Goal: Task Accomplishment & Management: Manage account settings

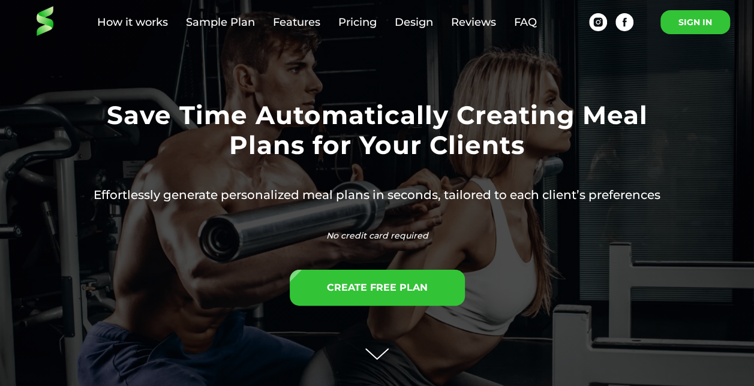
click at [674, 26] on link "SIGN IN" at bounding box center [695, 22] width 70 height 24
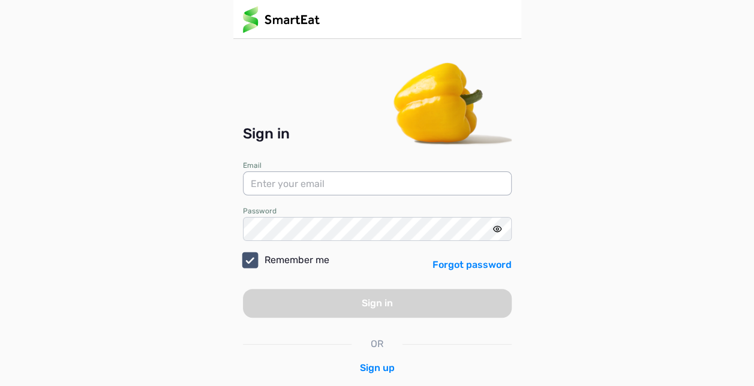
click at [376, 188] on input "email" at bounding box center [377, 184] width 269 height 24
type input "fordfitpt@gmail.com"
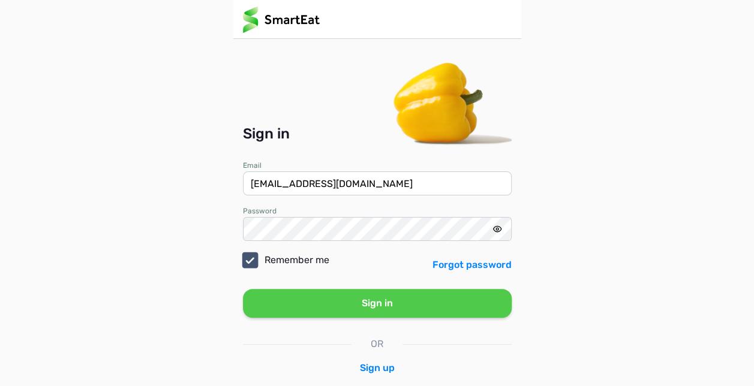
click at [348, 307] on button "Sign in" at bounding box center [377, 303] width 269 height 29
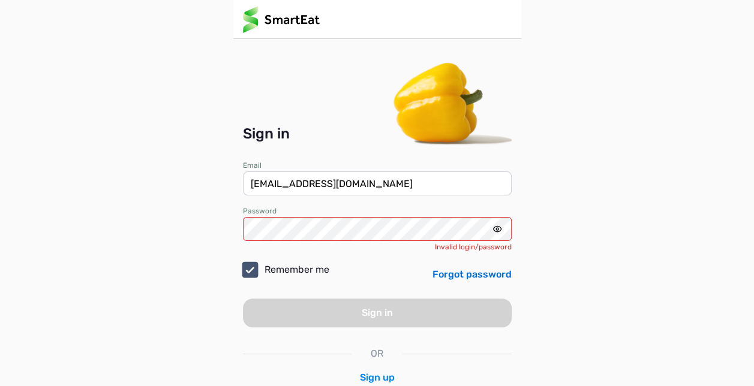
click at [444, 273] on link "Forgot password" at bounding box center [472, 275] width 79 height 14
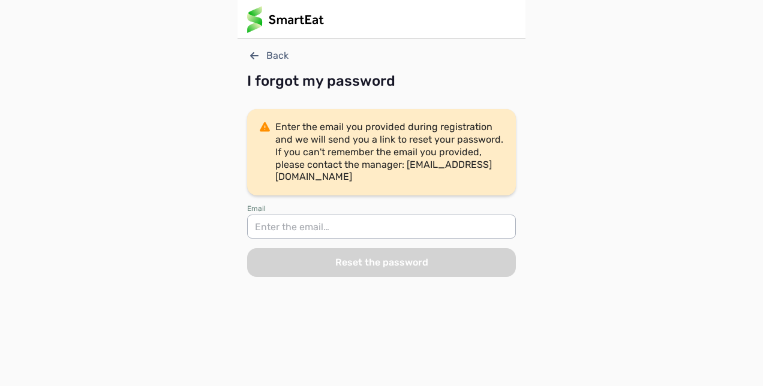
click at [421, 229] on input "email" at bounding box center [381, 227] width 269 height 24
type input "fordfitpt@gmail.com"
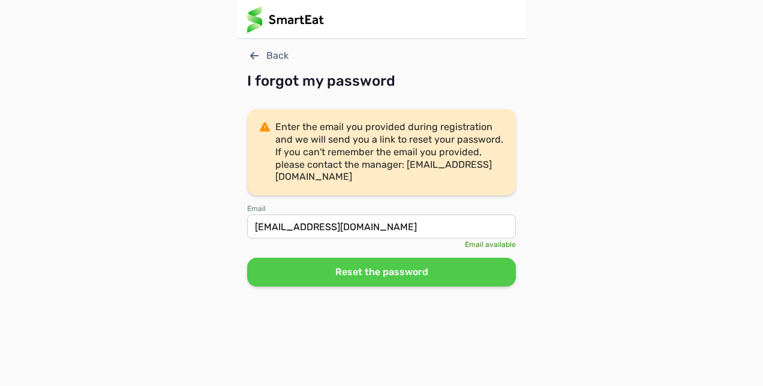
click at [338, 88] on div "I forgot my password" at bounding box center [381, 81] width 269 height 17
click at [340, 275] on button "Reset the password" at bounding box center [381, 272] width 269 height 29
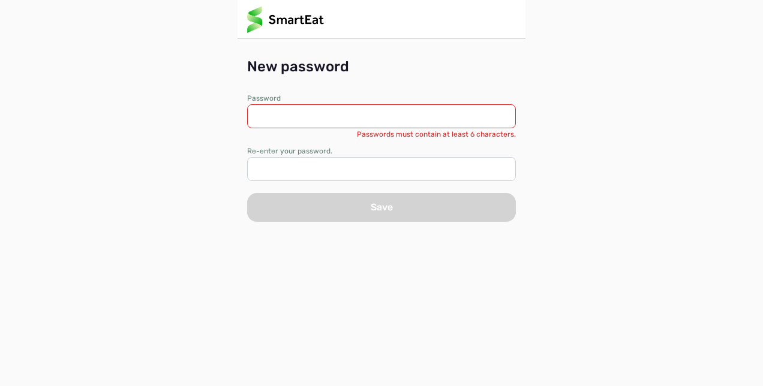
click at [316, 109] on input at bounding box center [381, 116] width 269 height 24
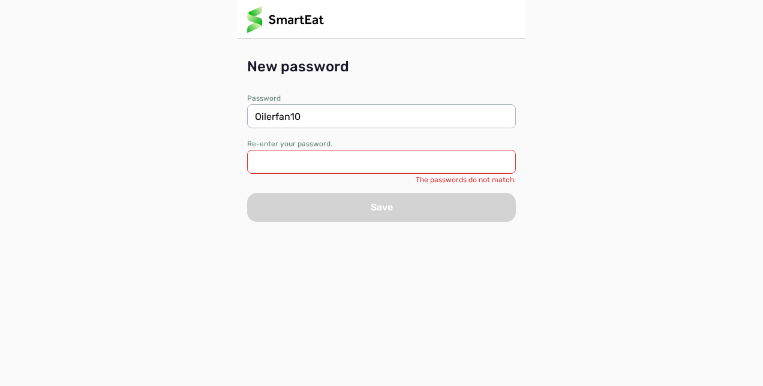
type input "Oilerfan10"
click at [314, 162] on input at bounding box center [381, 162] width 269 height 24
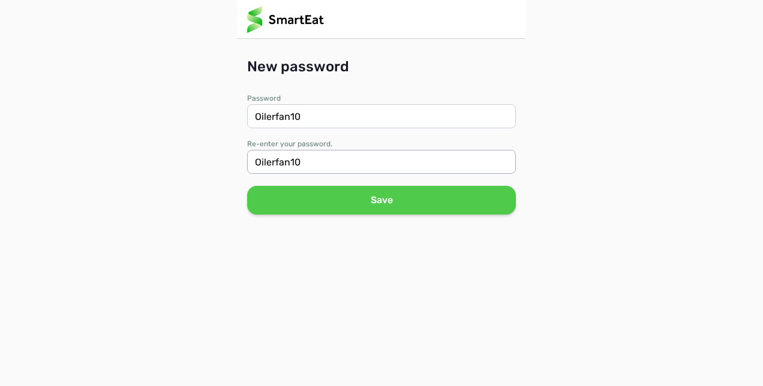
type input "Oilerfan10"
click at [347, 208] on button "Save" at bounding box center [381, 200] width 269 height 29
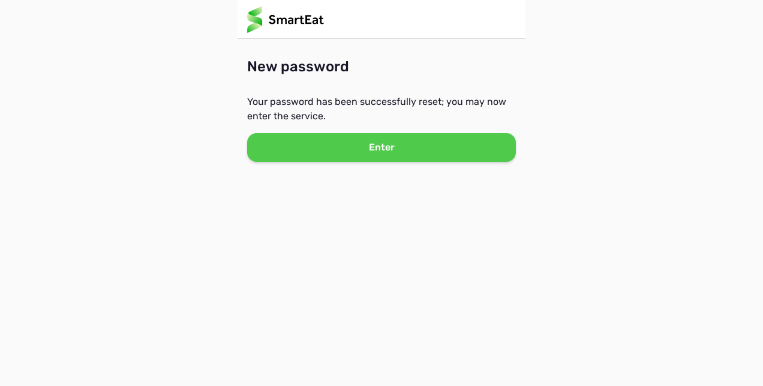
click at [375, 152] on button "Enter" at bounding box center [381, 147] width 269 height 29
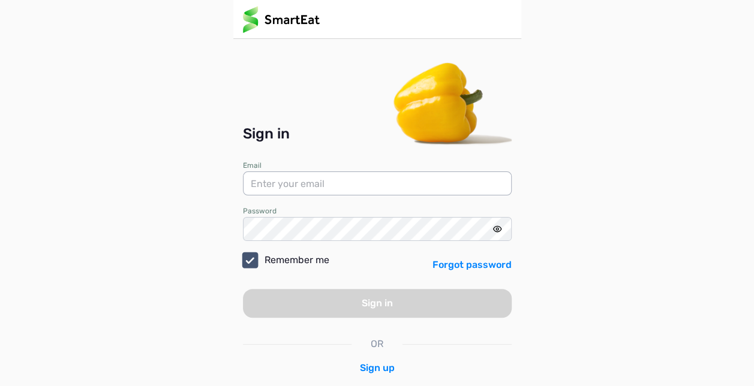
click at [360, 185] on input "email" at bounding box center [377, 184] width 269 height 24
type input "fordfitpt@gmail.com"
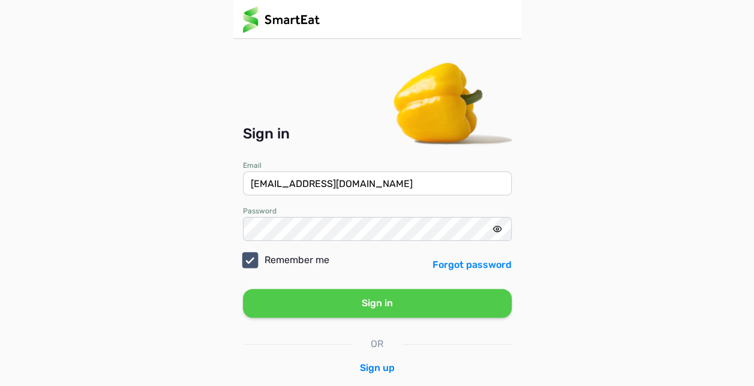
click at [398, 308] on button "Sign in" at bounding box center [377, 303] width 269 height 29
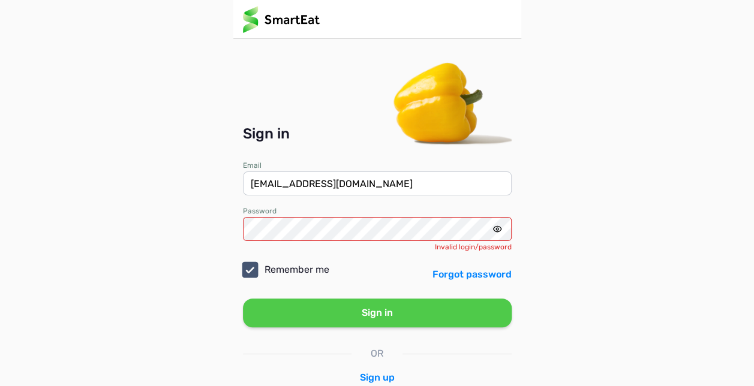
click at [494, 229] on icon at bounding box center [498, 229] width 10 height 10
click at [370, 316] on button "Sign in" at bounding box center [377, 313] width 269 height 29
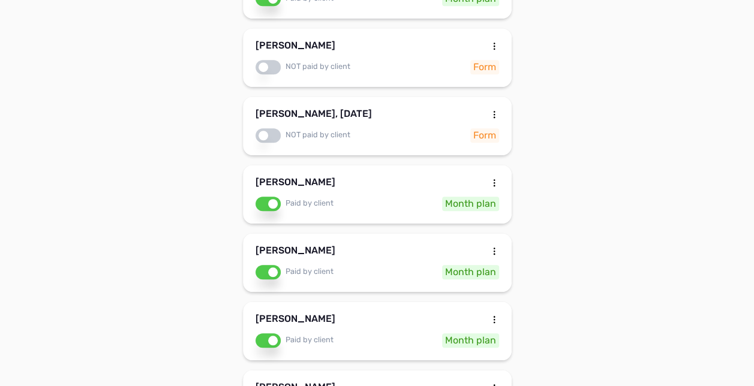
scroll to position [384, 0]
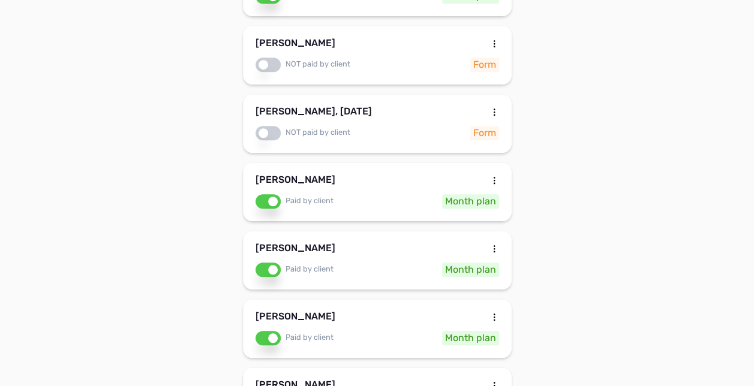
click at [422, 312] on div "[PERSON_NAME]" at bounding box center [378, 319] width 244 height 14
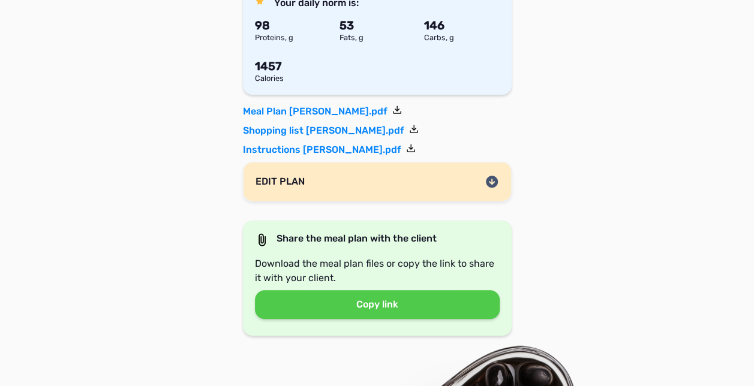
scroll to position [288, 0]
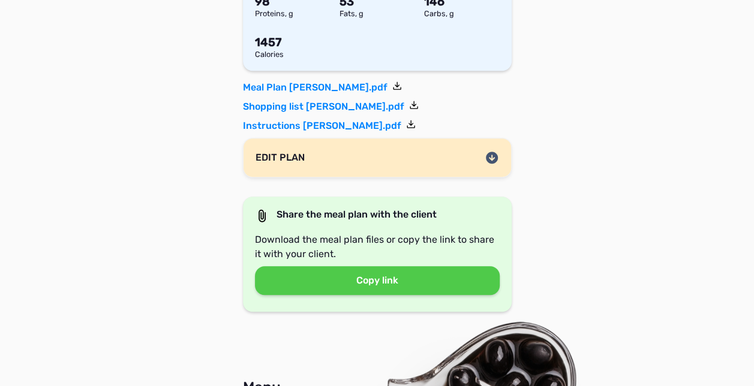
click at [384, 152] on div "EDIT PLAN" at bounding box center [378, 158] width 244 height 14
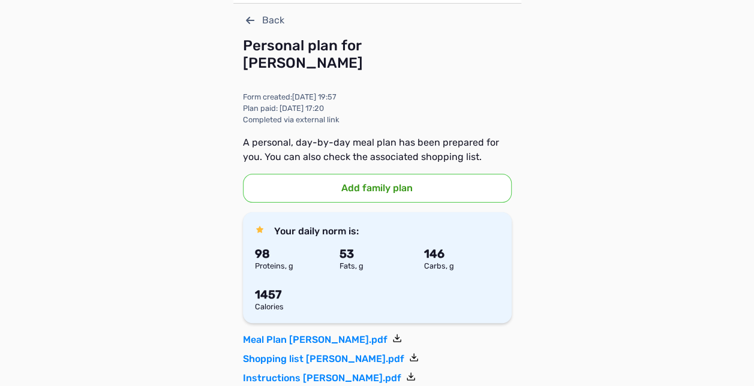
scroll to position [0, 0]
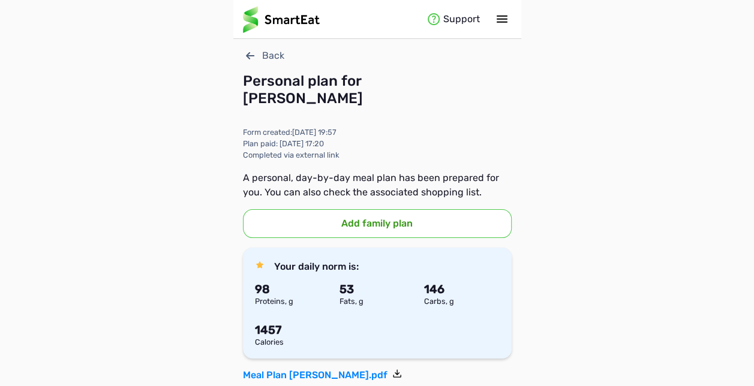
click at [251, 56] on icon at bounding box center [250, 55] width 8 height 7
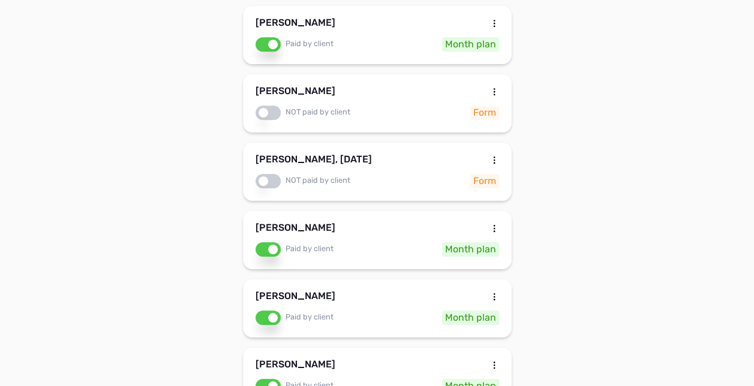
scroll to position [360, 0]
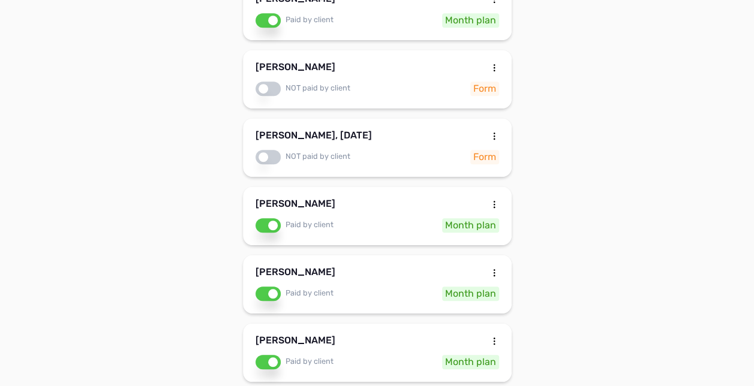
click at [288, 323] on div "Jamie Gauker Paid by client Month plan" at bounding box center [377, 352] width 269 height 59
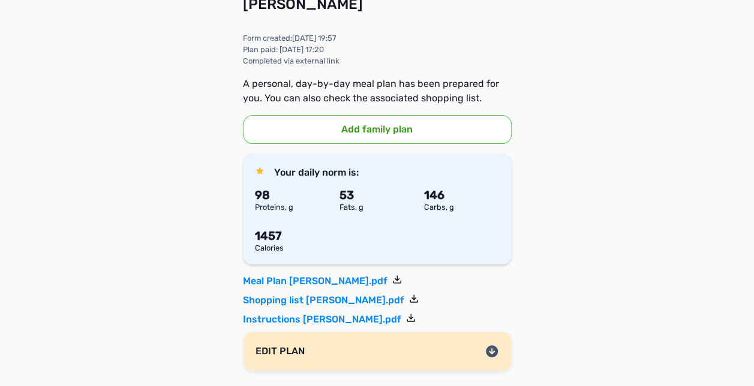
scroll to position [96, 0]
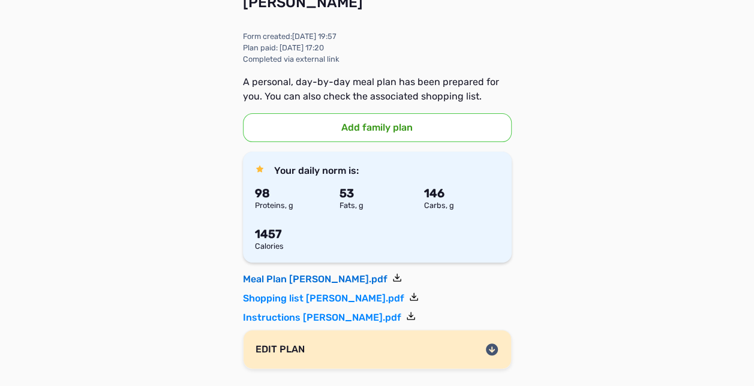
click at [331, 275] on link "Meal Plan Jamie Gauker.pdf" at bounding box center [322, 279] width 159 height 14
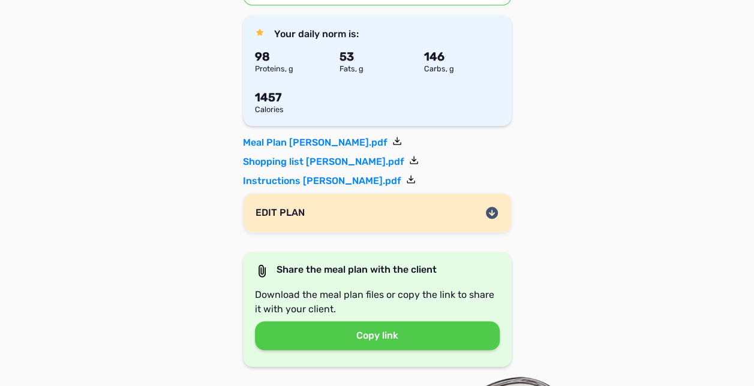
scroll to position [264, 0]
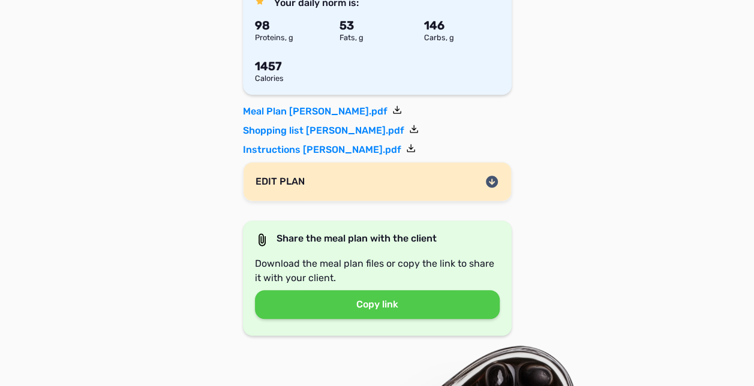
click at [491, 181] on icon at bounding box center [492, 182] width 12 height 12
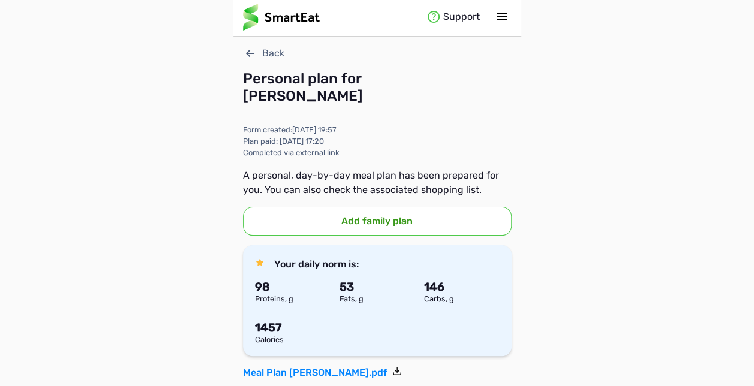
scroll to position [0, 0]
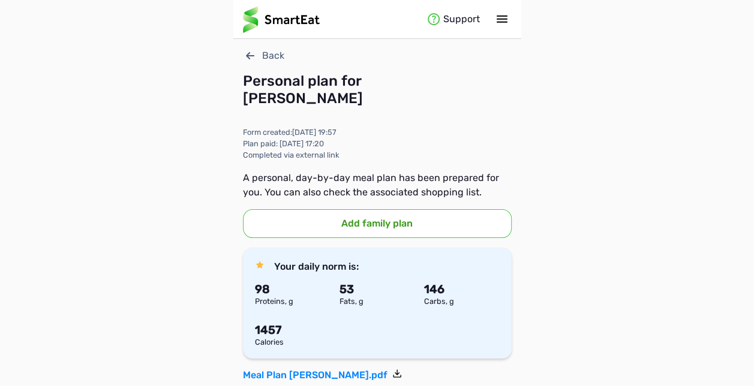
click at [257, 53] on icon at bounding box center [250, 56] width 14 height 14
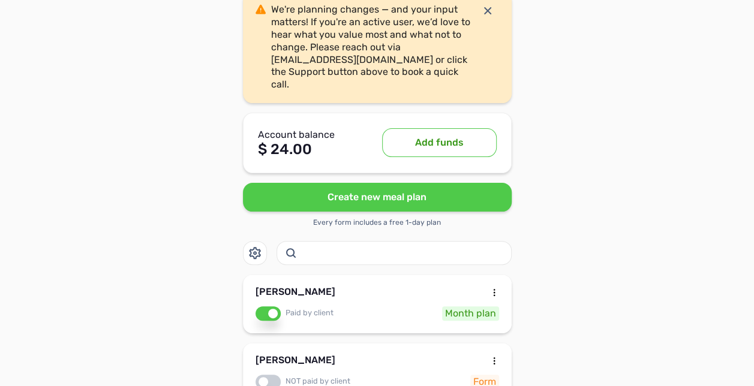
scroll to position [72, 0]
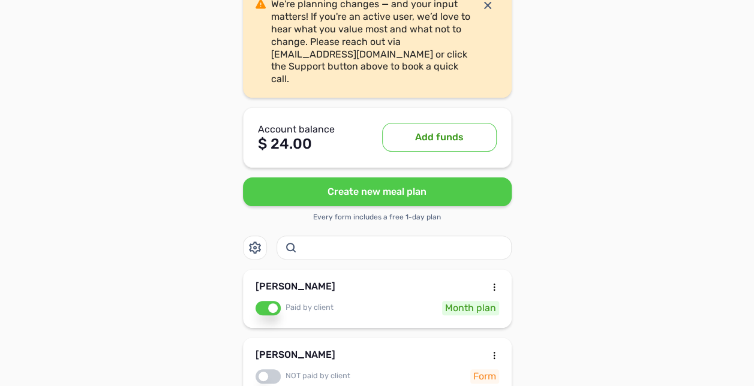
click at [258, 178] on button "Create new meal plan" at bounding box center [377, 192] width 269 height 29
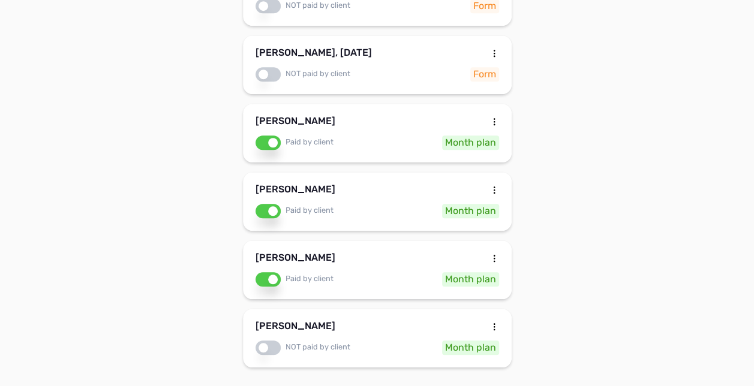
scroll to position [451, 0]
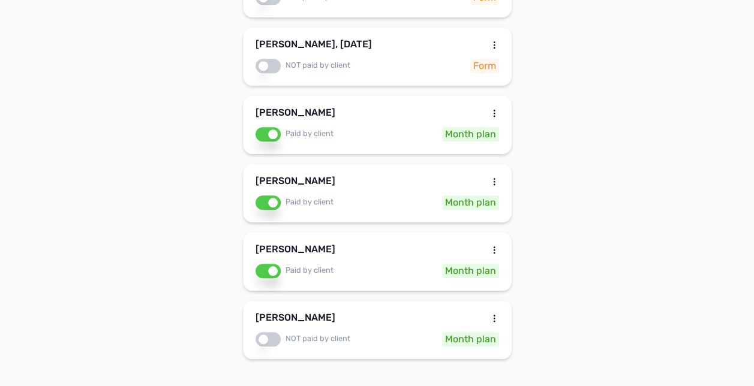
click at [334, 245] on div "[PERSON_NAME]" at bounding box center [378, 252] width 244 height 14
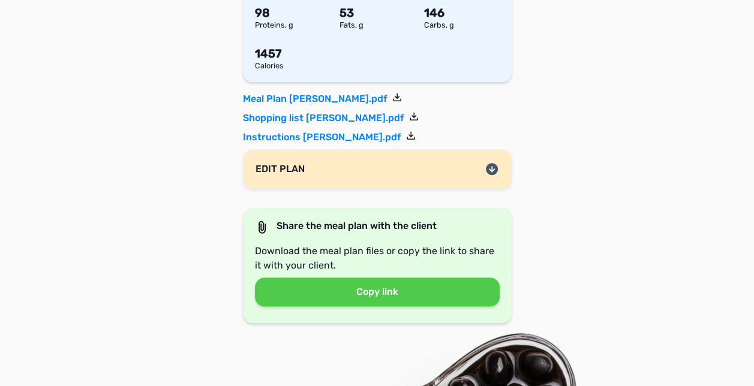
scroll to position [277, 0]
click at [492, 169] on icon at bounding box center [492, 168] width 14 height 14
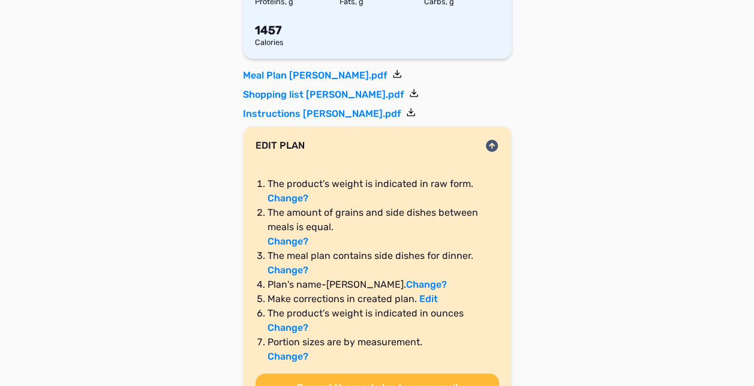
scroll to position [301, 0]
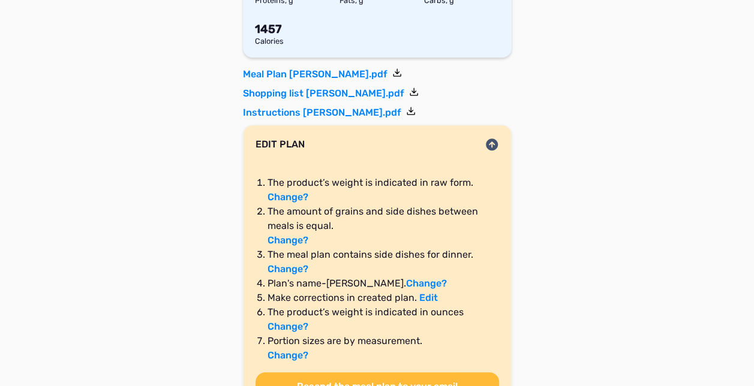
click at [288, 232] on li "The amount of grains and side dishes between meals is equal. Change?" at bounding box center [384, 226] width 232 height 43
click at [288, 242] on link "Change?" at bounding box center [288, 240] width 41 height 11
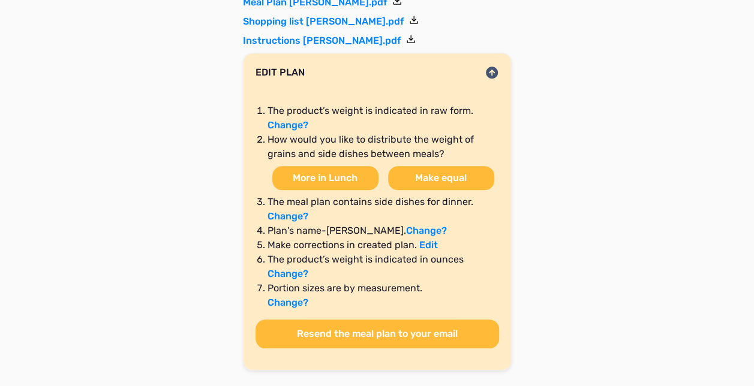
scroll to position [397, 0]
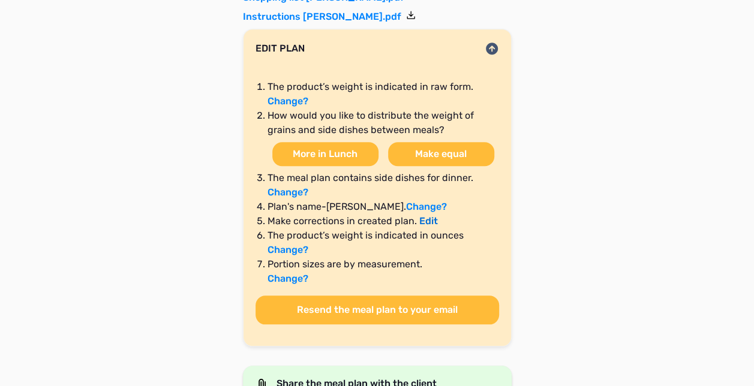
click at [422, 220] on link "Edit" at bounding box center [428, 220] width 19 height 11
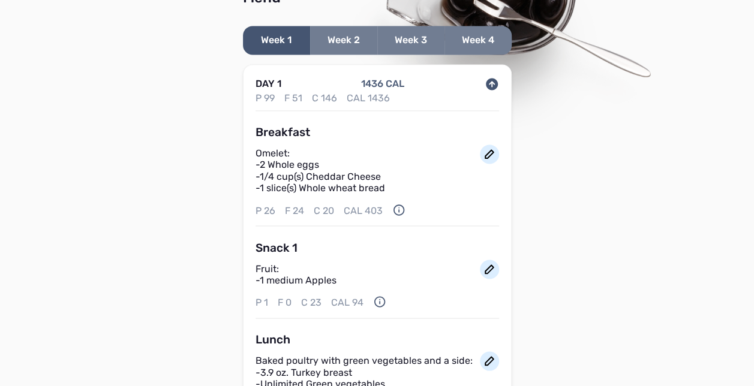
scroll to position [980, 0]
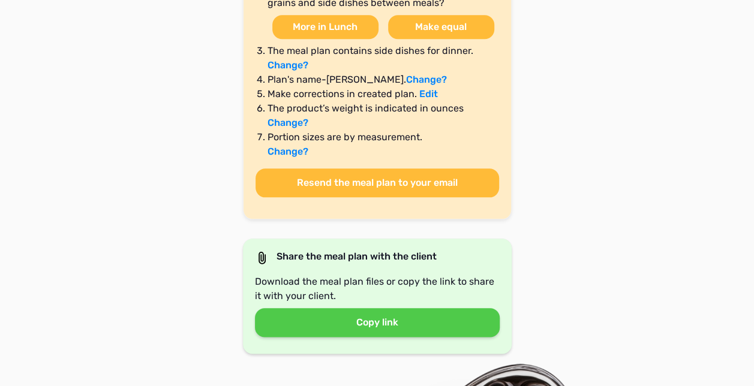
click at [331, 181] on button "Resend the meal plan to your email" at bounding box center [378, 183] width 244 height 29
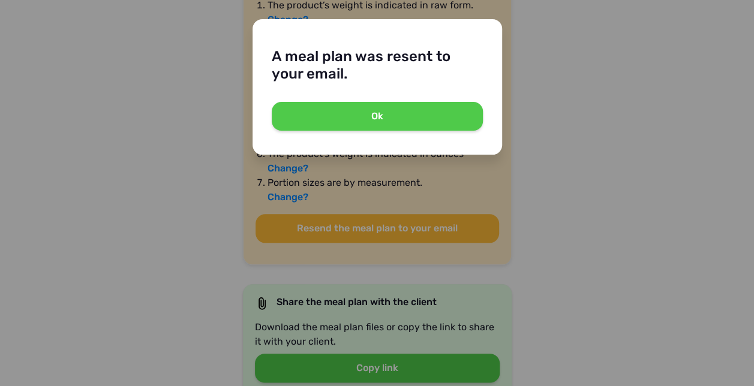
scroll to position [476, 0]
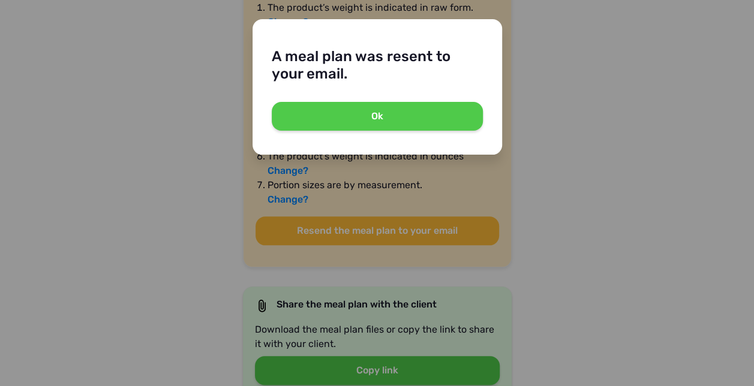
click at [348, 119] on button "Ok" at bounding box center [377, 116] width 211 height 29
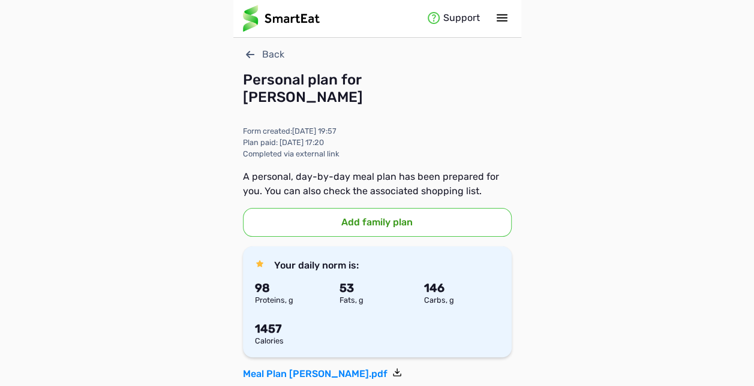
scroll to position [0, 0]
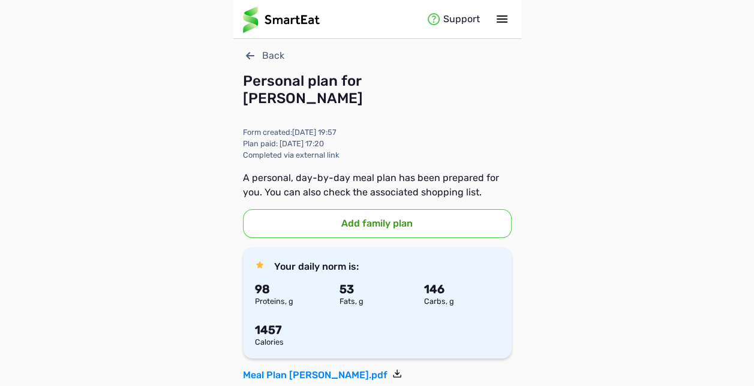
click at [246, 56] on icon at bounding box center [250, 55] width 8 height 7
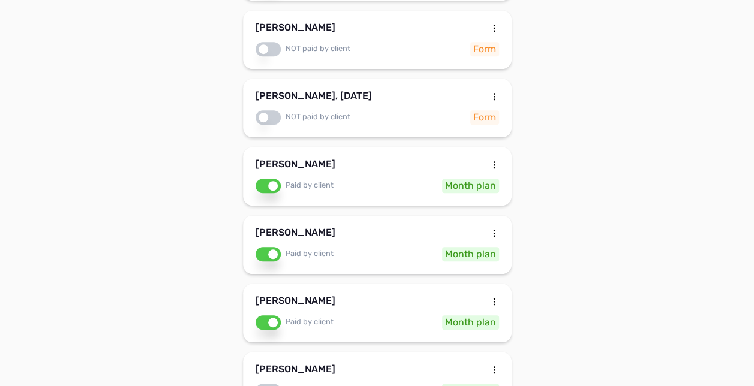
scroll to position [408, 0]
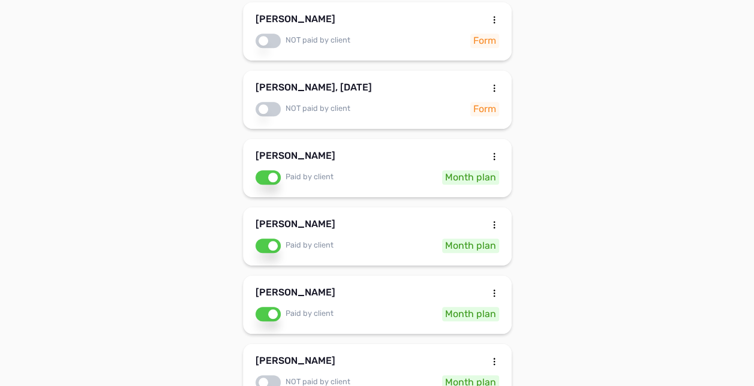
click at [262, 307] on div "Paid by client" at bounding box center [295, 314] width 78 height 14
click at [275, 307] on div "NOT paid by client" at bounding box center [303, 314] width 95 height 14
click at [471, 307] on label "Month plan" at bounding box center [470, 314] width 57 height 14
click at [461, 288] on div "[PERSON_NAME]" at bounding box center [378, 295] width 244 height 14
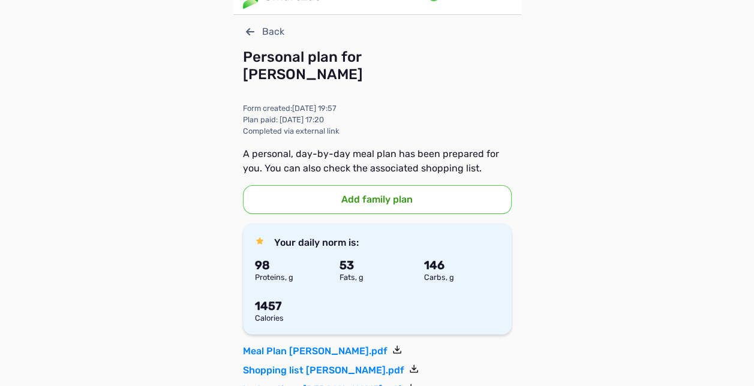
click at [383, 283] on div at bounding box center [377, 290] width 254 height 19
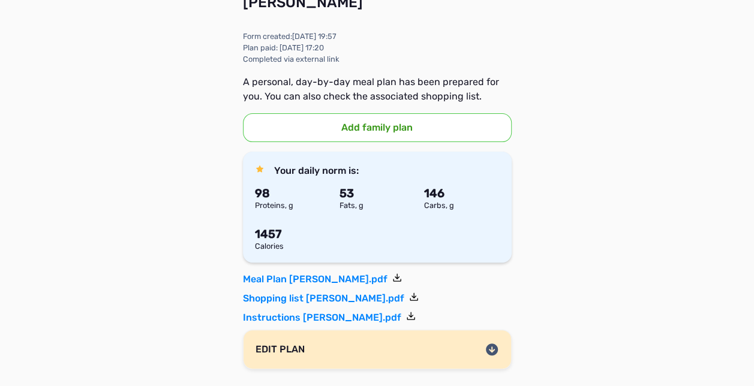
scroll to position [120, 0]
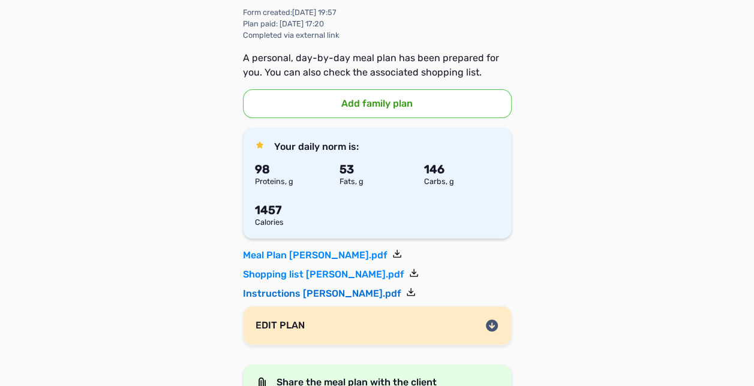
click at [323, 289] on link "Instructions Jamie Gauker.pdf" at bounding box center [329, 294] width 173 height 14
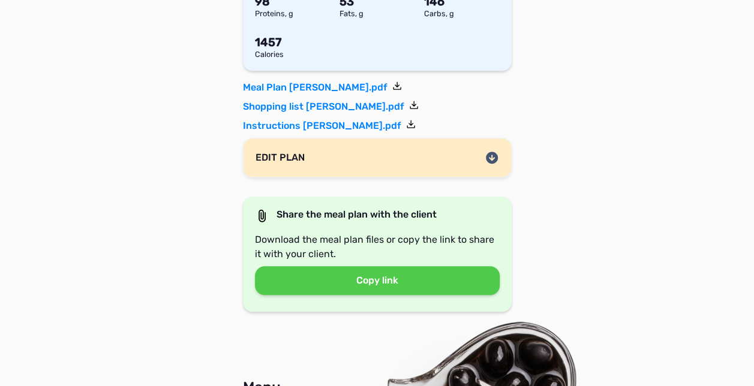
scroll to position [312, 0]
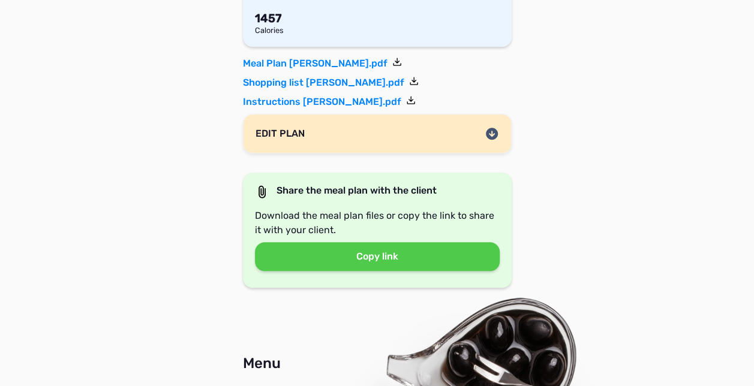
click at [489, 130] on icon at bounding box center [492, 134] width 12 height 12
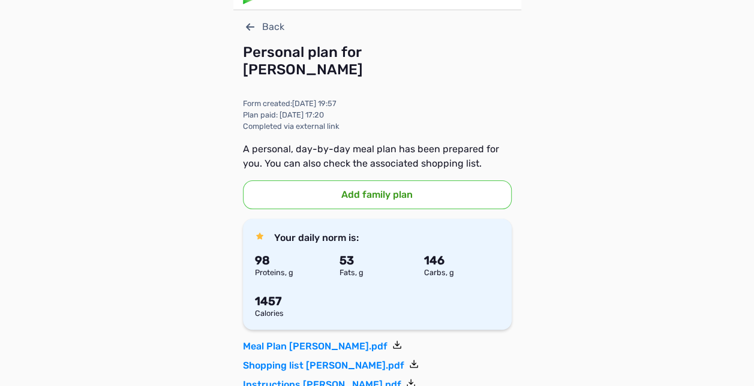
scroll to position [0, 0]
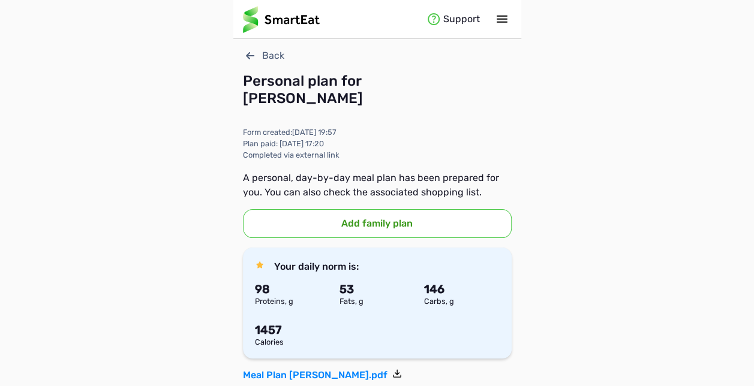
click at [499, 16] on icon at bounding box center [501, 19] width 11 height 7
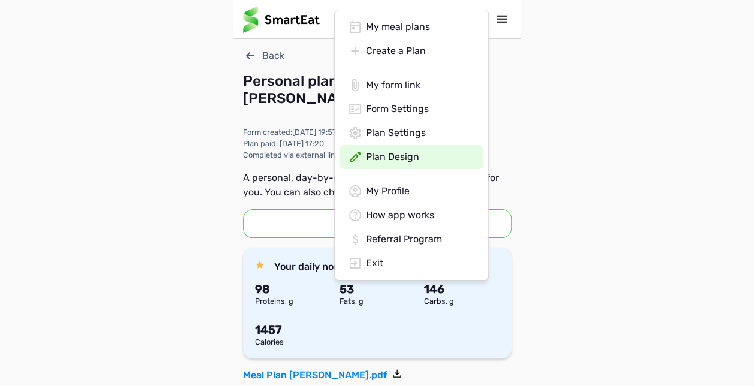
click at [402, 227] on div "Plan Design" at bounding box center [412, 239] width 144 height 24
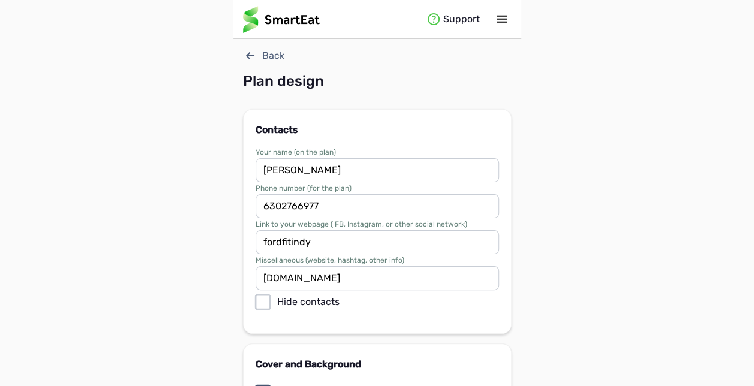
click at [269, 58] on div "Back" at bounding box center [377, 56] width 269 height 14
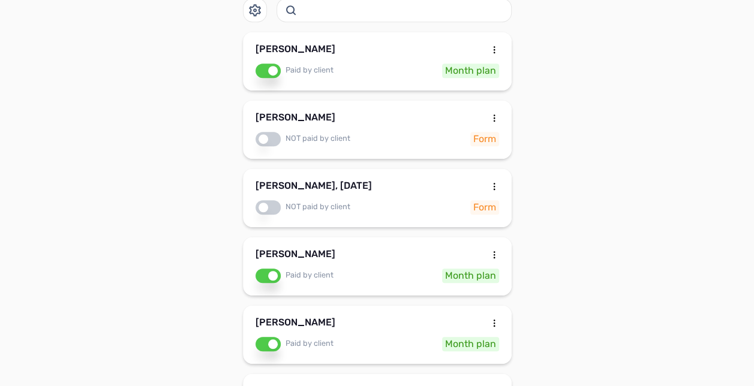
scroll to position [312, 0]
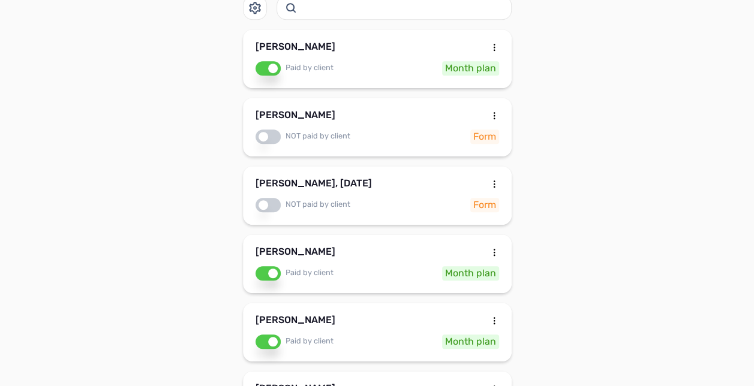
click at [223, 198] on div "Support We're planning changes — and your input matters! If you're an active us…" at bounding box center [377, 115] width 754 height 854
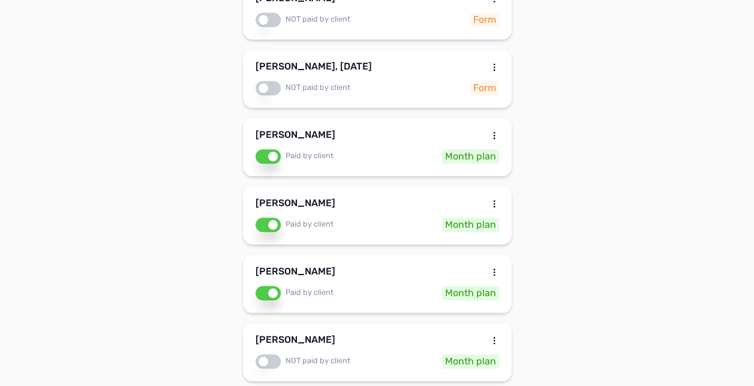
scroll to position [432, 0]
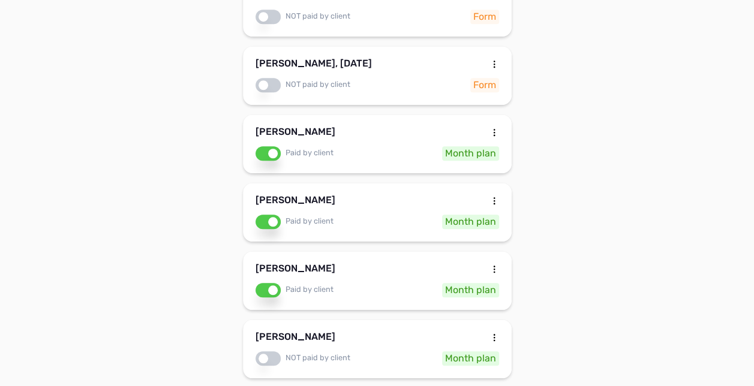
click at [482, 283] on label "Month plan" at bounding box center [470, 290] width 57 height 14
click at [449, 264] on div "[PERSON_NAME]" at bounding box center [378, 271] width 244 height 14
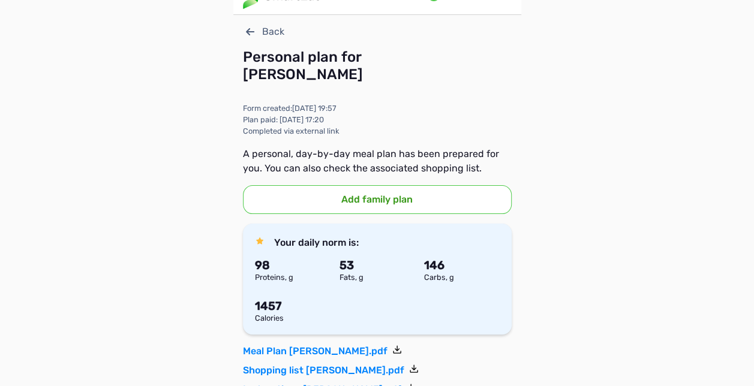
click at [380, 283] on div at bounding box center [377, 290] width 254 height 19
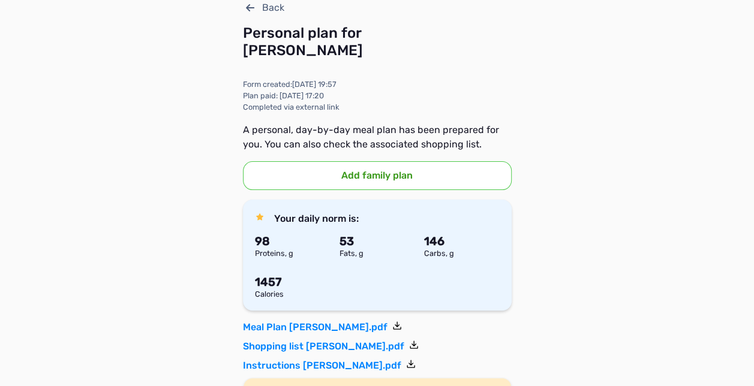
click at [263, 284] on b "1457" at bounding box center [268, 282] width 26 height 14
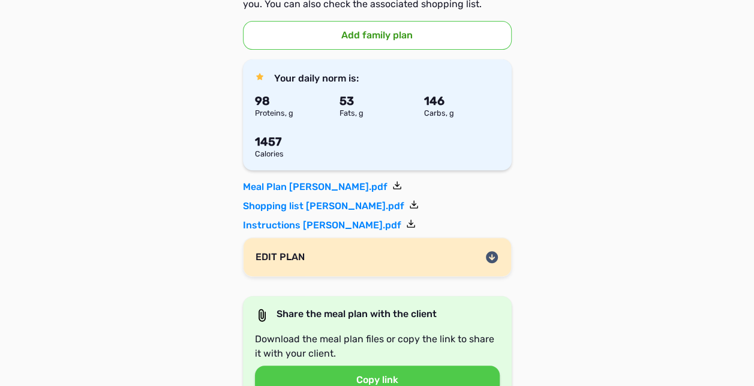
scroll to position [192, 0]
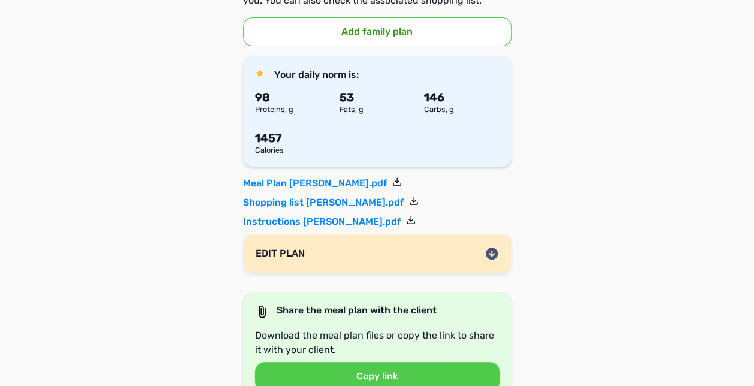
click at [484, 248] on div "EDIT PLAN" at bounding box center [378, 254] width 244 height 14
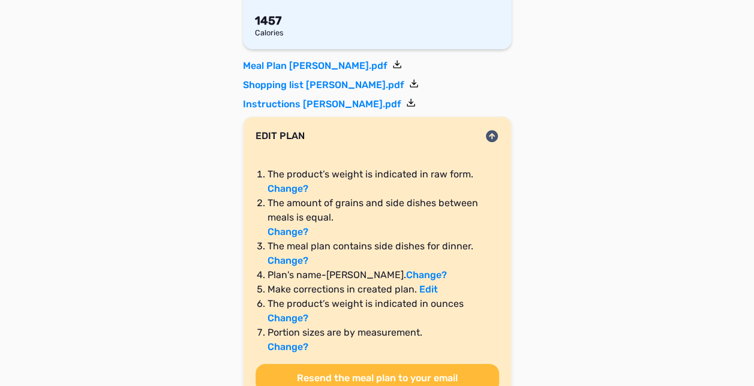
scroll to position [312, 0]
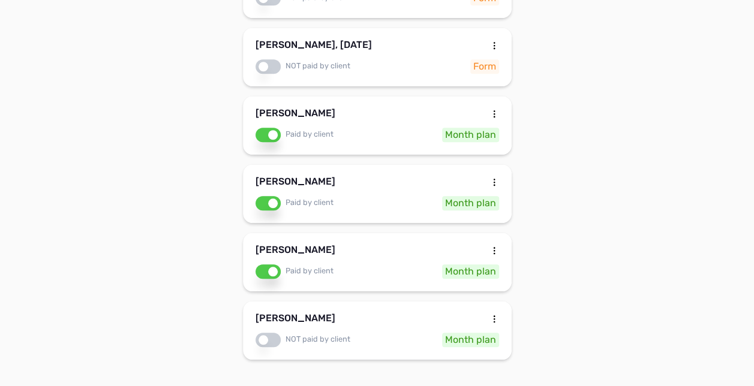
scroll to position [451, 0]
click at [377, 245] on div "[PERSON_NAME]" at bounding box center [378, 252] width 244 height 14
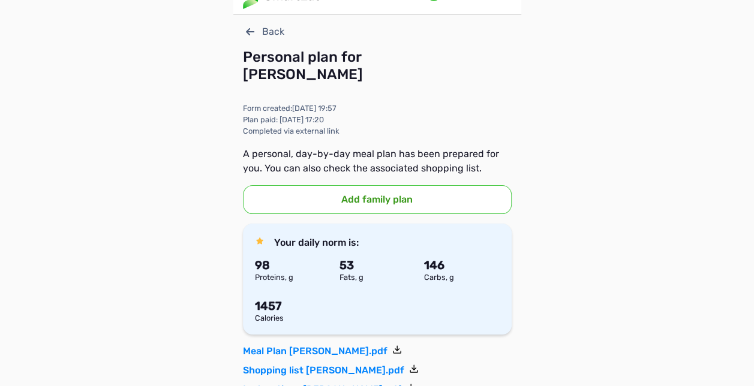
scroll to position [48, 0]
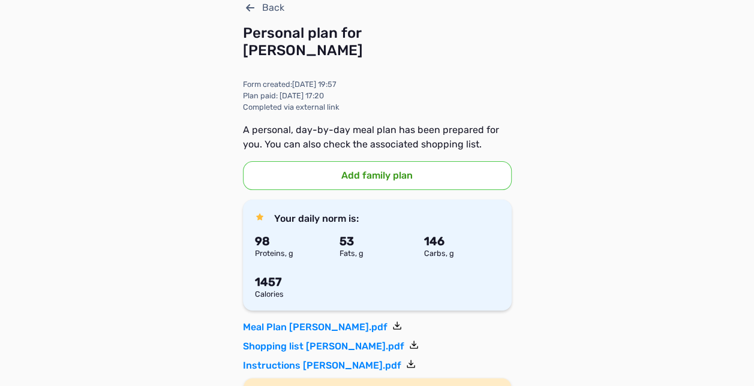
click at [382, 180] on button "Add family plan" at bounding box center [377, 175] width 269 height 29
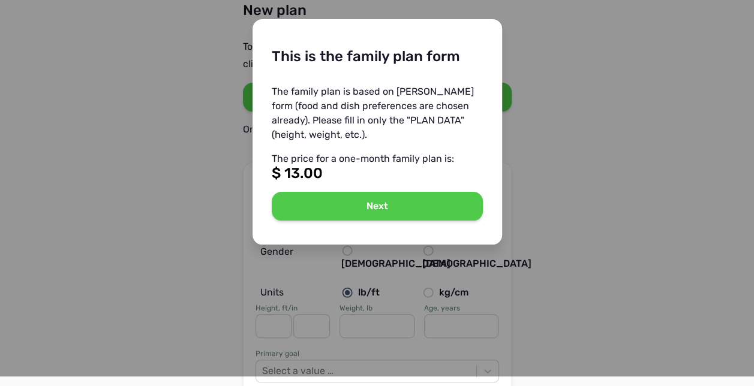
scroll to position [72, 0]
click at [556, 167] on div "This is the family plan form The family plan is based on Jamie Gauker form (foo…" at bounding box center [377, 193] width 754 height 386
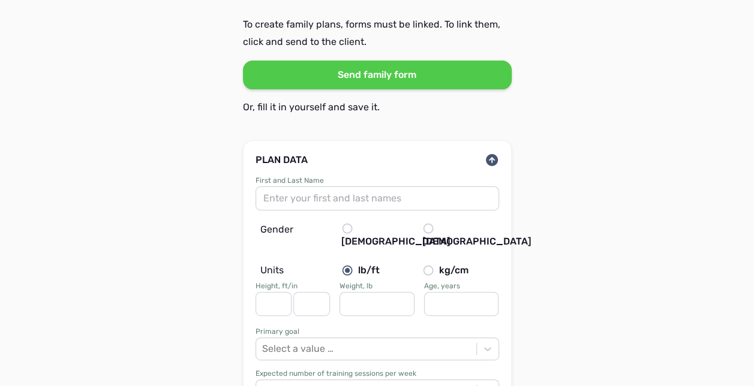
scroll to position [96, 0]
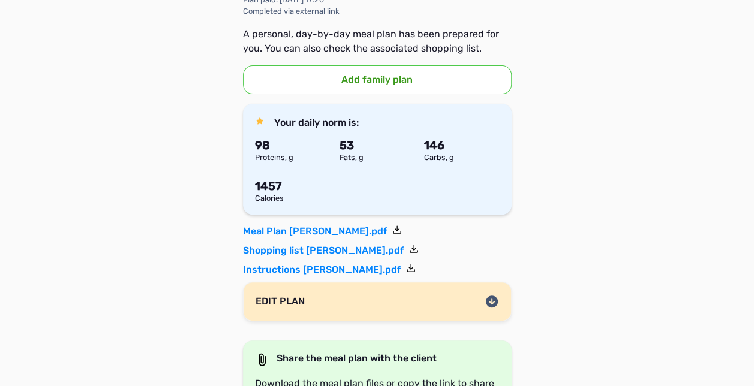
scroll to position [168, 0]
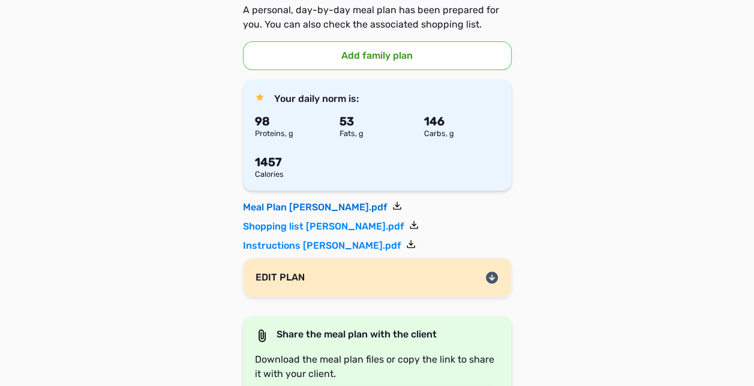
click at [254, 207] on link "Meal Plan [PERSON_NAME].pdf" at bounding box center [322, 207] width 159 height 14
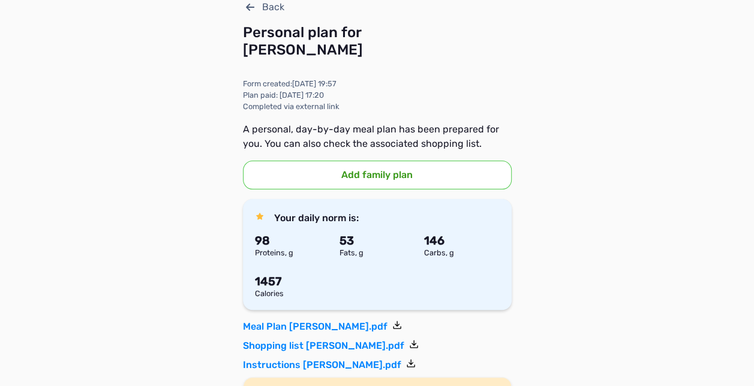
scroll to position [48, 0]
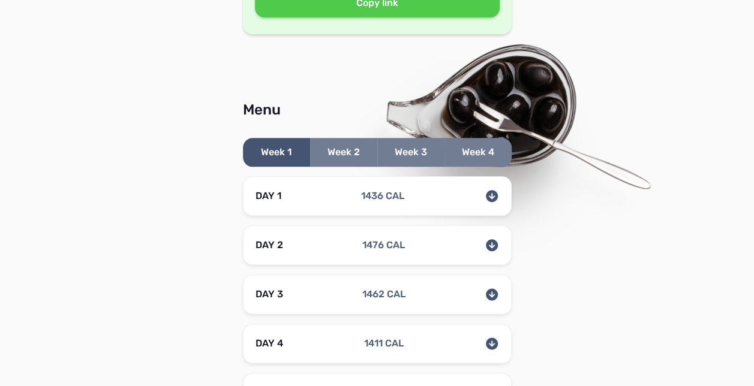
scroll to position [576, 0]
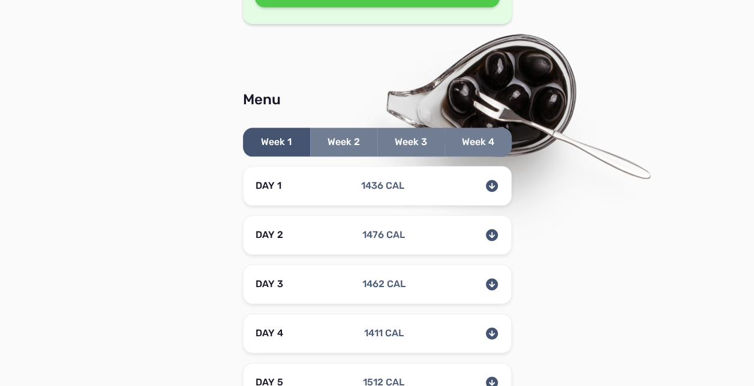
click at [491, 182] on icon at bounding box center [492, 186] width 12 height 12
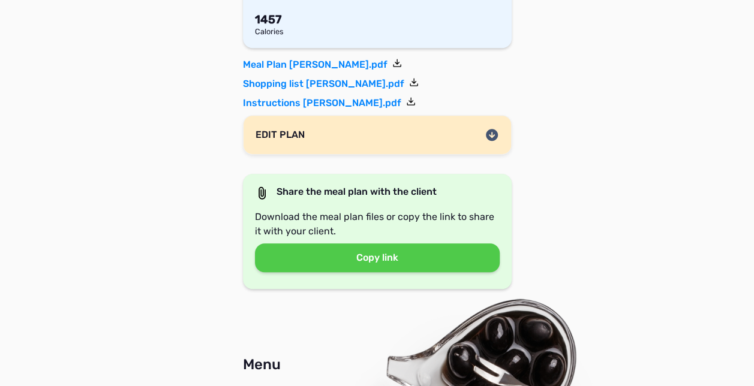
scroll to position [312, 0]
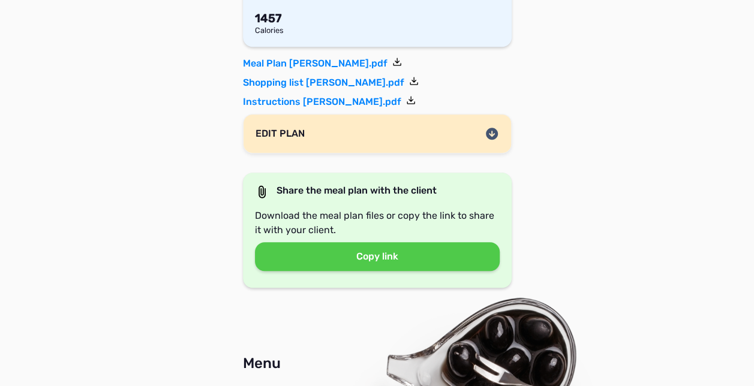
click at [365, 257] on button "Copy link" at bounding box center [377, 256] width 245 height 29
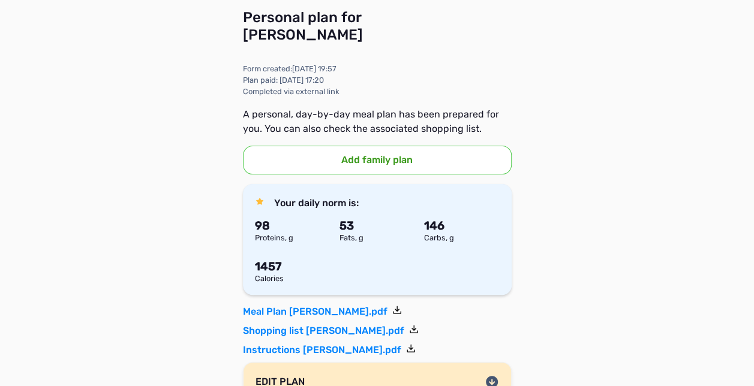
scroll to position [0, 0]
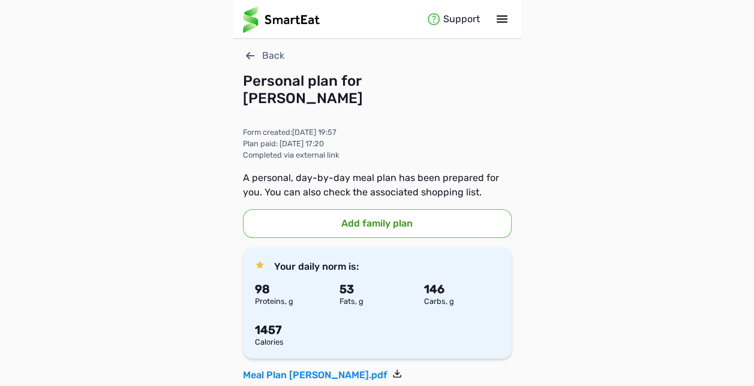
click at [248, 59] on icon at bounding box center [250, 56] width 14 height 14
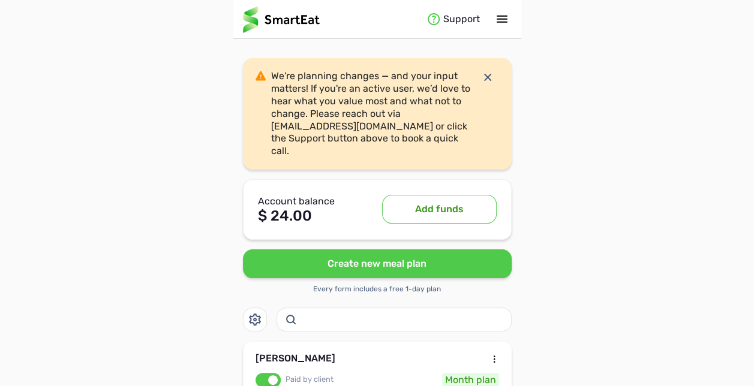
click at [491, 77] on icon at bounding box center [488, 77] width 14 height 14
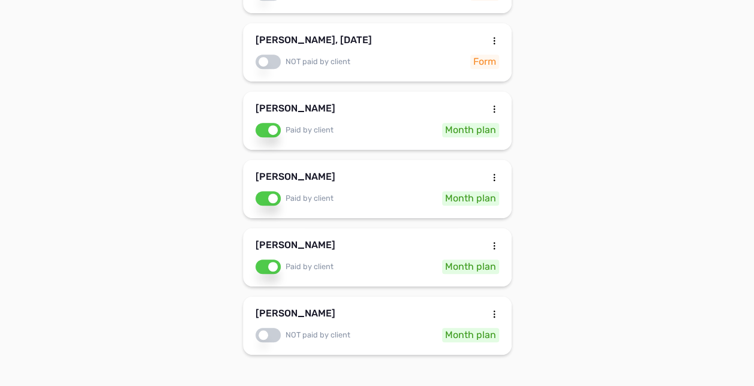
scroll to position [336, 0]
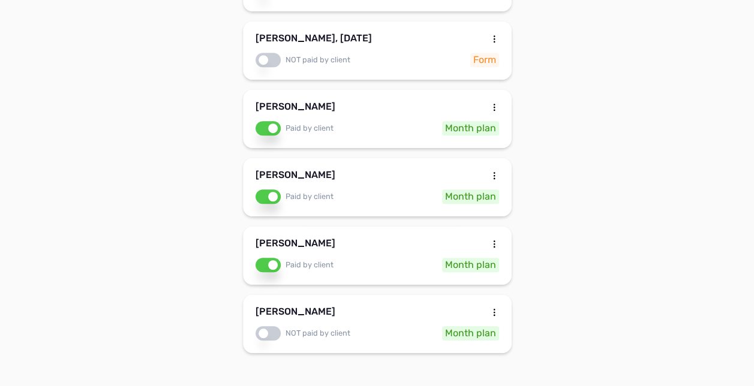
click at [293, 262] on div "Paid by client" at bounding box center [295, 265] width 78 height 14
click at [293, 262] on div "NOT paid by client" at bounding box center [303, 265] width 95 height 14
click at [346, 235] on div "Jamie Gauker Paid by client Month plan" at bounding box center [377, 255] width 269 height 59
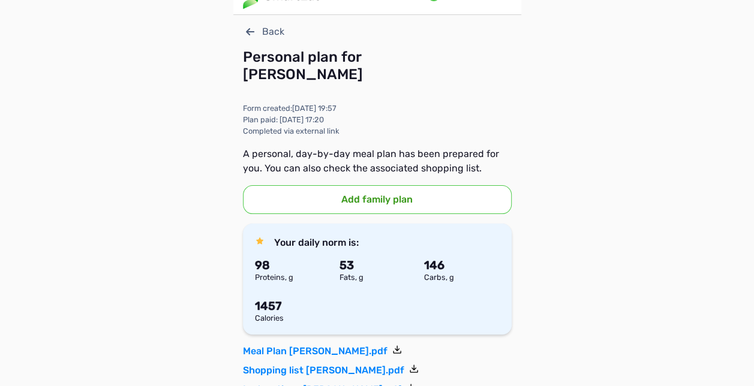
click at [343, 267] on b "53" at bounding box center [347, 266] width 14 height 14
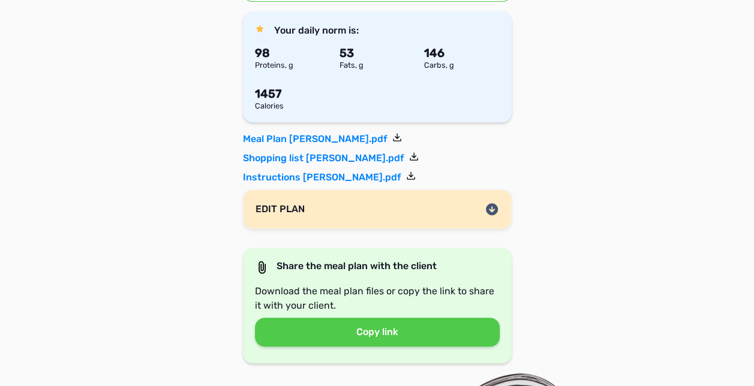
scroll to position [264, 0]
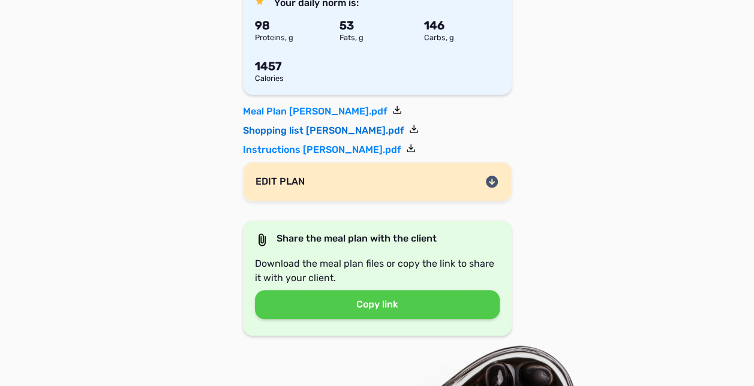
click at [294, 136] on link "Shopping list Jamie Gauker.pdf" at bounding box center [331, 131] width 176 height 14
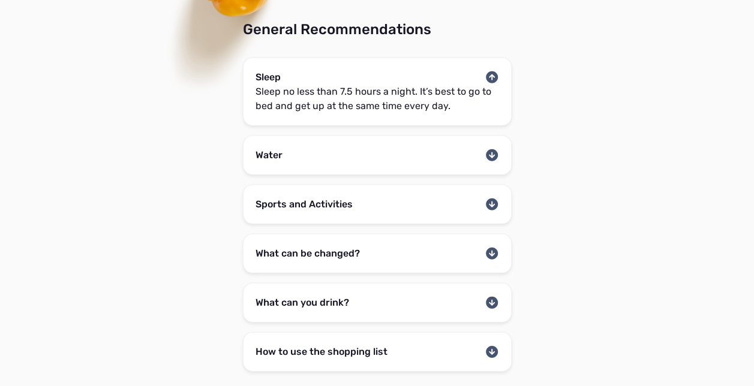
scroll to position [1703, 0]
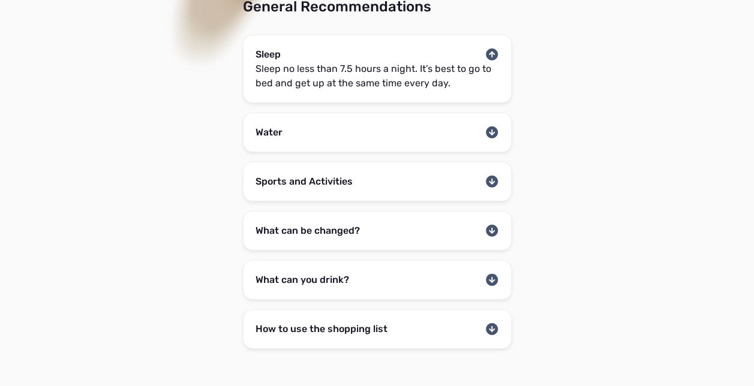
click at [486, 225] on icon at bounding box center [492, 231] width 12 height 12
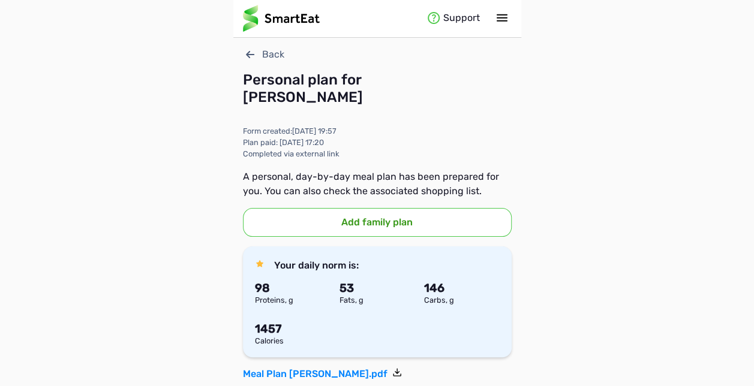
scroll to position [0, 0]
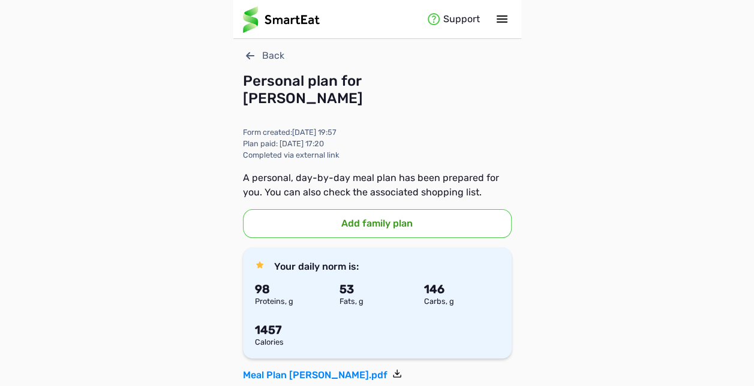
click at [247, 55] on icon at bounding box center [250, 55] width 8 height 7
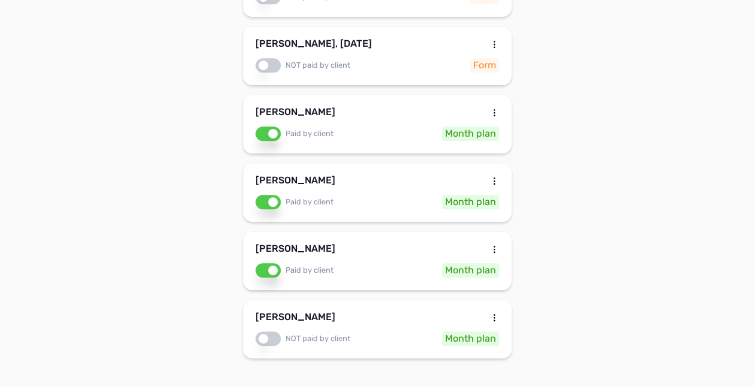
scroll to position [343, 0]
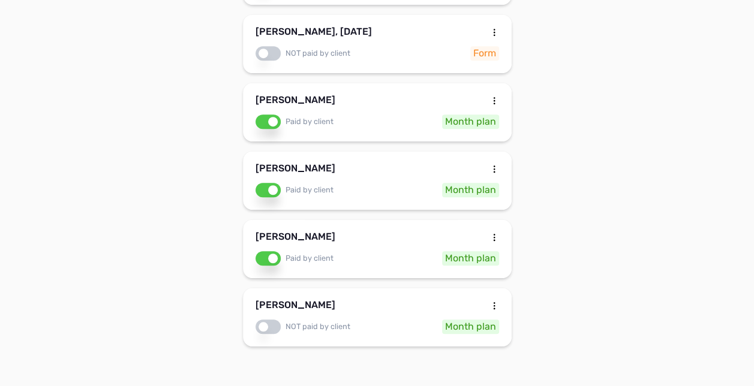
click at [289, 305] on div "[PERSON_NAME]" at bounding box center [296, 308] width 80 height 14
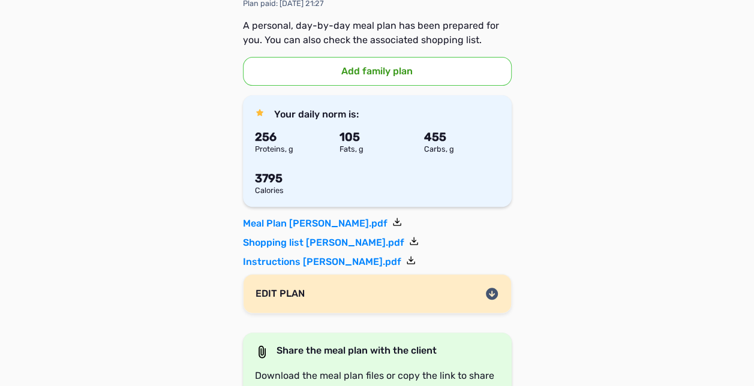
scroll to position [144, 0]
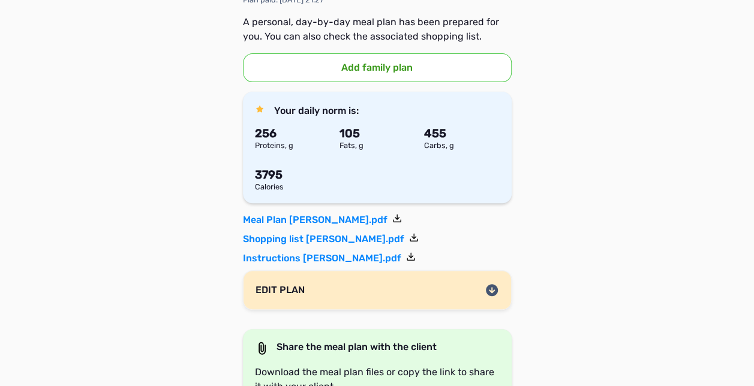
click at [270, 185] on div "Calories" at bounding box center [313, 188] width 127 height 8
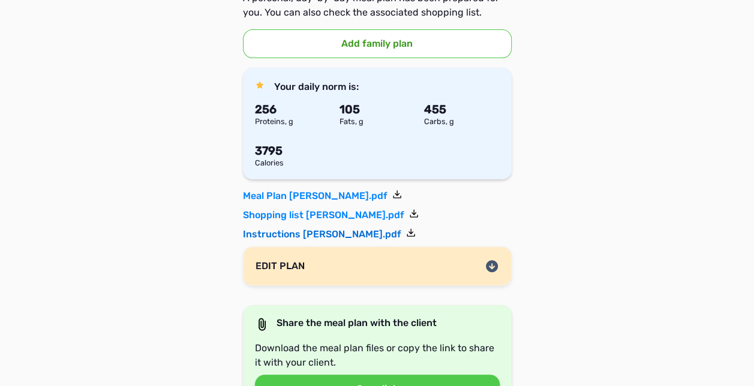
click at [305, 233] on link "Instructions Rich Ford.pdf" at bounding box center [329, 234] width 173 height 14
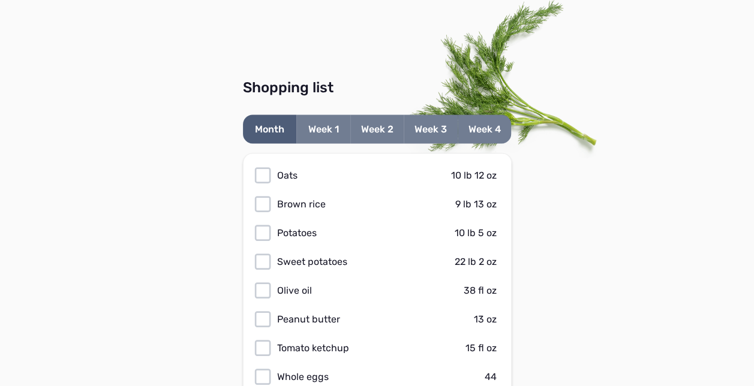
scroll to position [1080, 0]
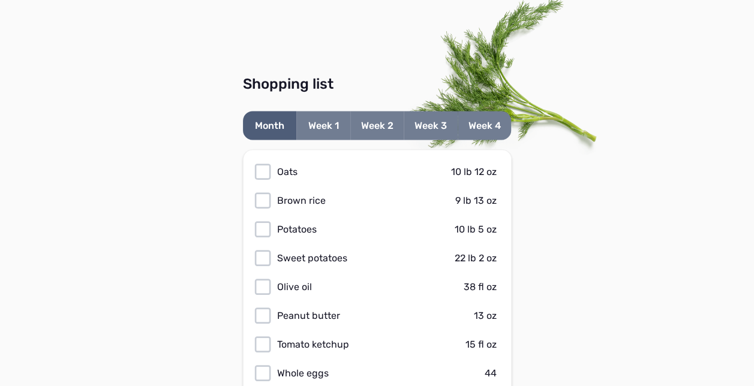
click at [339, 126] on button "Week 1" at bounding box center [323, 125] width 54 height 29
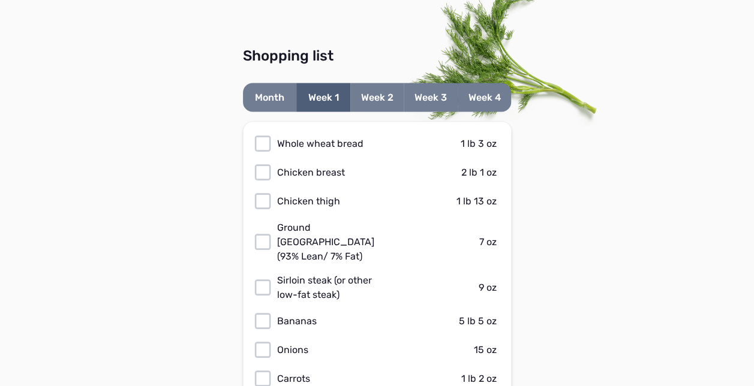
scroll to position [1104, 0]
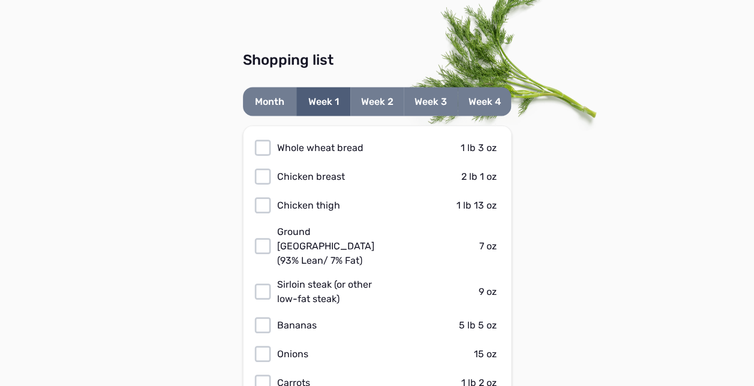
click at [258, 92] on button "Month" at bounding box center [270, 101] width 54 height 29
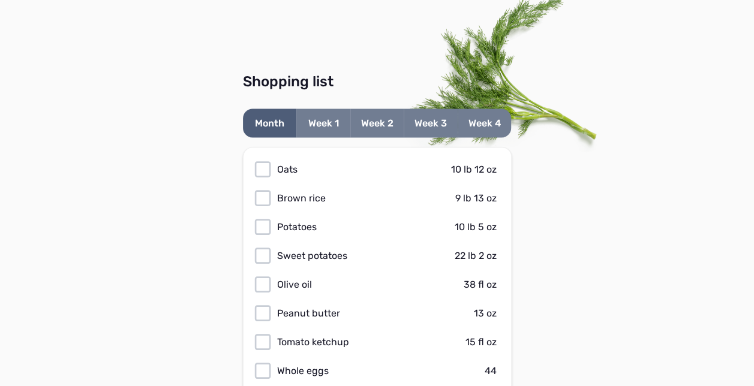
scroll to position [1080, 0]
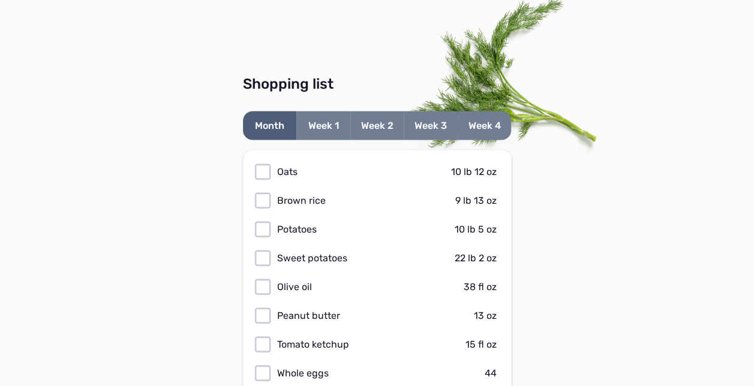
click at [367, 119] on button "Week 2" at bounding box center [377, 125] width 54 height 29
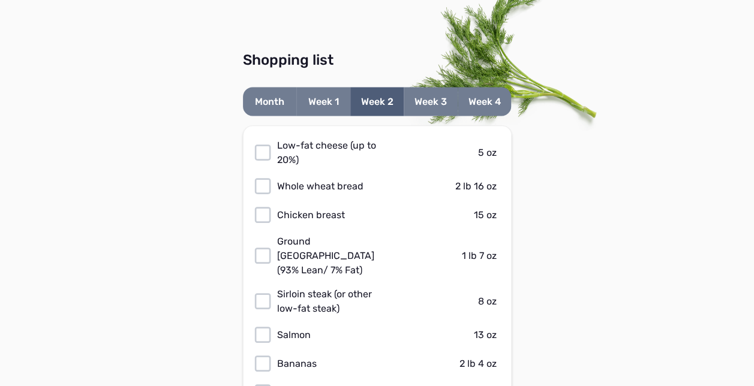
scroll to position [1128, 0]
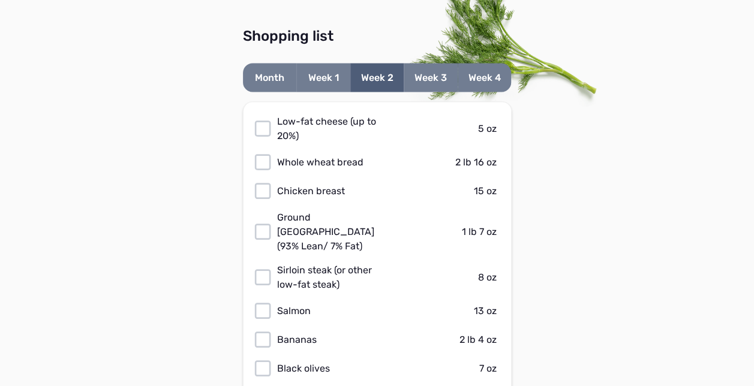
click at [431, 73] on button "Week 3" at bounding box center [431, 77] width 54 height 29
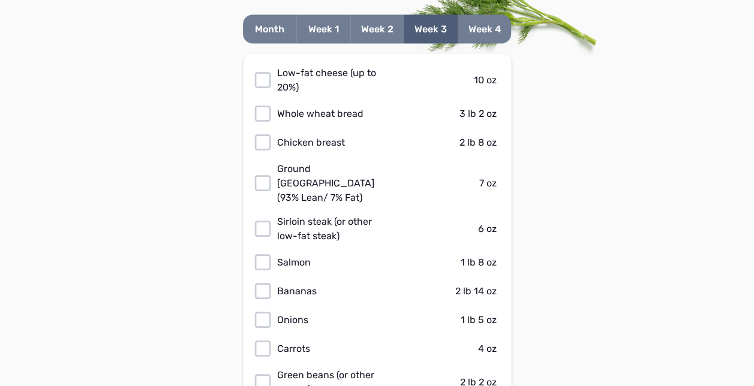
click at [472, 31] on button "Week 4" at bounding box center [485, 29] width 54 height 29
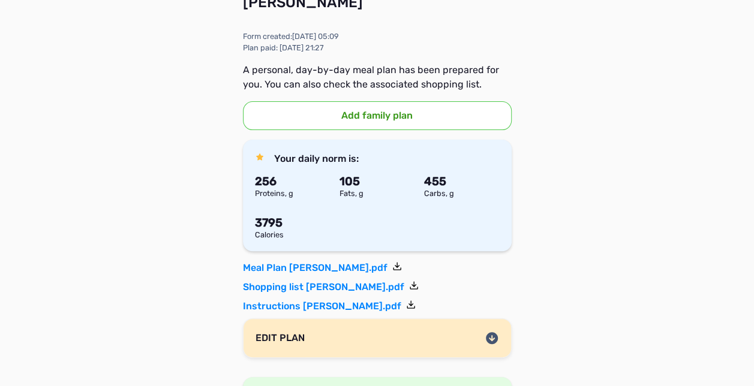
scroll to position [120, 0]
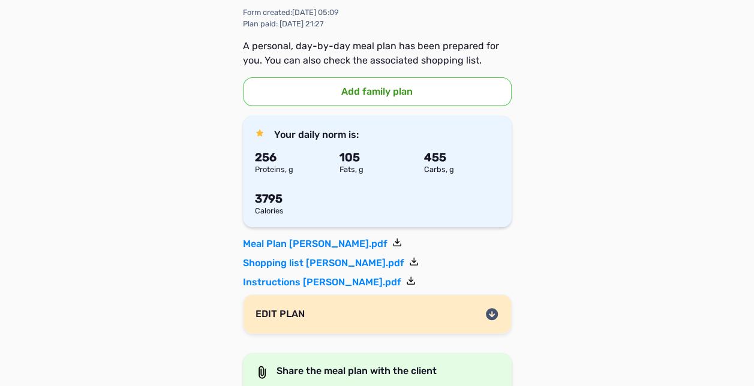
click at [300, 310] on div "EDIT PLAN" at bounding box center [280, 315] width 49 height 10
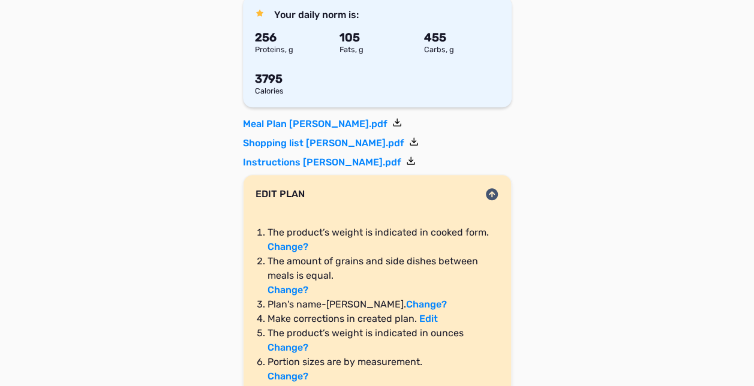
scroll to position [264, 0]
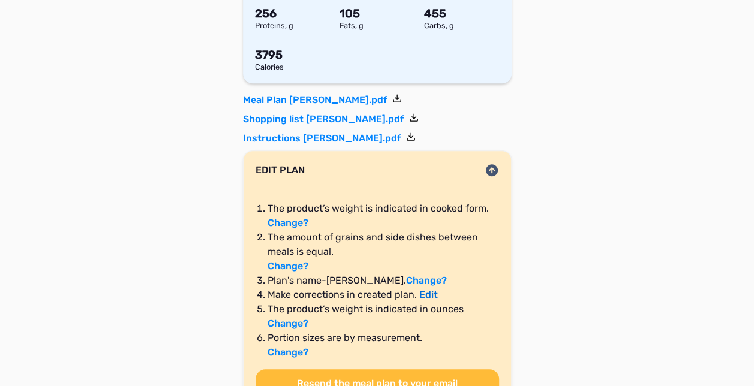
click at [425, 295] on link "Edit" at bounding box center [428, 294] width 19 height 11
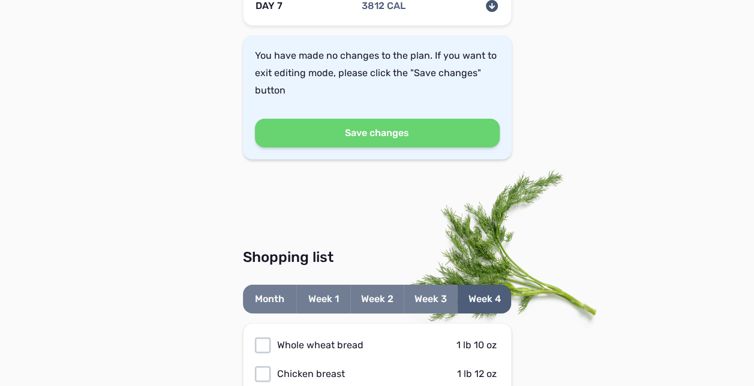
scroll to position [2073, 0]
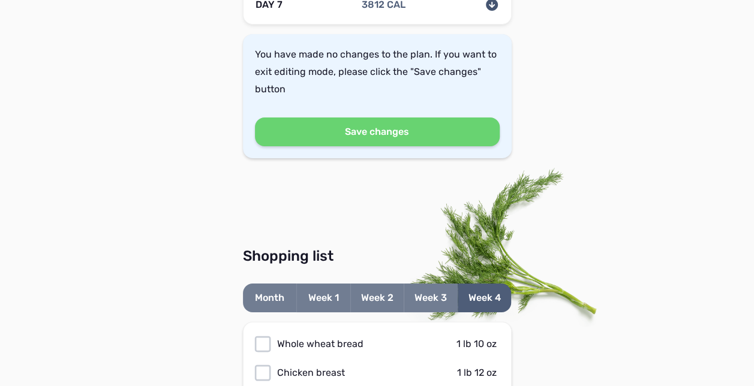
click at [301, 133] on button "Save changes" at bounding box center [377, 132] width 245 height 29
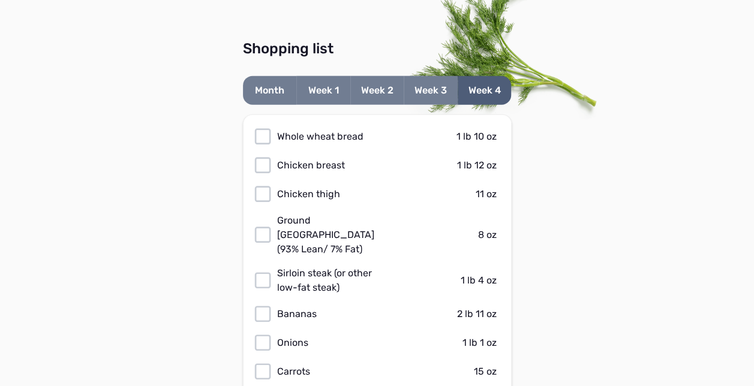
scroll to position [1369, 0]
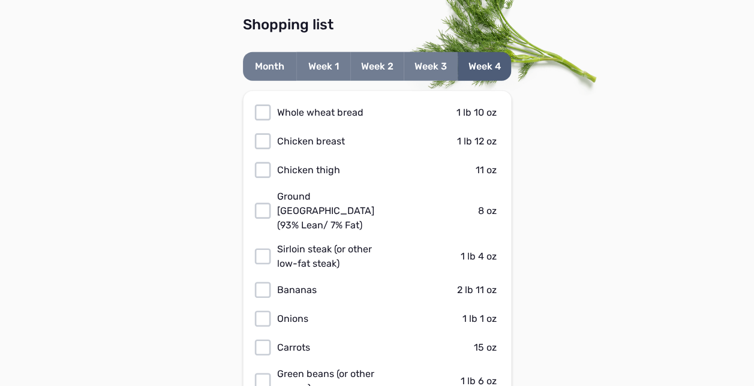
click at [277, 74] on button "Month" at bounding box center [270, 66] width 54 height 29
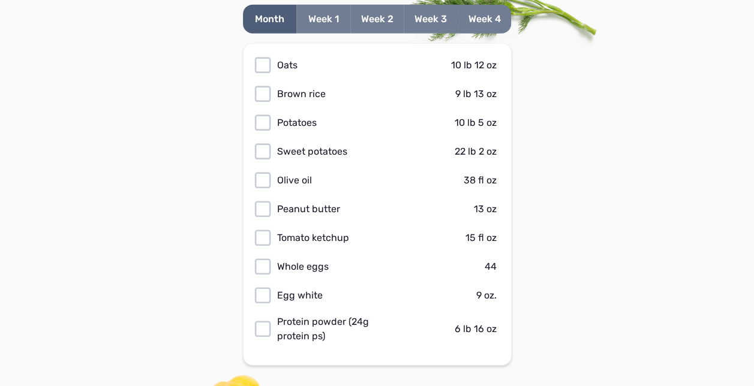
scroll to position [1393, 0]
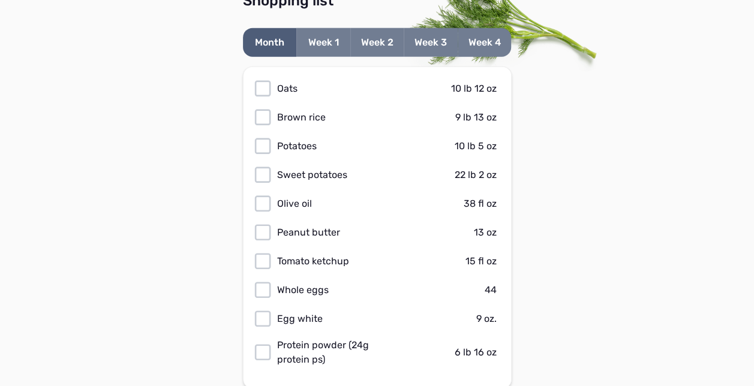
click at [314, 47] on button "Week 1" at bounding box center [323, 42] width 54 height 29
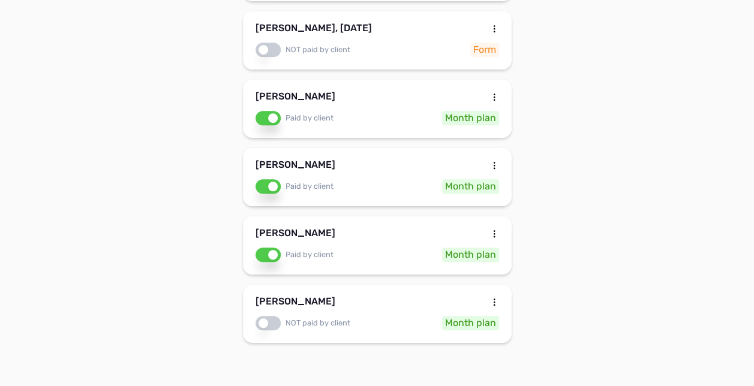
scroll to position [343, 0]
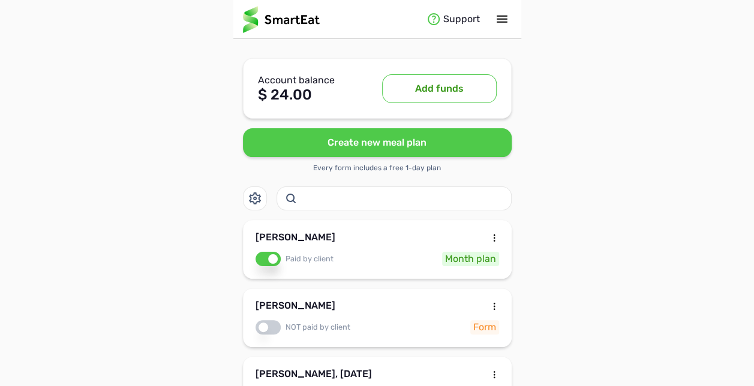
click at [253, 200] on icon at bounding box center [255, 198] width 14 height 14
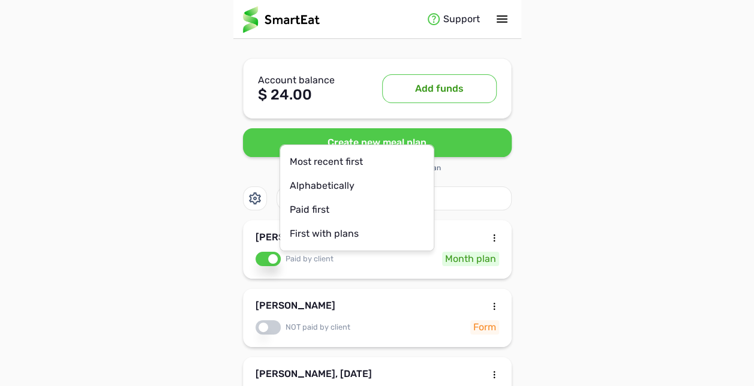
click at [228, 209] on div "Support Account balance $ 24.00 Add funds Create new meal plan Every form inclu…" at bounding box center [377, 366] width 754 height 732
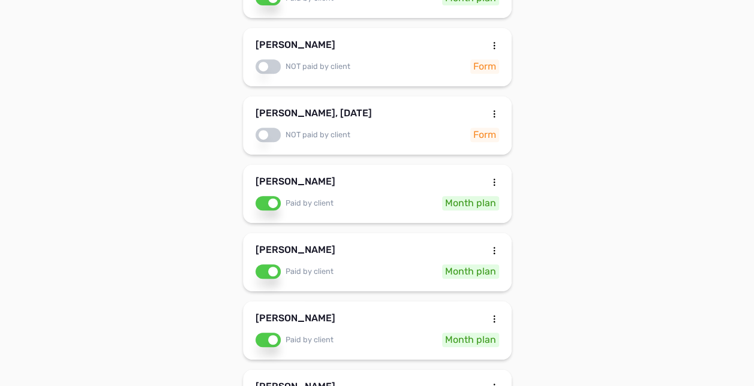
scroll to position [264, 0]
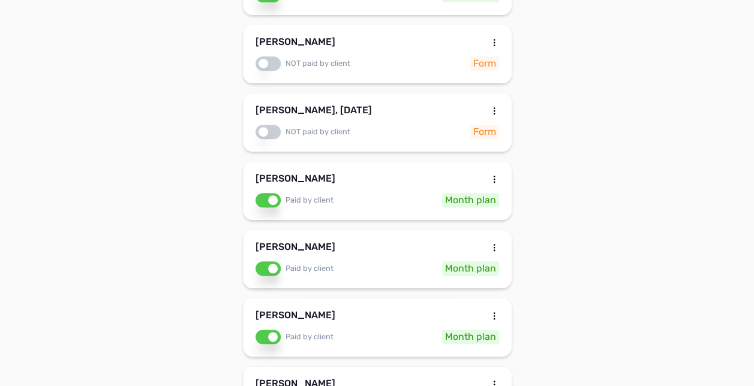
click at [301, 311] on div "[PERSON_NAME]" at bounding box center [296, 318] width 80 height 14
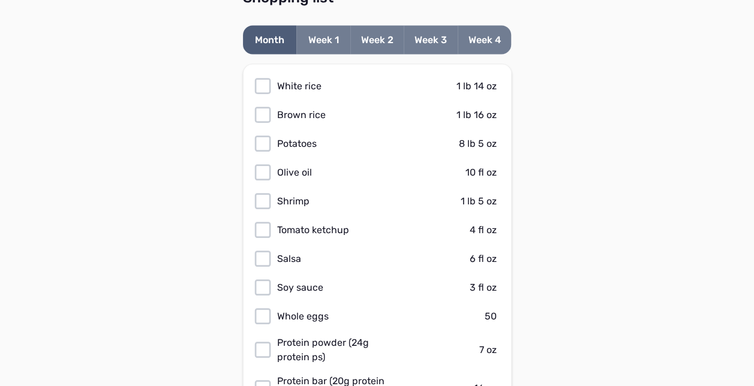
scroll to position [1176, 0]
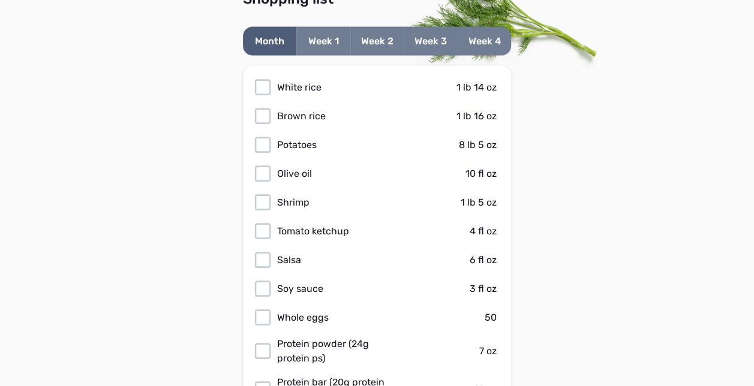
click at [318, 35] on button "Week 1" at bounding box center [323, 41] width 54 height 29
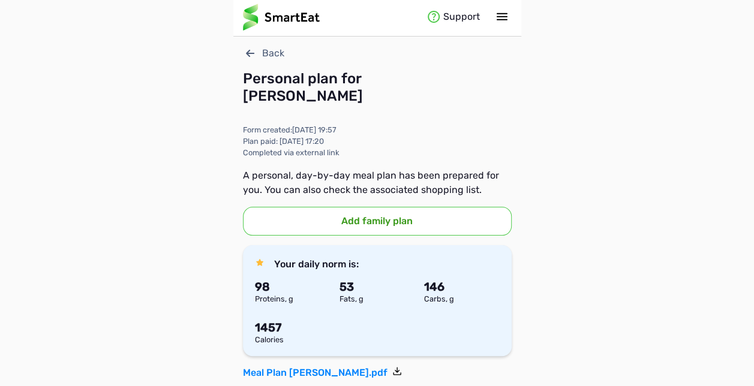
scroll to position [0, 0]
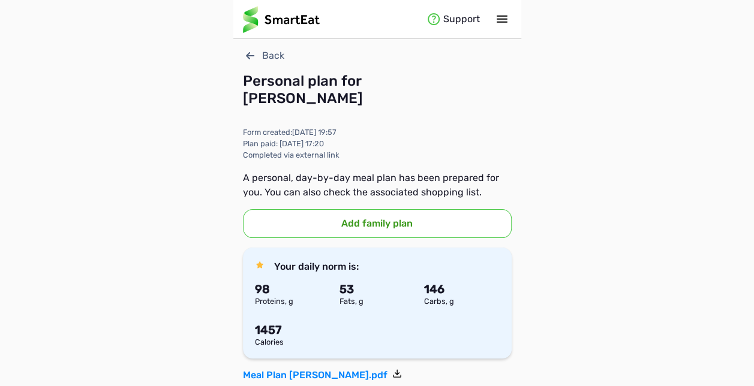
click at [250, 55] on icon at bounding box center [250, 56] width 14 height 14
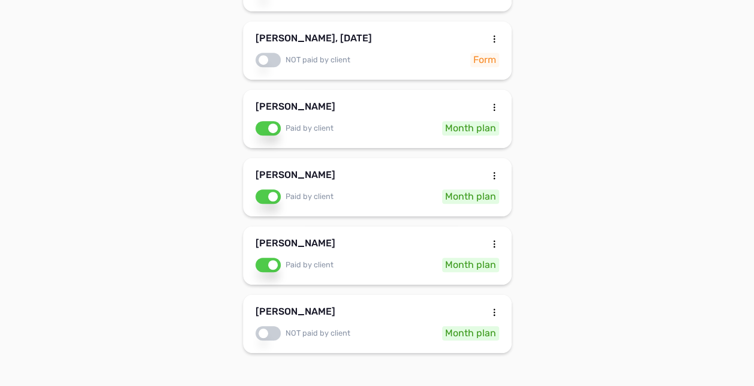
scroll to position [343, 0]
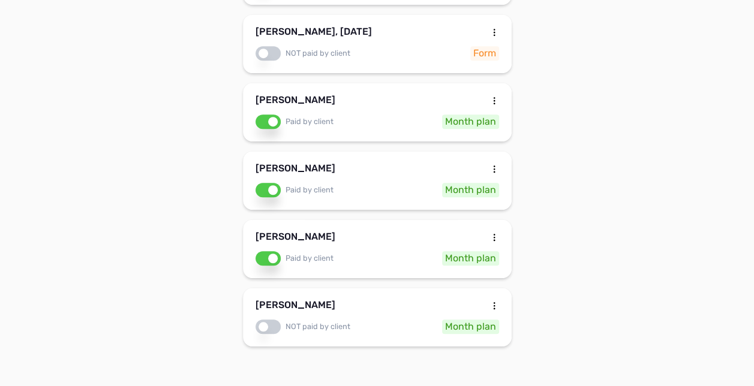
click at [338, 238] on div "[PERSON_NAME]" at bounding box center [378, 239] width 244 height 14
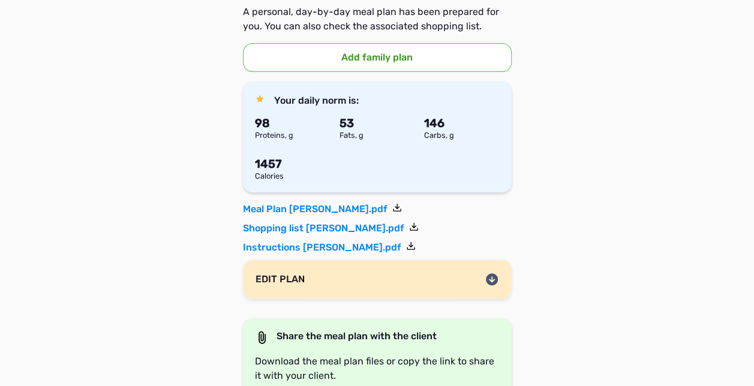
scroll to position [168, 0]
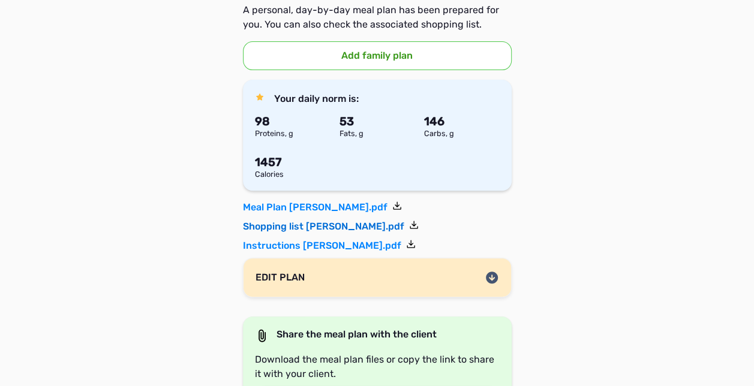
click at [323, 229] on link "Shopping list [PERSON_NAME].pdf" at bounding box center [331, 227] width 176 height 14
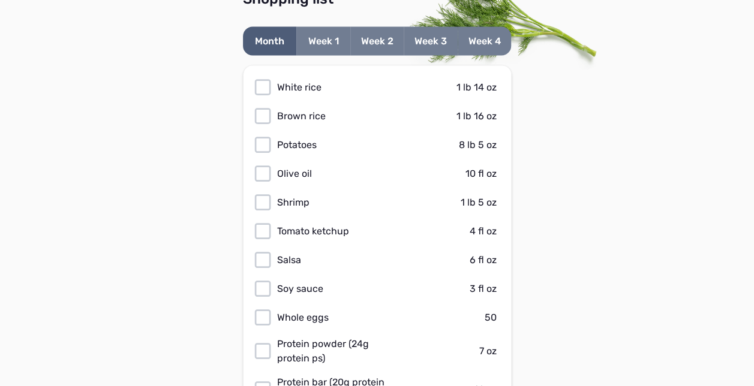
scroll to position [1200, 0]
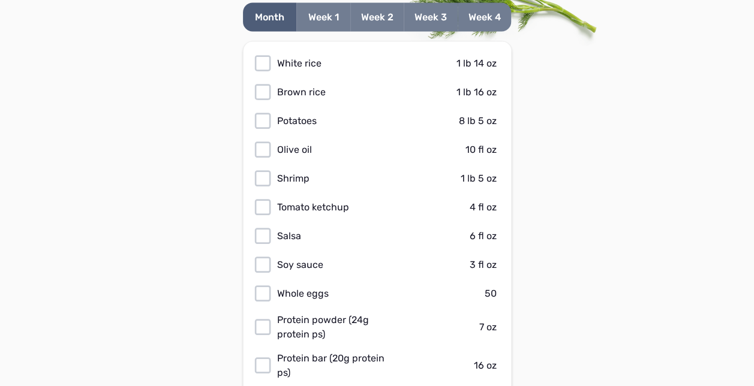
click at [310, 26] on button "Week 1" at bounding box center [323, 17] width 54 height 29
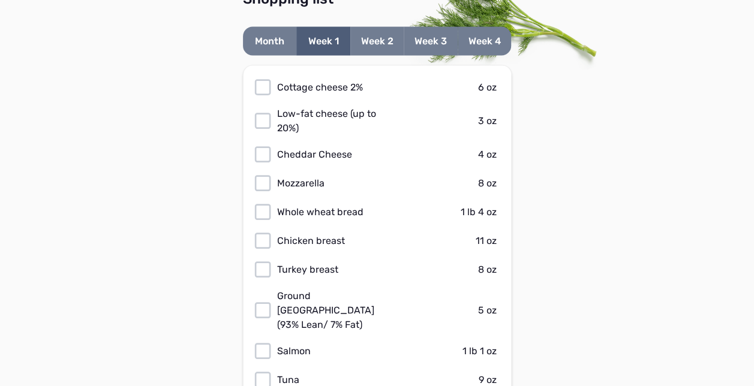
scroll to position [1152, 0]
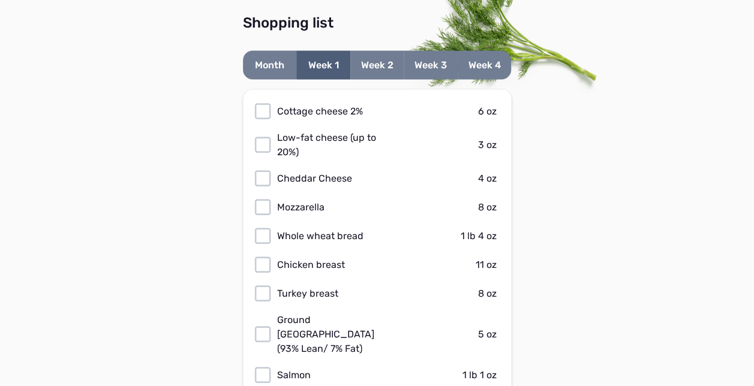
click at [375, 58] on button "Week 2" at bounding box center [377, 65] width 54 height 29
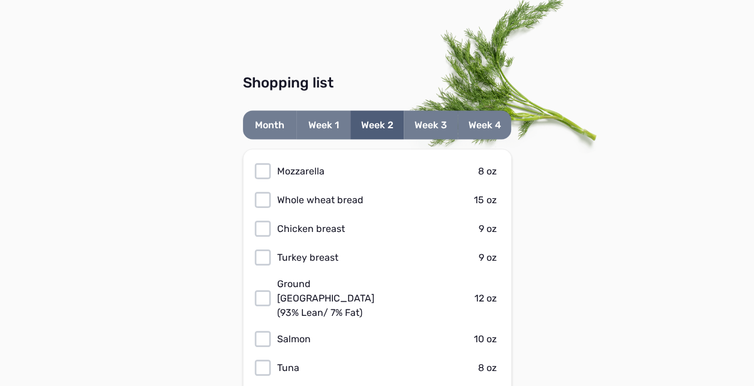
scroll to position [1080, 0]
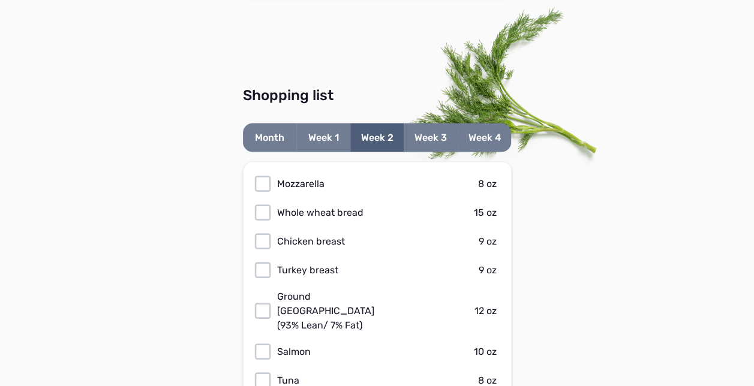
click at [428, 127] on button "Week 3" at bounding box center [431, 137] width 54 height 29
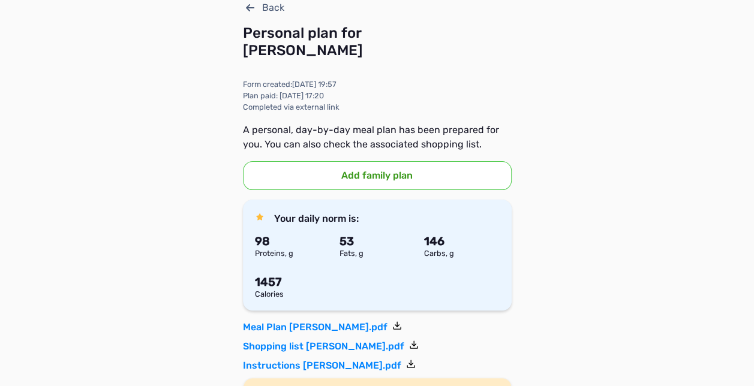
scroll to position [0, 0]
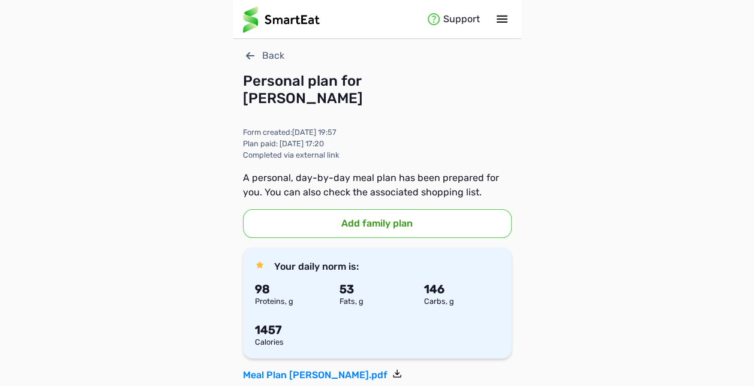
click at [246, 55] on icon at bounding box center [250, 55] width 8 height 7
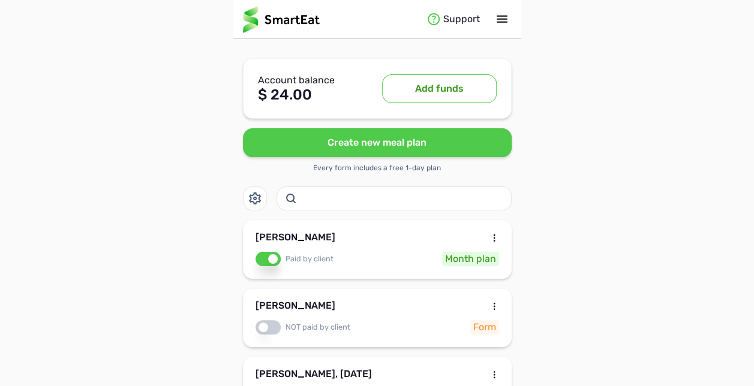
click at [373, 144] on button "Create new meal plan" at bounding box center [377, 142] width 269 height 29
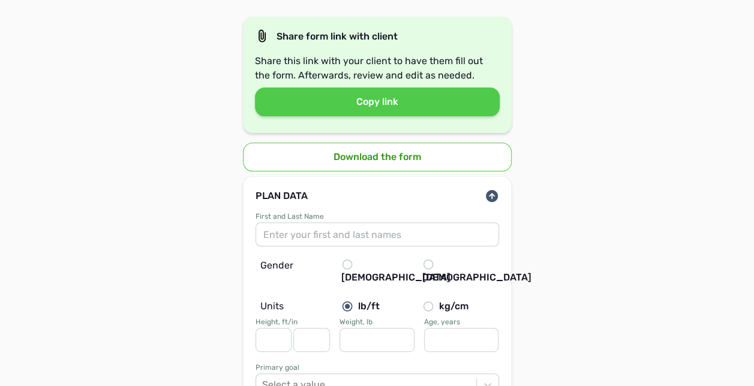
scroll to position [96, 0]
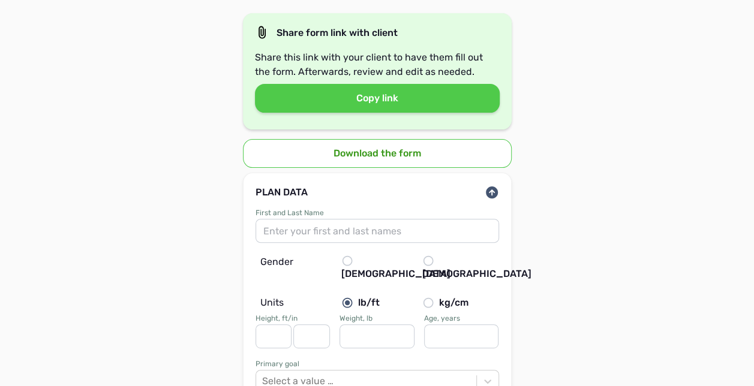
click at [434, 265] on label "Female" at bounding box center [457, 268] width 71 height 26
click at [0, 0] on input "Female" at bounding box center [0, 0] width 0 height 0
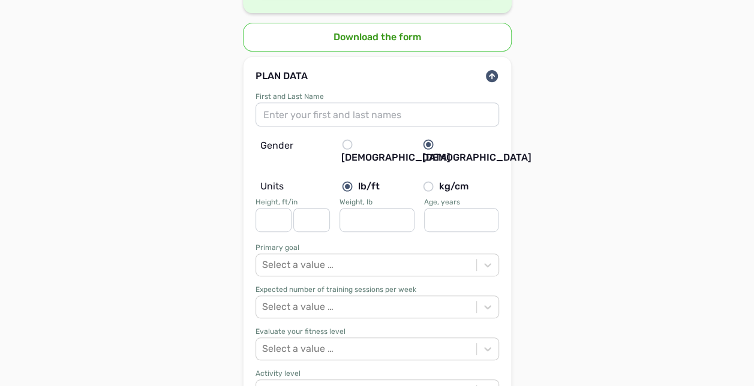
scroll to position [216, 0]
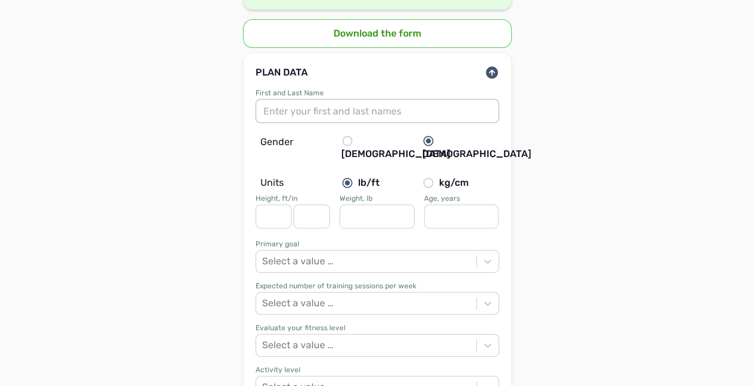
click at [360, 106] on input at bounding box center [378, 111] width 244 height 24
type input "Jamie Gauker"
click at [270, 205] on input at bounding box center [274, 217] width 37 height 24
type input "5"
click at [302, 207] on input at bounding box center [311, 217] width 37 height 24
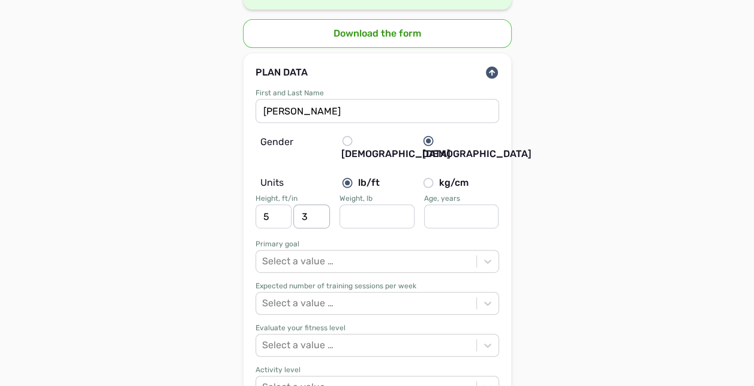
type input "3"
click at [365, 205] on input at bounding box center [377, 217] width 75 height 24
type input "16"
click at [355, 110] on input "Jamie Gauker" at bounding box center [378, 111] width 244 height 24
type input "Jamie Gauker v. 2"
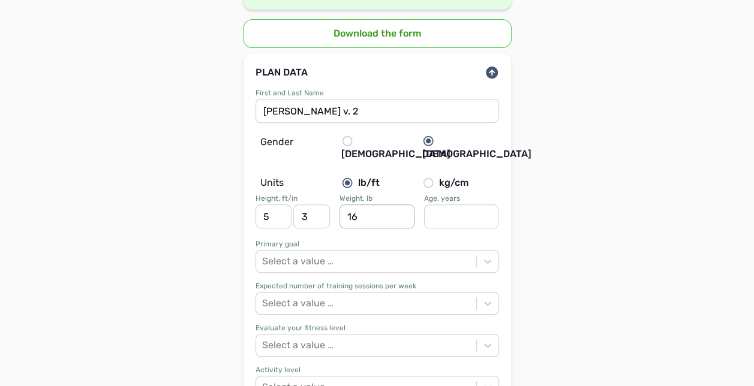
click at [366, 205] on input "16" at bounding box center [377, 217] width 75 height 24
type input "163"
click at [445, 205] on input at bounding box center [461, 217] width 75 height 24
type input "58"
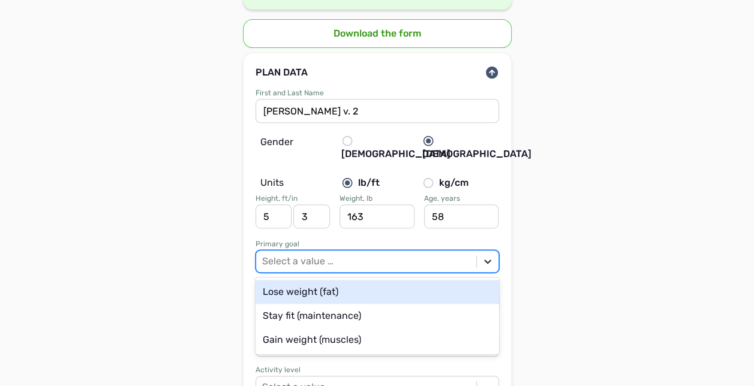
click at [484, 251] on div at bounding box center [488, 262] width 22 height 22
click at [370, 280] on div "Lose weight (fat)" at bounding box center [378, 292] width 244 height 24
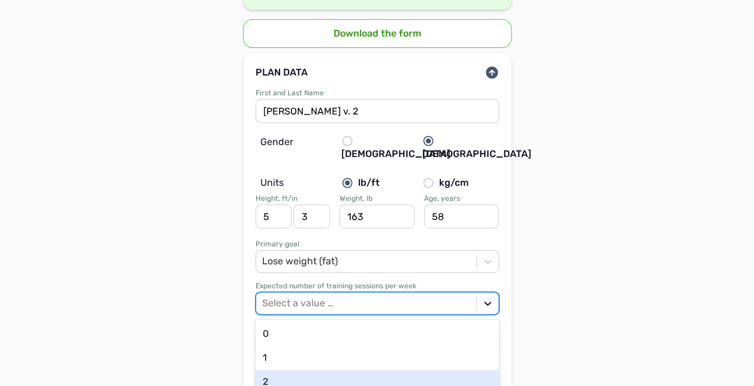
scroll to position [322, 0]
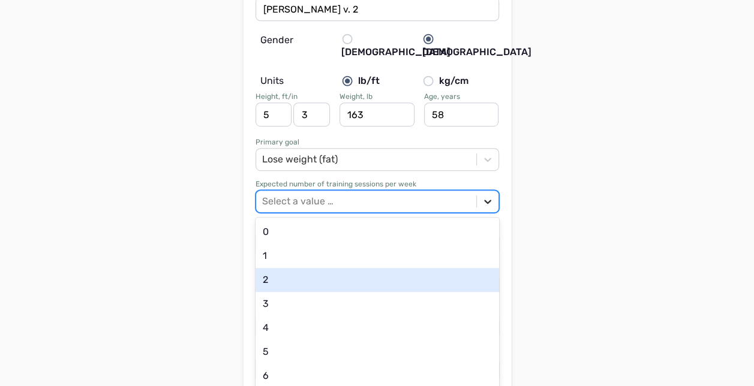
click at [487, 213] on div "option 2 focused, 3 of 21. 21 results available. Use Up and Down to choose opti…" at bounding box center [378, 201] width 244 height 23
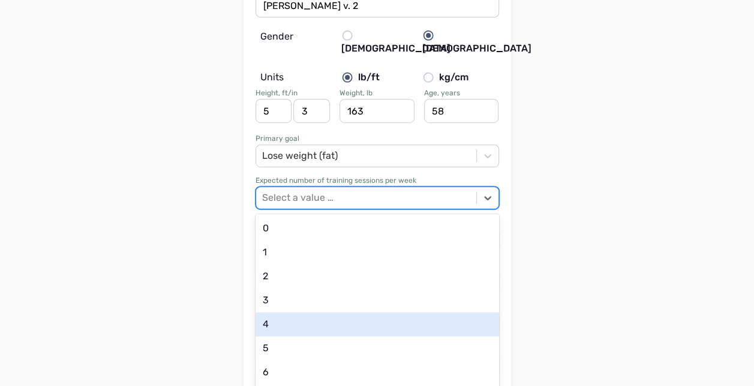
click at [394, 313] on div "4" at bounding box center [378, 325] width 244 height 24
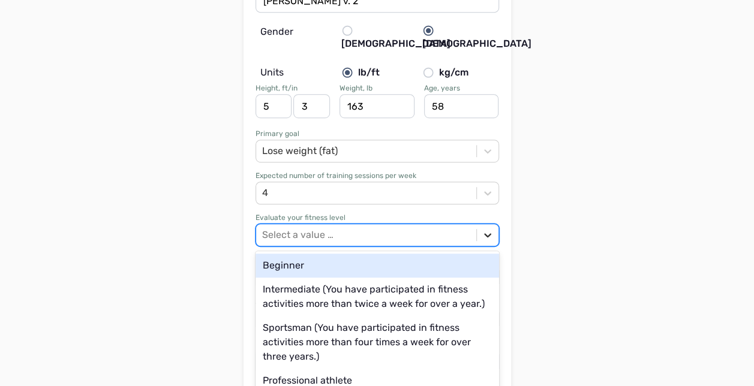
click at [486, 228] on div at bounding box center [488, 235] width 22 height 22
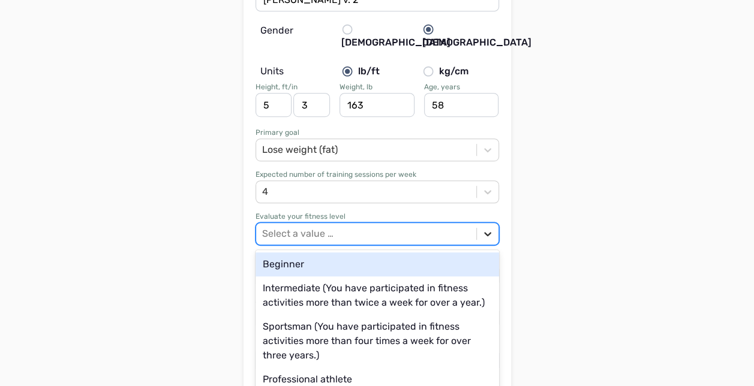
scroll to position [328, 0]
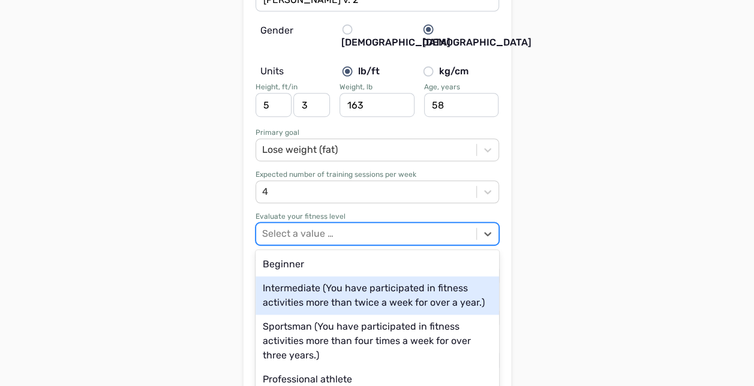
click at [431, 279] on div "Intermediate (You have participated in fitness activities more than twice a wee…" at bounding box center [378, 296] width 244 height 38
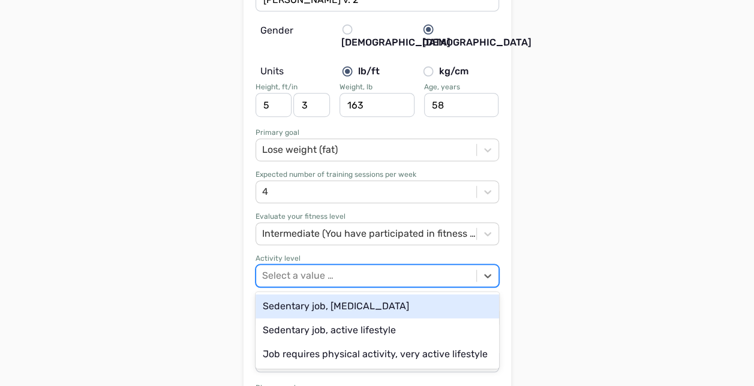
click at [466, 271] on div "Select a value …" at bounding box center [378, 276] width 244 height 23
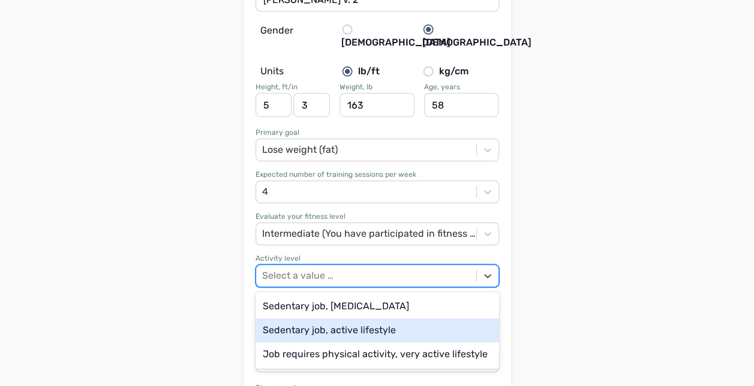
click at [357, 324] on div "Sedentary job, active lifestyle" at bounding box center [378, 331] width 244 height 24
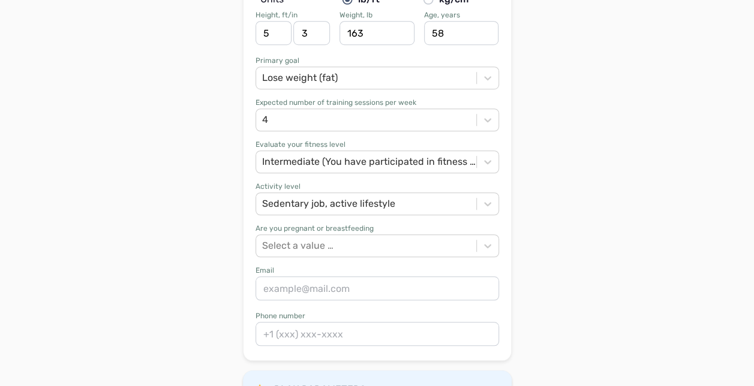
scroll to position [400, 0]
click at [486, 240] on icon at bounding box center [488, 246] width 12 height 12
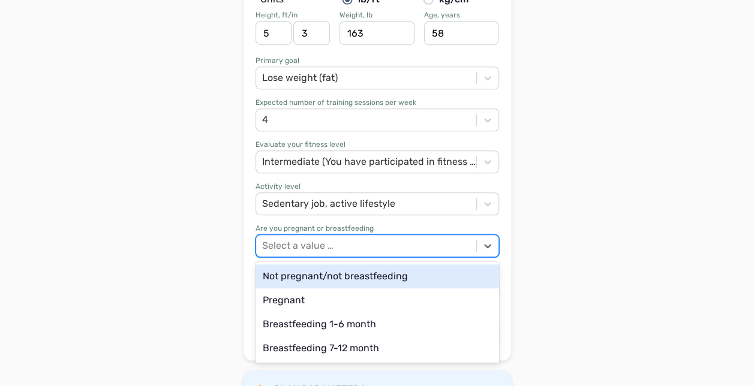
click at [395, 265] on div "Not pregnant/not breastfeeding" at bounding box center [378, 277] width 244 height 24
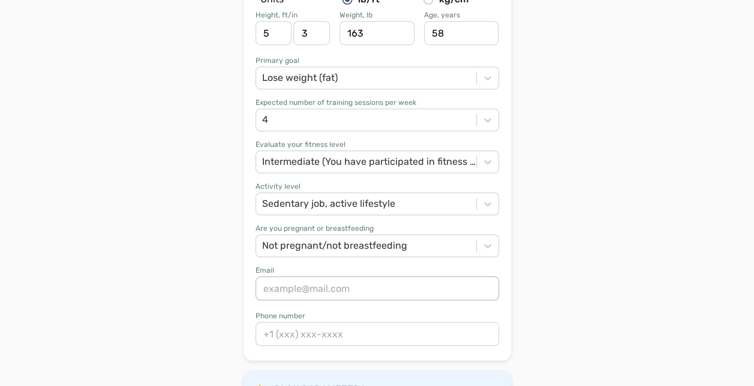
click at [430, 277] on input at bounding box center [378, 289] width 244 height 24
type input "jgaukerinteriors@icloud.com"
click at [412, 323] on input at bounding box center [378, 334] width 244 height 24
type input "3175908627"
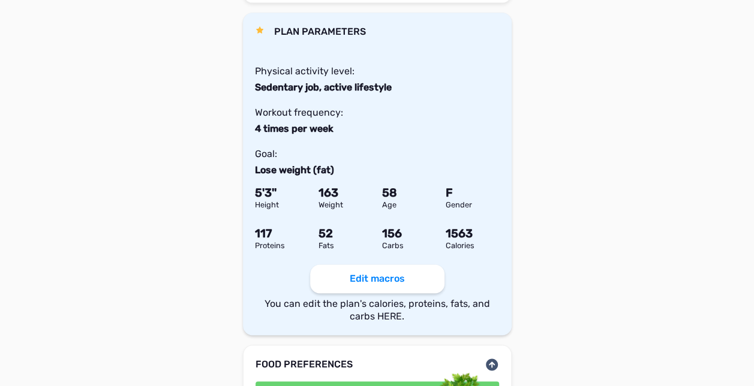
scroll to position [759, 0]
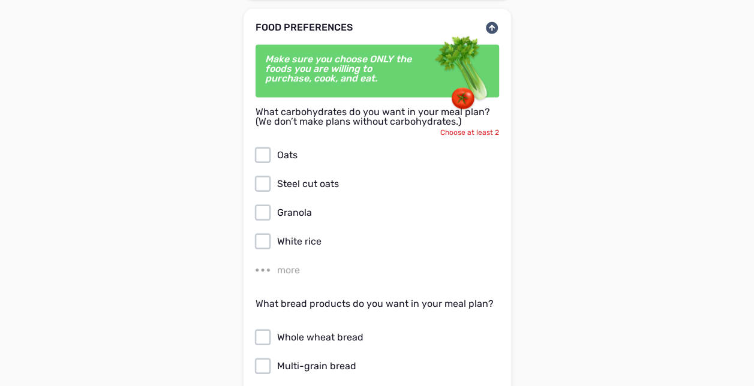
scroll to position [1095, 0]
click at [292, 262] on div "more" at bounding box center [288, 269] width 23 height 14
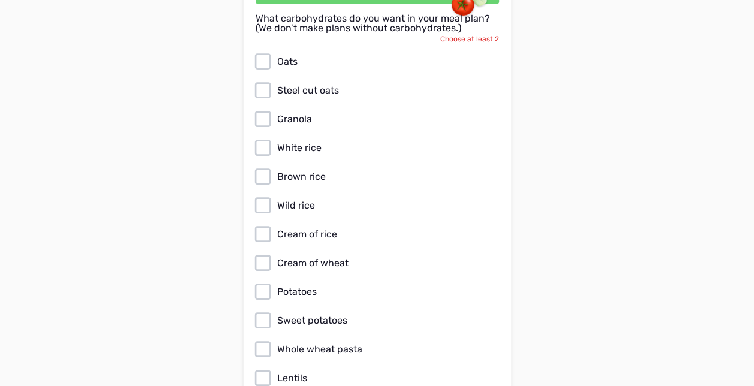
scroll to position [1165, 0]
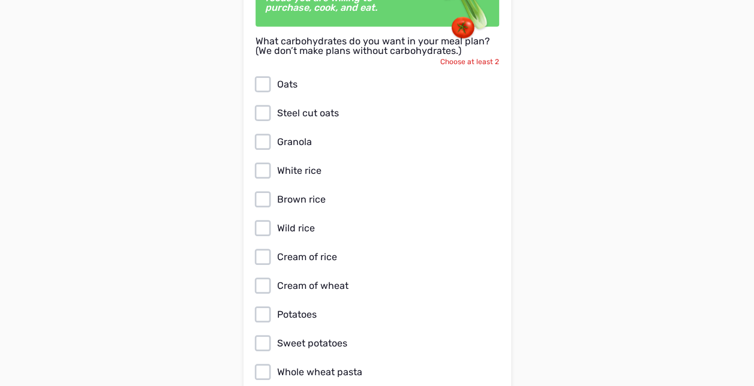
click at [260, 75] on icon at bounding box center [262, 84] width 19 height 19
click at [0, 0] on input "Oats" at bounding box center [0, 0] width 0 height 0
click at [257, 193] on icon at bounding box center [262, 199] width 16 height 16
click at [0, 0] on input "Brown rice" at bounding box center [0, 0] width 0 height 0
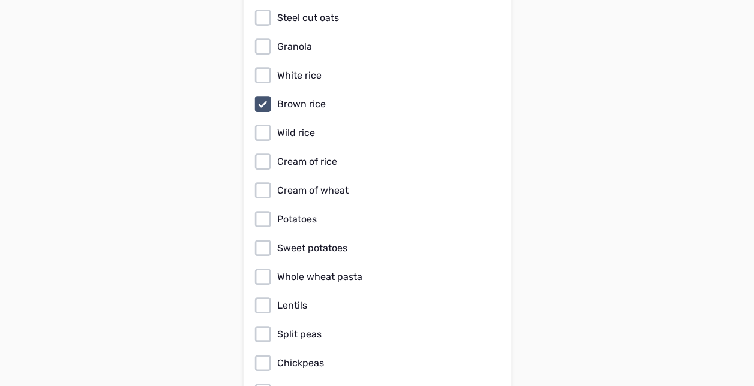
scroll to position [1261, 0]
click at [266, 209] on icon at bounding box center [262, 218] width 19 height 19
click at [0, 0] on input "Potatoes" at bounding box center [0, 0] width 0 height 0
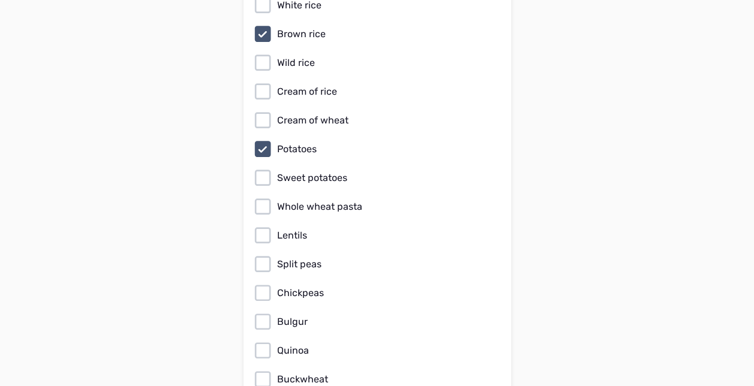
scroll to position [1333, 0]
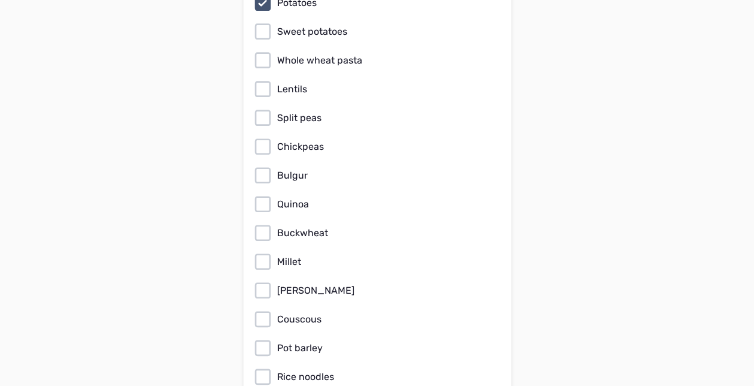
scroll to position [1501, 0]
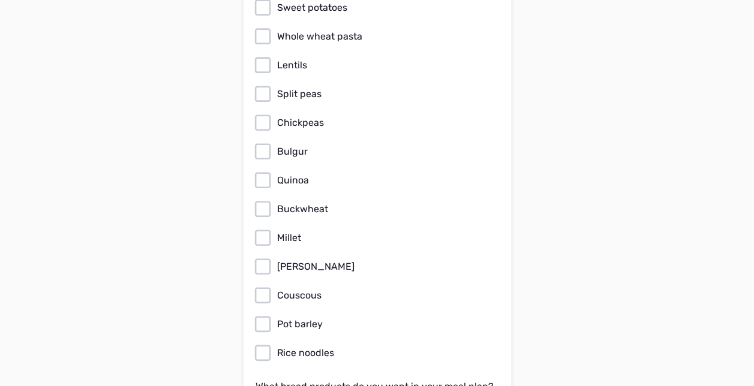
drag, startPoint x: 215, startPoint y: 200, endPoint x: 197, endPoint y: 198, distance: 18.2
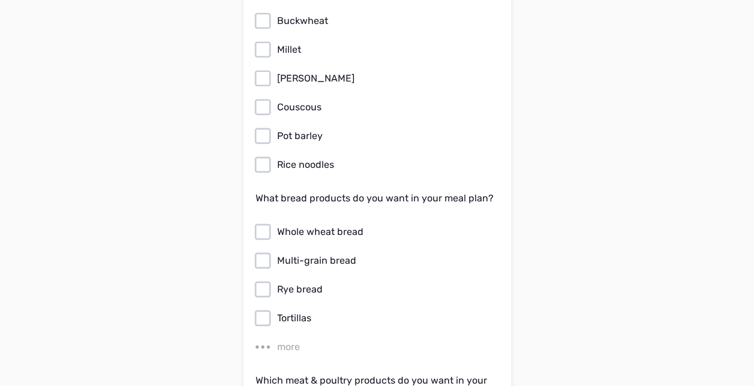
scroll to position [1693, 0]
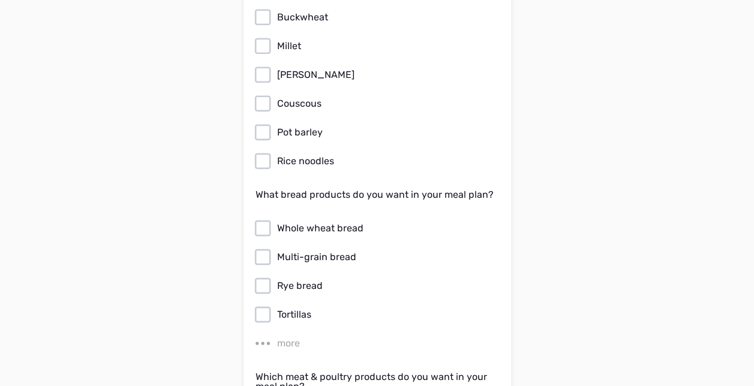
click at [292, 337] on div "more" at bounding box center [288, 344] width 23 height 14
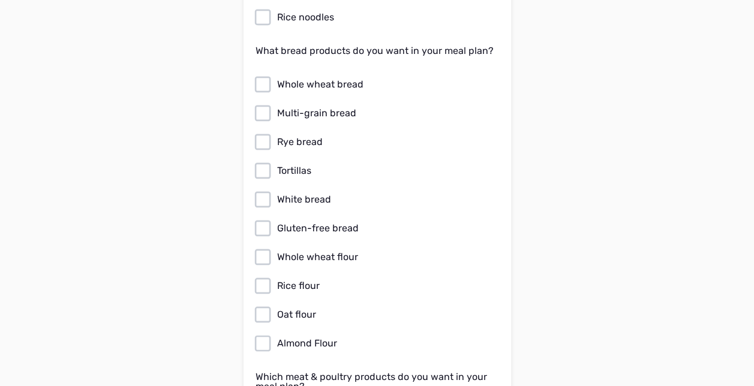
scroll to position [1861, 0]
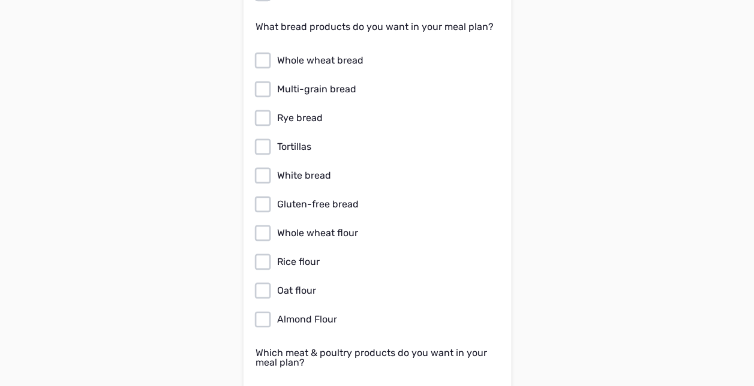
click at [265, 195] on icon at bounding box center [262, 204] width 19 height 19
click at [0, 0] on input "Gluten-free bread" at bounding box center [0, 0] width 0 height 0
click at [259, 51] on icon at bounding box center [262, 60] width 19 height 19
click at [0, 0] on input "Whole wheat bread" at bounding box center [0, 0] width 0 height 0
click at [257, 137] on icon at bounding box center [262, 146] width 19 height 19
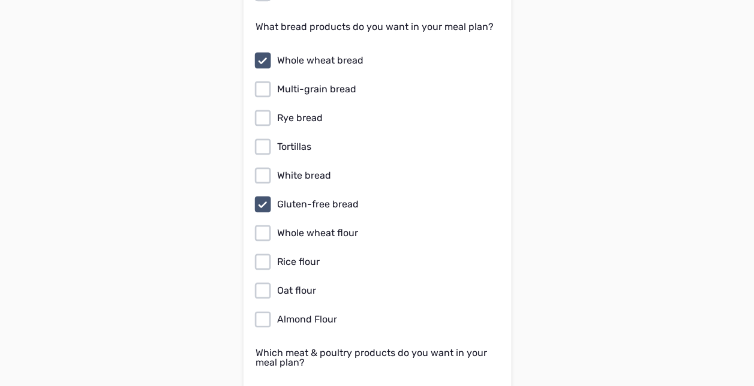
click at [0, 0] on input "Tortillas" at bounding box center [0, 0] width 0 height 0
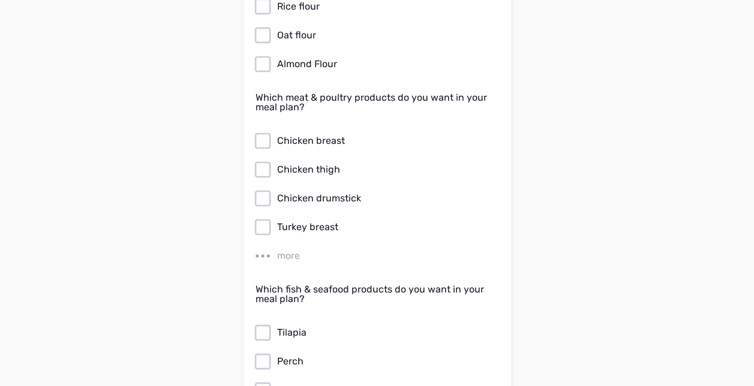
scroll to position [2149, 0]
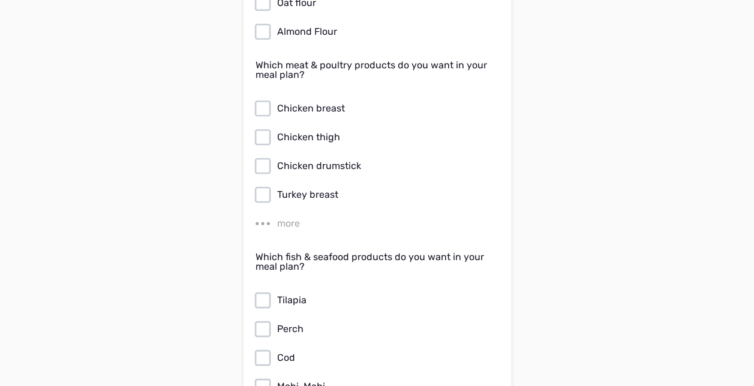
click at [275, 214] on label "more" at bounding box center [376, 223] width 246 height 19
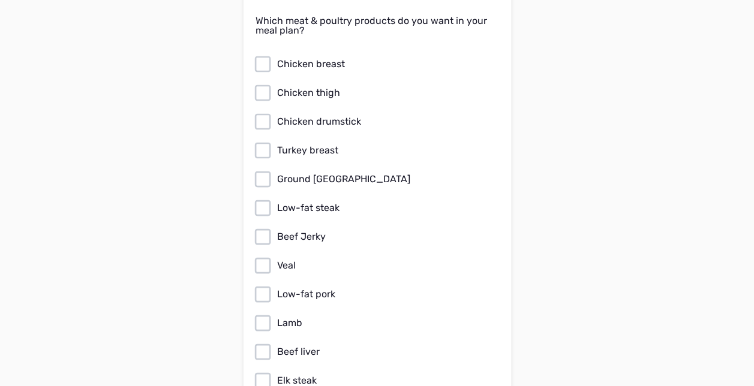
scroll to position [2197, 0]
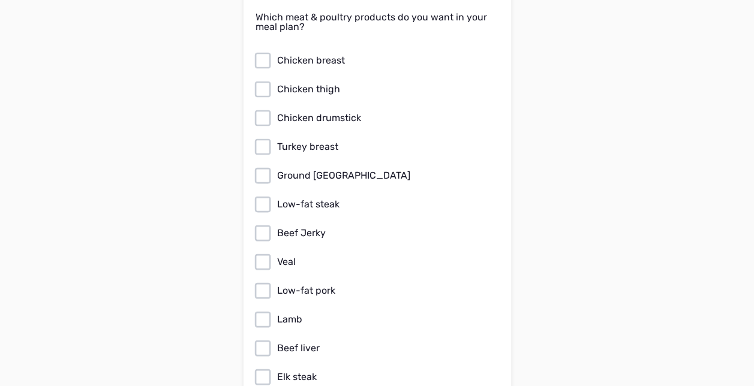
click at [254, 52] on icon at bounding box center [262, 60] width 16 height 16
click at [0, 0] on input "Chicken breast" at bounding box center [0, 0] width 0 height 0
click at [262, 166] on icon at bounding box center [262, 175] width 19 height 19
click at [0, 0] on input "Ground turkey" at bounding box center [0, 0] width 0 height 0
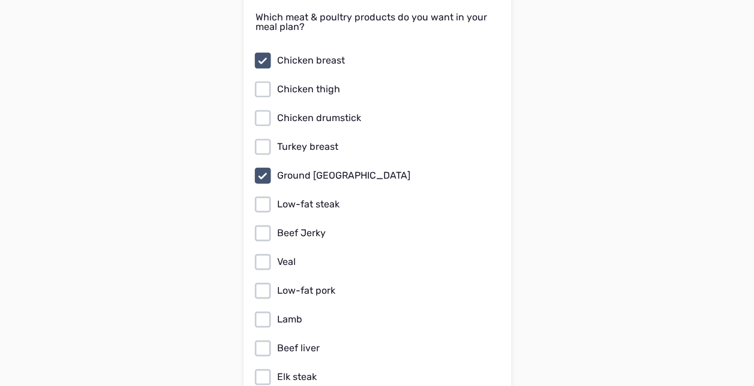
click at [260, 80] on icon at bounding box center [262, 89] width 19 height 19
click at [0, 0] on input "Chicken thigh" at bounding box center [0, 0] width 0 height 0
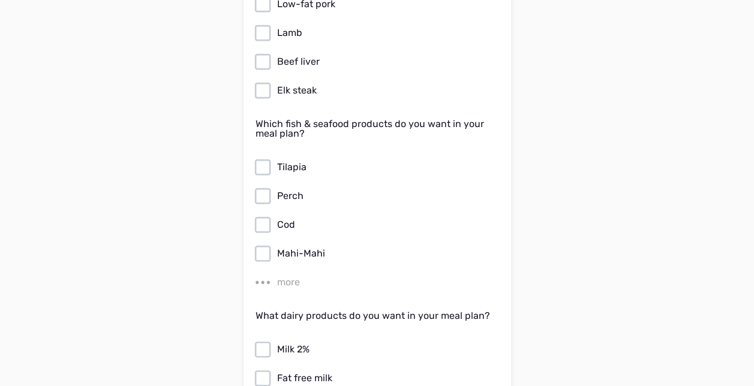
scroll to position [2485, 0]
click at [284, 274] on div "more" at bounding box center [288, 281] width 23 height 14
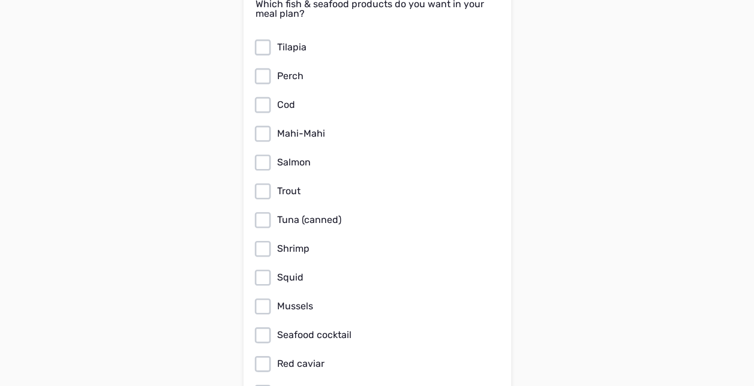
scroll to position [2605, 0]
click at [264, 152] on icon at bounding box center [262, 161] width 19 height 19
click at [0, 0] on input "Salmon" at bounding box center [0, 0] width 0 height 0
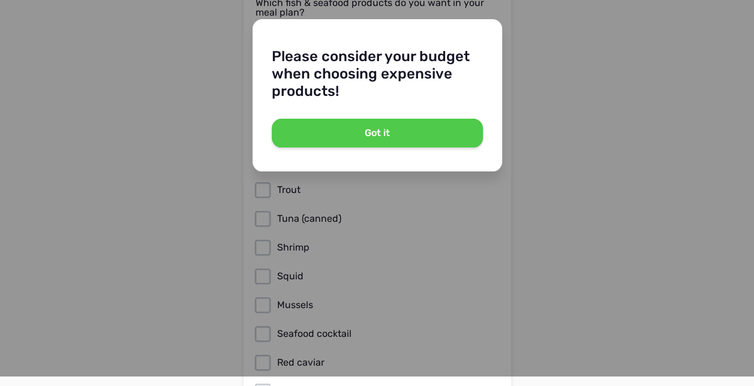
click at [328, 127] on button "Got it" at bounding box center [377, 133] width 211 height 29
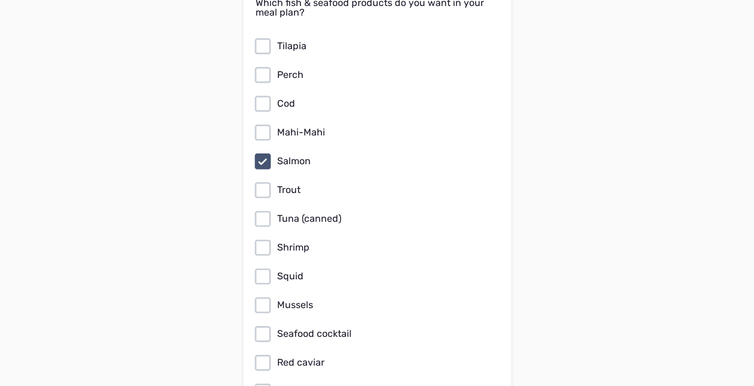
click at [264, 209] on icon at bounding box center [262, 218] width 19 height 19
click at [0, 0] on input "Tuna (canned)" at bounding box center [0, 0] width 0 height 0
click at [263, 238] on icon at bounding box center [262, 247] width 19 height 19
click at [0, 0] on input "Shrimp" at bounding box center [0, 0] width 0 height 0
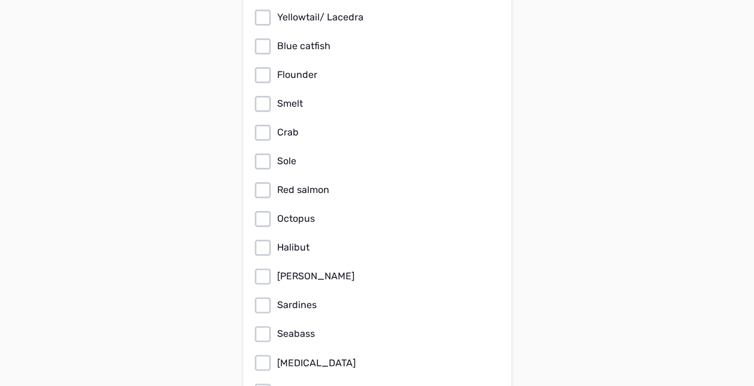
scroll to position [3061, 0]
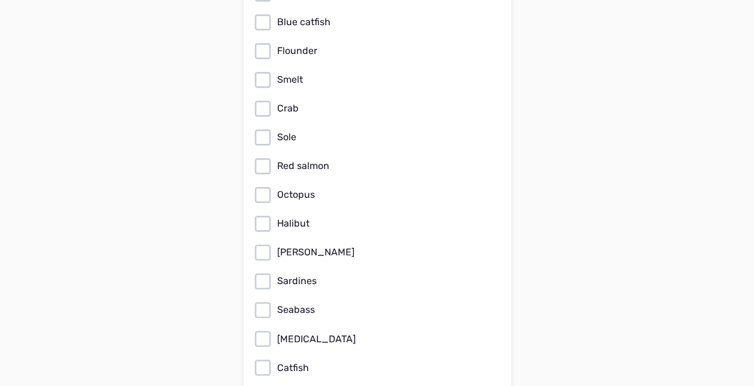
click at [258, 214] on icon at bounding box center [262, 223] width 19 height 19
click at [0, 0] on input "Halibut" at bounding box center [0, 0] width 0 height 0
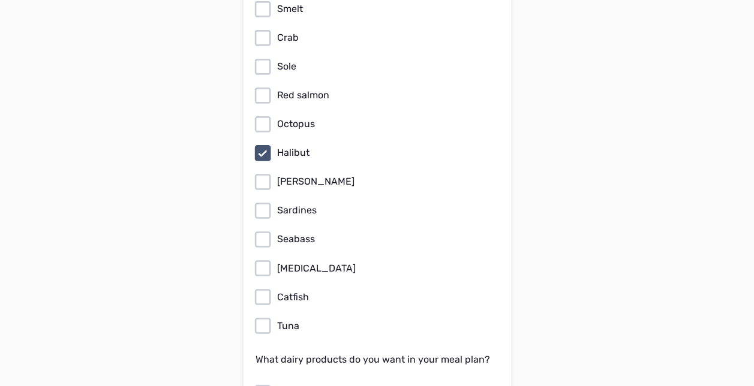
scroll to position [3133, 0]
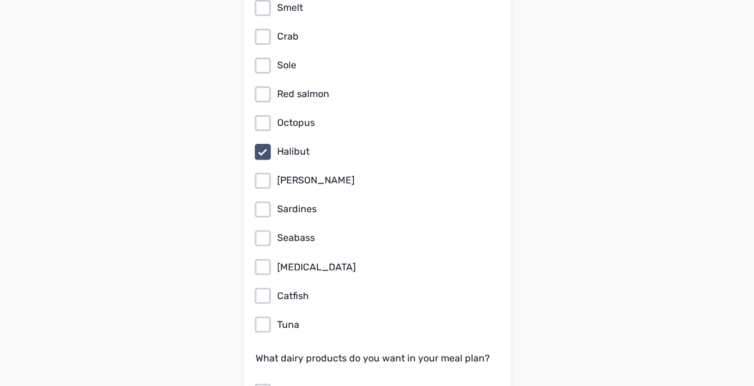
click at [261, 315] on icon at bounding box center [262, 324] width 19 height 19
click at [0, 0] on input "Tuna" at bounding box center [0, 0] width 0 height 0
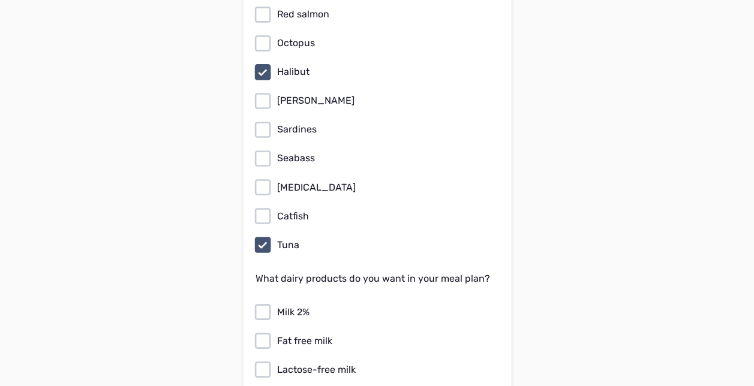
scroll to position [3349, 0]
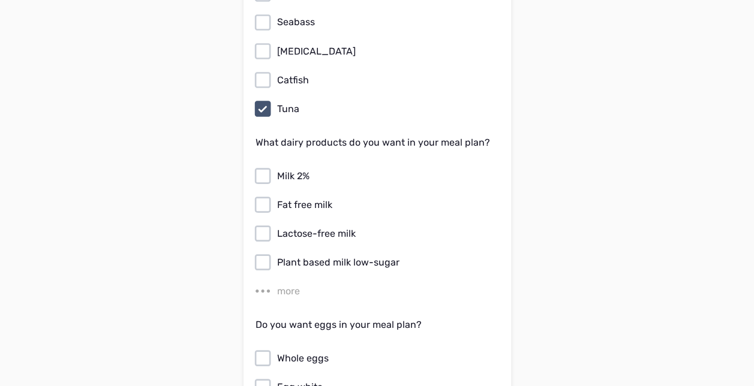
click at [292, 284] on div "more" at bounding box center [288, 291] width 23 height 14
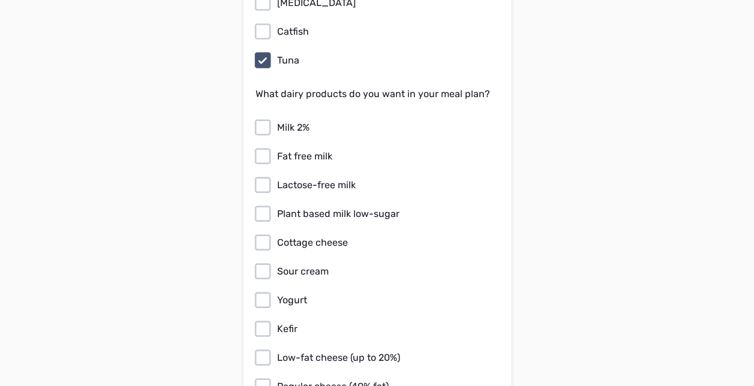
scroll to position [3421, 0]
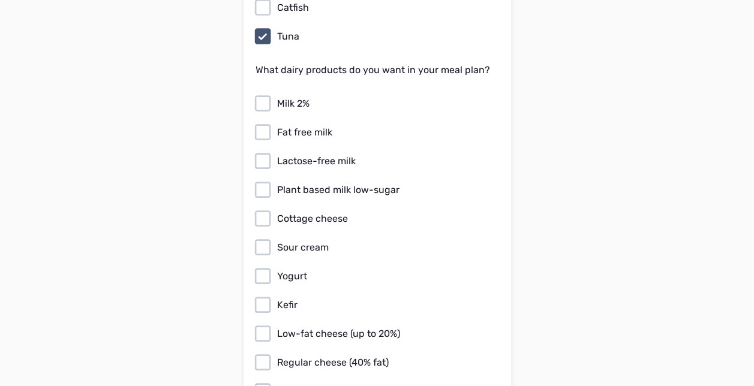
click at [262, 209] on icon at bounding box center [262, 218] width 19 height 19
click at [0, 0] on input "Cottage cheese" at bounding box center [0, 0] width 0 height 0
click at [268, 238] on icon at bounding box center [262, 247] width 19 height 19
click at [0, 0] on input "Sour cream" at bounding box center [0, 0] width 0 height 0
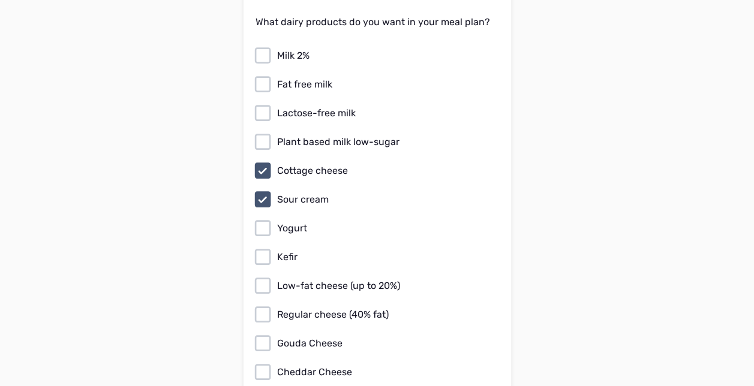
scroll to position [3493, 0]
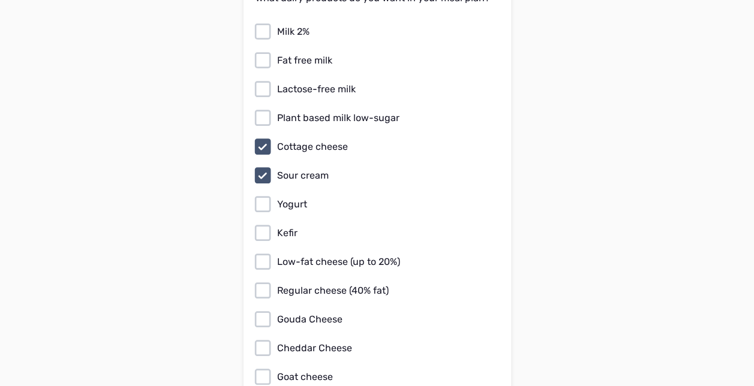
click at [266, 310] on icon at bounding box center [262, 319] width 19 height 19
click at [0, 0] on input "Gouda Cheese" at bounding box center [0, 0] width 0 height 0
click at [265, 339] on icon at bounding box center [262, 348] width 19 height 19
click at [0, 0] on input "Cheddar Cheese" at bounding box center [0, 0] width 0 height 0
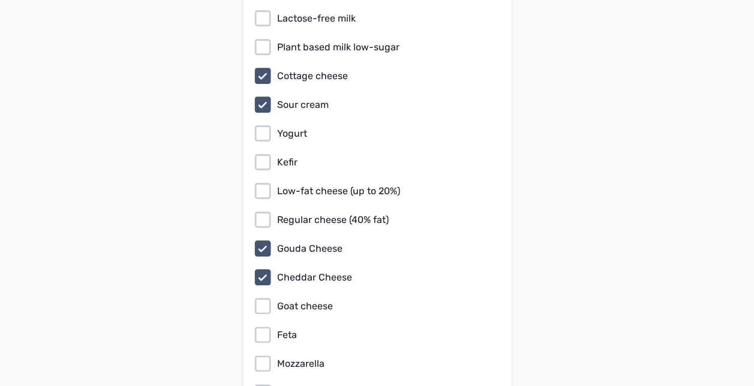
scroll to position [3565, 0]
click at [265, 296] on icon at bounding box center [262, 305] width 19 height 19
click at [0, 0] on input "Goat cheese" at bounding box center [0, 0] width 0 height 0
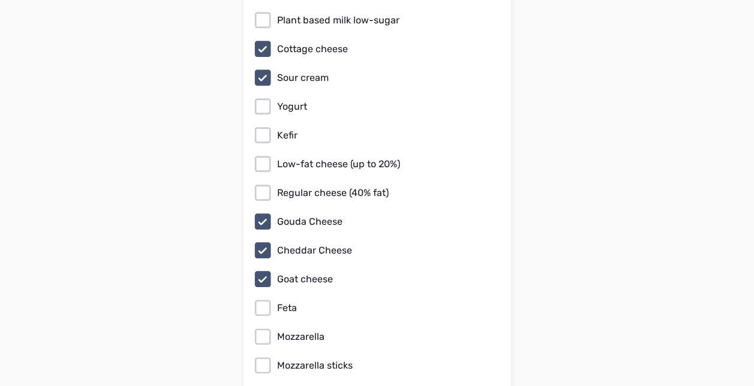
scroll to position [3613, 0]
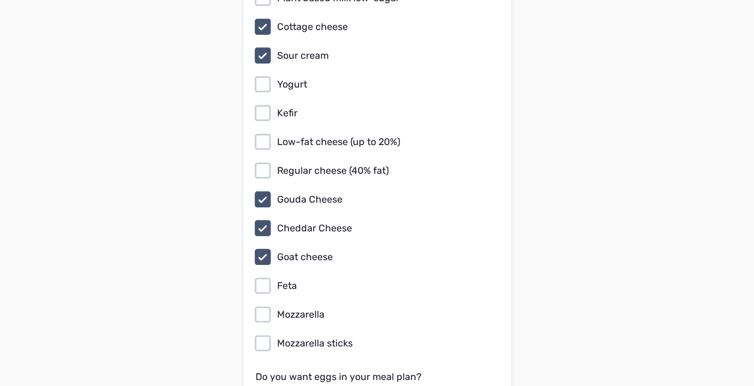
click at [258, 277] on icon at bounding box center [262, 286] width 19 height 19
click at [0, 0] on input "Feta" at bounding box center [0, 0] width 0 height 0
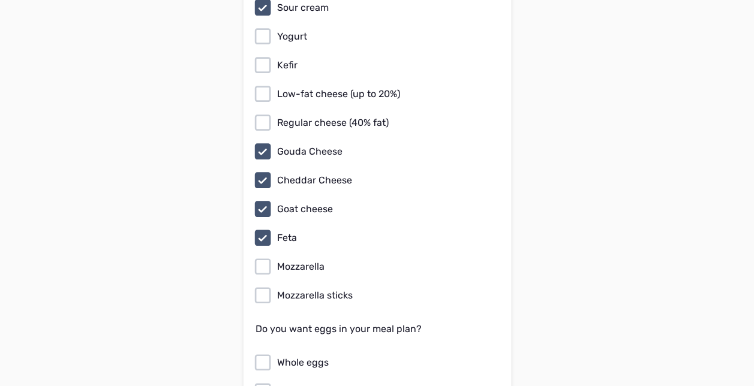
scroll to position [3685, 0]
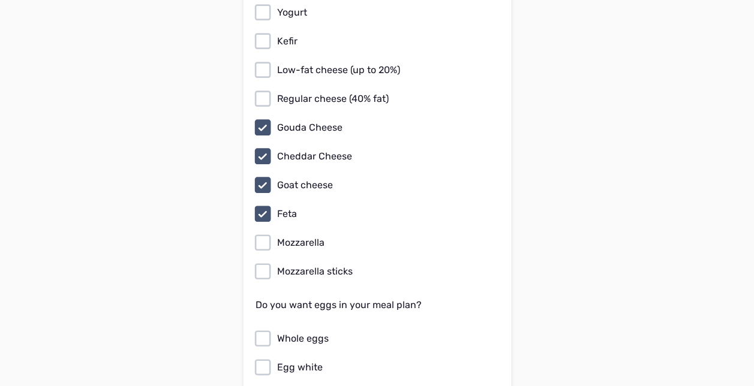
click at [265, 233] on icon at bounding box center [262, 242] width 19 height 19
click at [0, 0] on input "Mozzarella" at bounding box center [0, 0] width 0 height 0
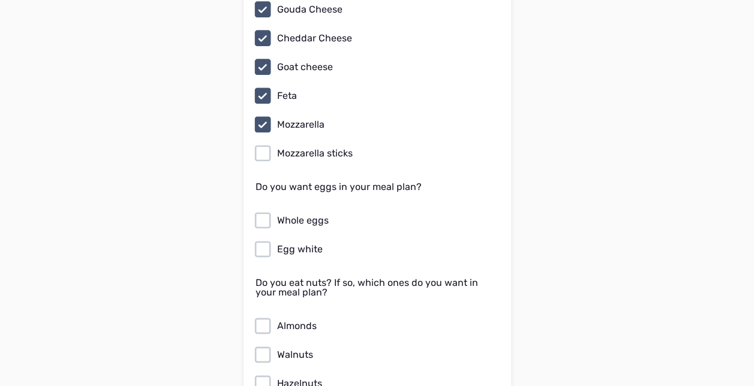
scroll to position [3805, 0]
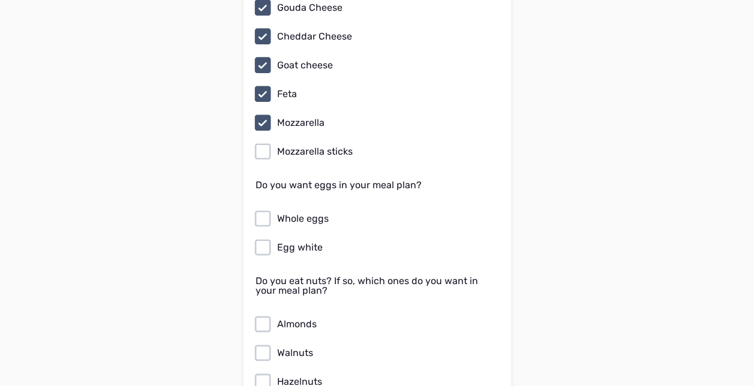
click at [259, 209] on icon at bounding box center [262, 218] width 19 height 19
click at [0, 0] on input "Whole eggs" at bounding box center [0, 0] width 0 height 0
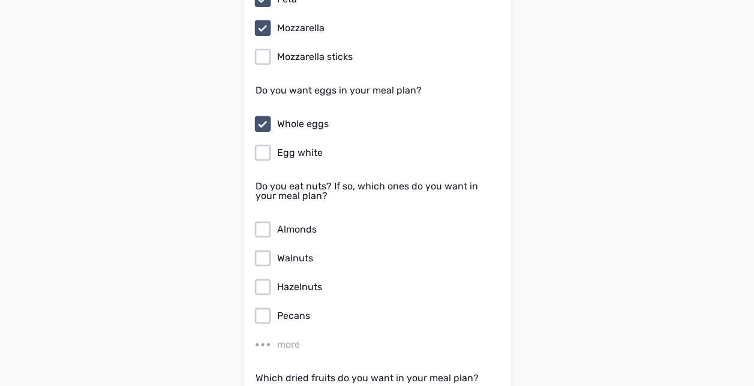
scroll to position [3901, 0]
click at [282, 337] on div "more" at bounding box center [288, 344] width 23 height 14
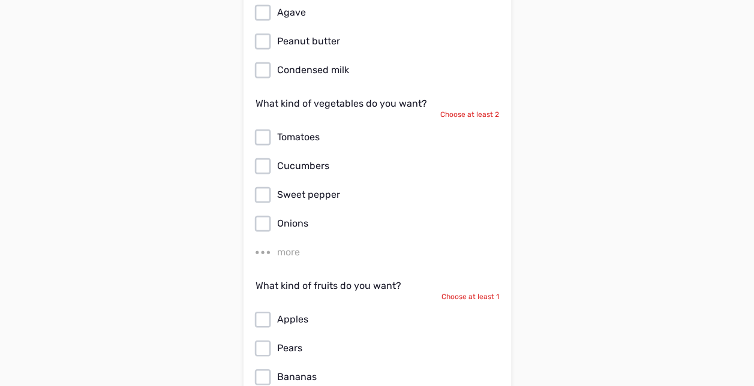
scroll to position [4764, 0]
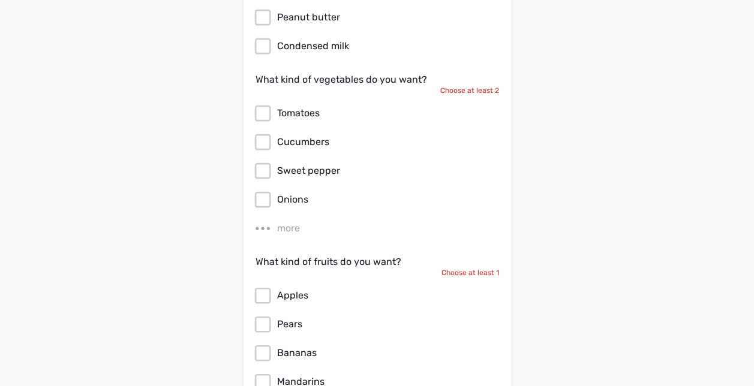
click at [278, 221] on div "more" at bounding box center [288, 228] width 23 height 14
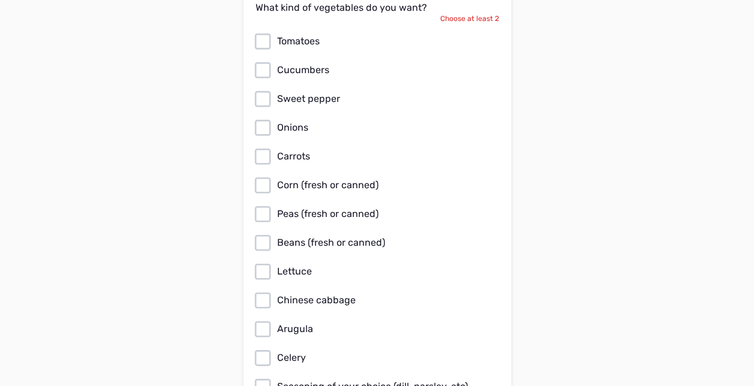
scroll to position [4836, 0]
click at [264, 32] on icon at bounding box center [262, 41] width 19 height 19
click at [0, 0] on input "Tomatoes" at bounding box center [0, 0] width 0 height 0
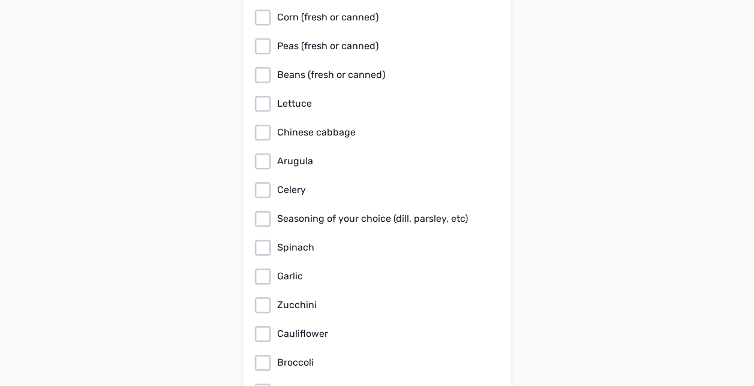
scroll to position [5028, 0]
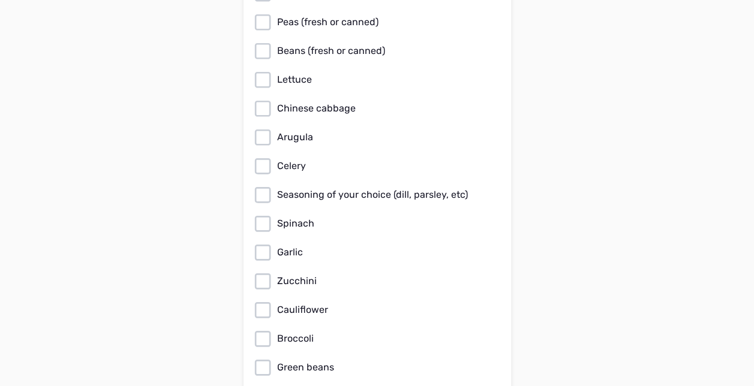
click at [263, 329] on icon at bounding box center [262, 338] width 19 height 19
click at [0, 0] on input "Broccoli" at bounding box center [0, 0] width 0 height 0
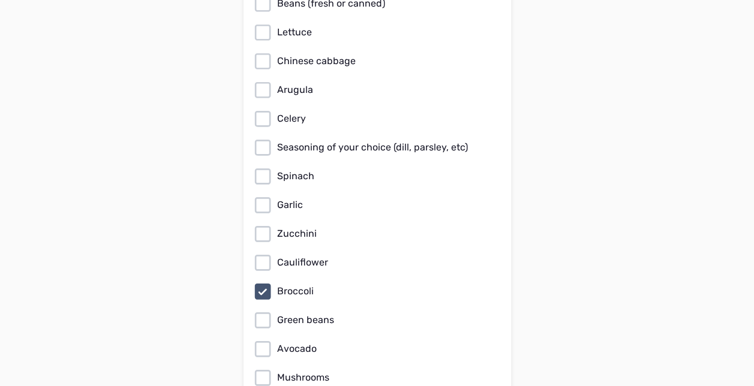
scroll to position [5076, 0]
click at [259, 310] on icon at bounding box center [262, 319] width 19 height 19
click at [0, 0] on input "Green beans" at bounding box center [0, 0] width 0 height 0
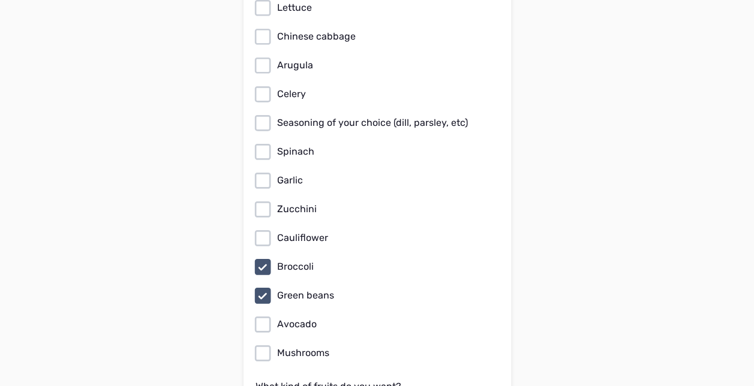
scroll to position [5124, 0]
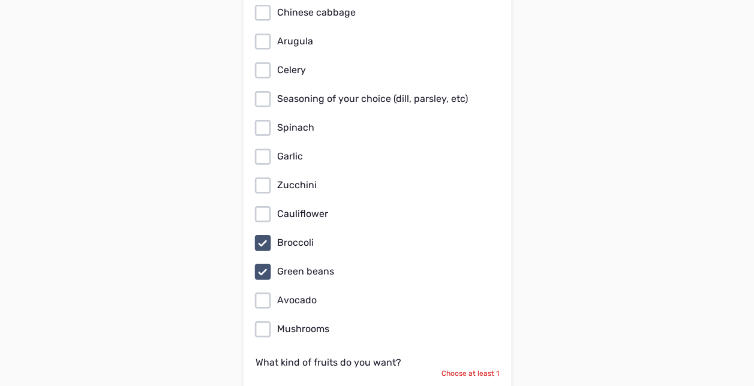
click at [260, 291] on icon at bounding box center [262, 300] width 19 height 19
click at [0, 0] on input "Avocado" at bounding box center [0, 0] width 0 height 0
click at [266, 320] on icon at bounding box center [262, 329] width 19 height 19
click at [0, 0] on input "Mushrooms" at bounding box center [0, 0] width 0 height 0
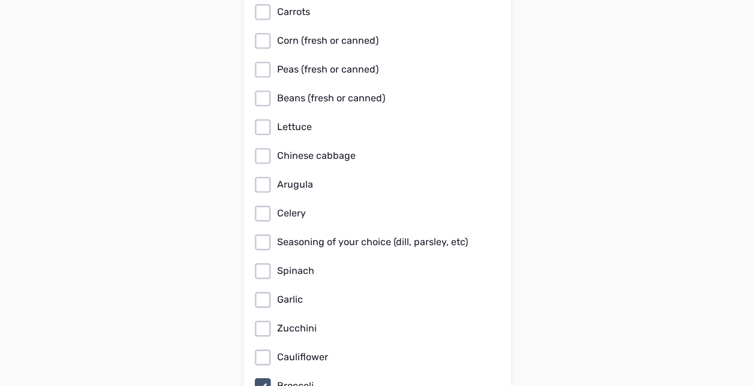
scroll to position [4980, 0]
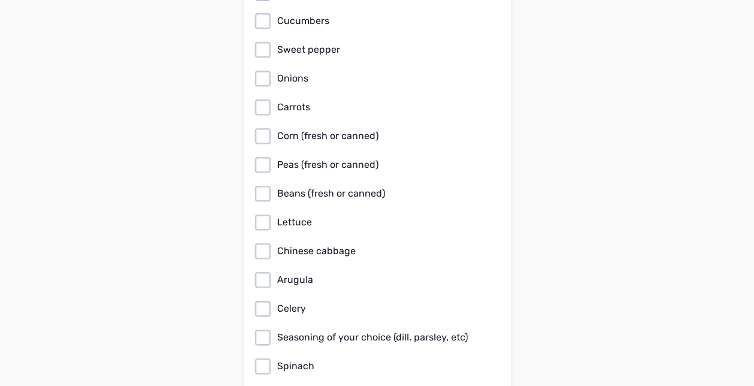
scroll to position [4884, 0]
click at [255, 100] on icon at bounding box center [262, 108] width 16 height 16
click at [0, 0] on input "Carrots" at bounding box center [0, 0] width 0 height 0
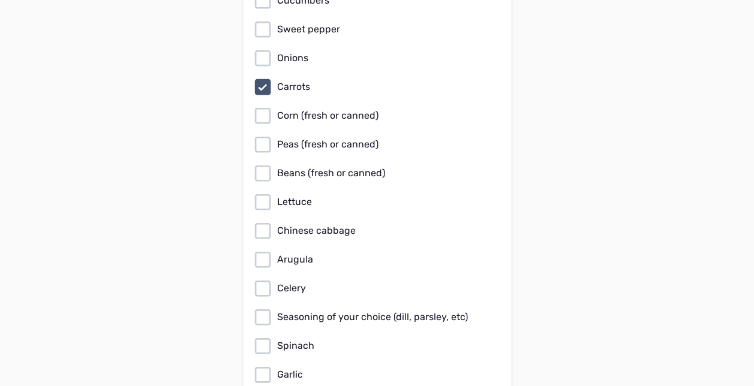
scroll to position [4908, 0]
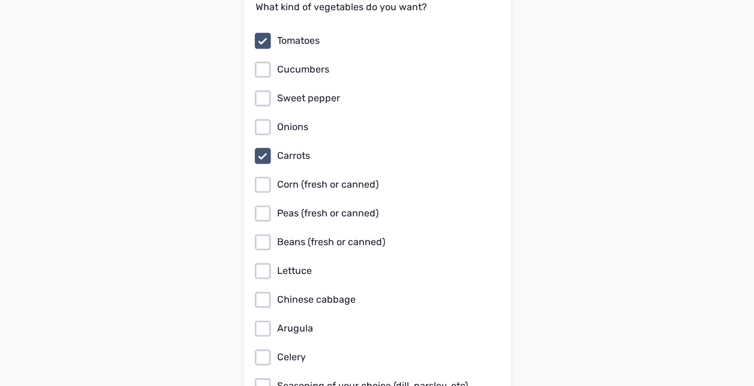
scroll to position [4836, 0]
click at [263, 89] on icon at bounding box center [262, 98] width 19 height 19
click at [0, 0] on input "Sweet pepper" at bounding box center [0, 0] width 0 height 0
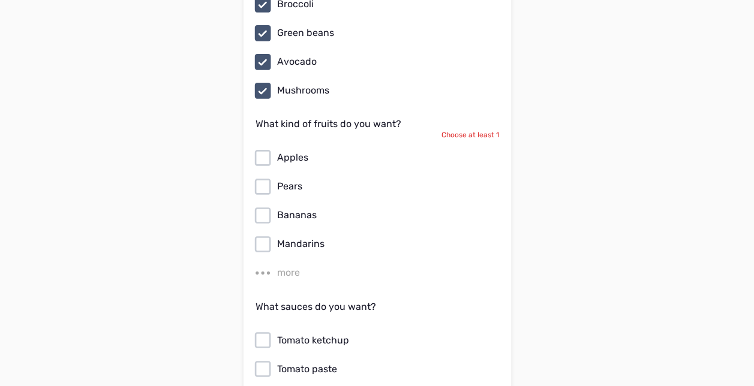
scroll to position [5364, 0]
click at [287, 265] on div "more" at bounding box center [288, 272] width 23 height 14
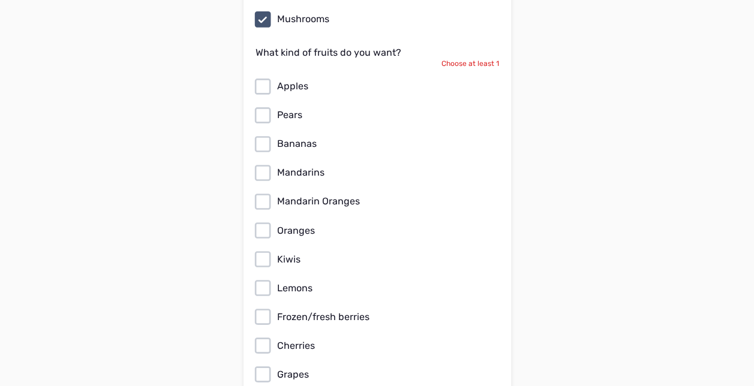
scroll to position [5436, 0]
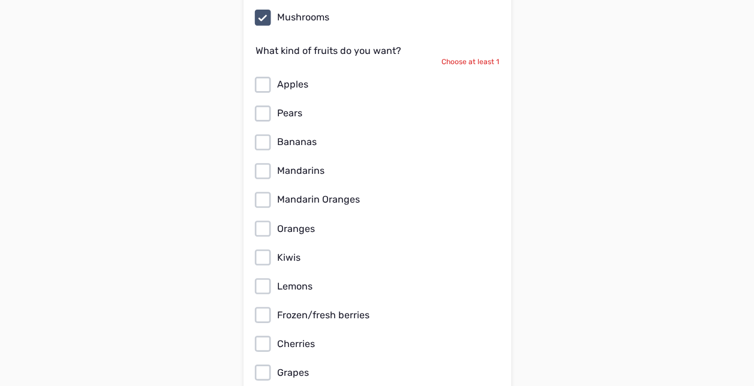
click at [260, 133] on icon at bounding box center [262, 142] width 19 height 19
click at [0, 0] on input "Bananas" at bounding box center [0, 0] width 0 height 0
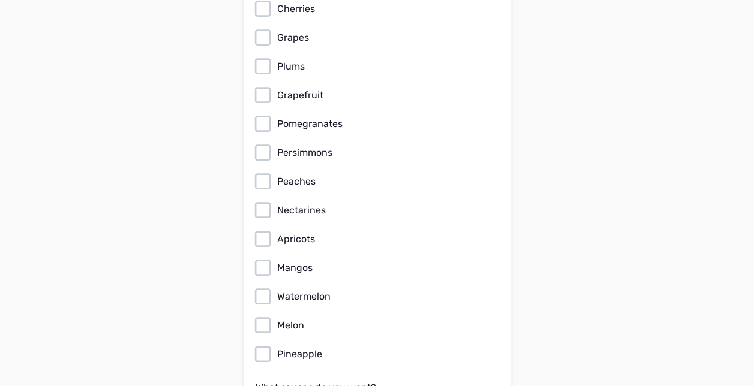
scroll to position [5772, 0]
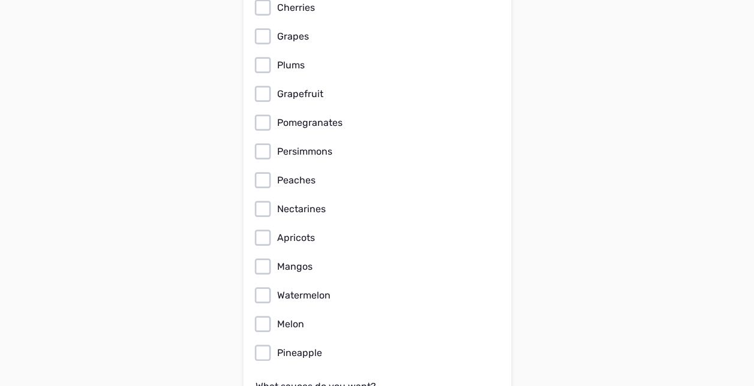
click at [265, 27] on icon at bounding box center [262, 36] width 19 height 19
click at [0, 0] on input "Grapes" at bounding box center [0, 0] width 0 height 0
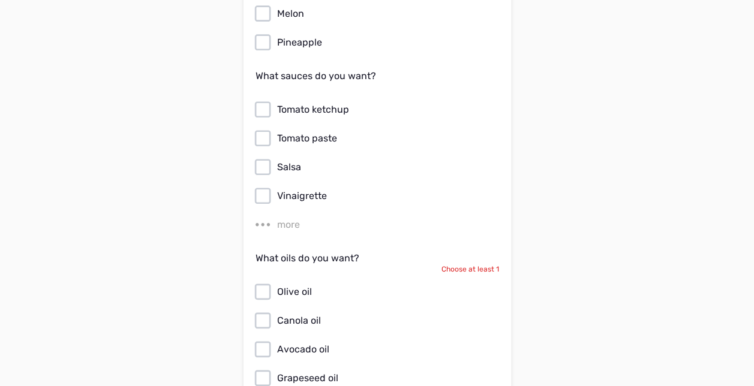
scroll to position [6084, 0]
click at [292, 217] on div "more" at bounding box center [288, 224] width 23 height 14
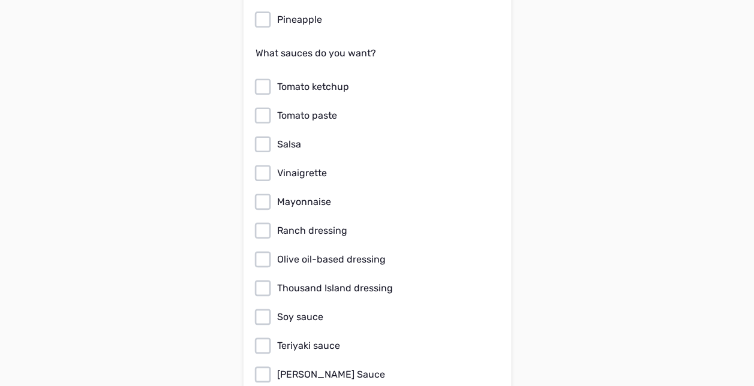
scroll to position [6108, 0]
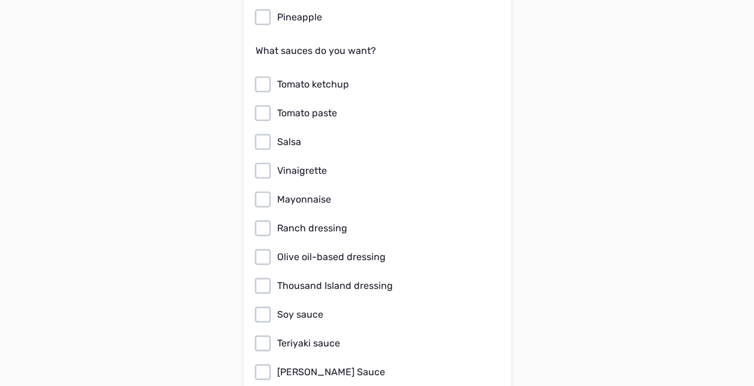
click at [257, 75] on icon at bounding box center [262, 84] width 19 height 19
click at [0, 0] on input "Tomato ketchup" at bounding box center [0, 0] width 0 height 0
click at [262, 133] on icon at bounding box center [262, 142] width 19 height 19
click at [0, 0] on input "Salsa" at bounding box center [0, 0] width 0 height 0
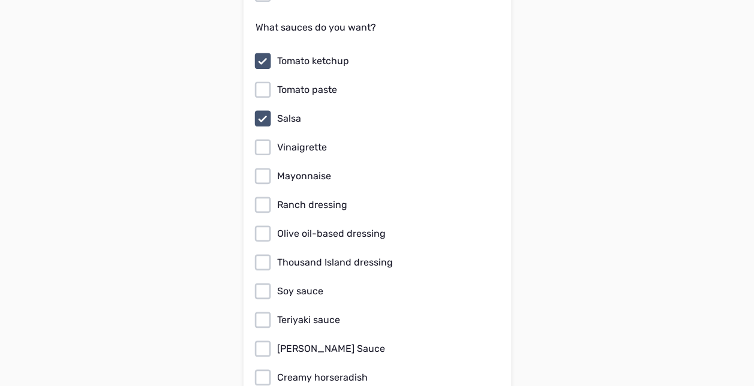
scroll to position [6132, 0]
click at [258, 137] on icon at bounding box center [262, 146] width 19 height 19
click at [0, 0] on input "Vinaigrette" at bounding box center [0, 0] width 0 height 0
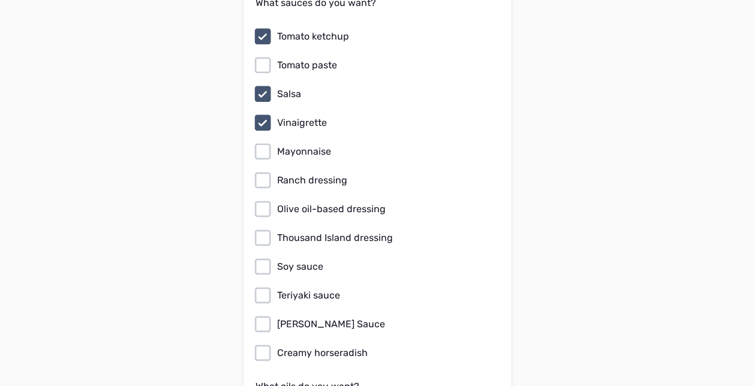
click at [262, 142] on icon at bounding box center [262, 151] width 19 height 19
click at [0, 0] on input "Mayonnaise" at bounding box center [0, 0] width 0 height 0
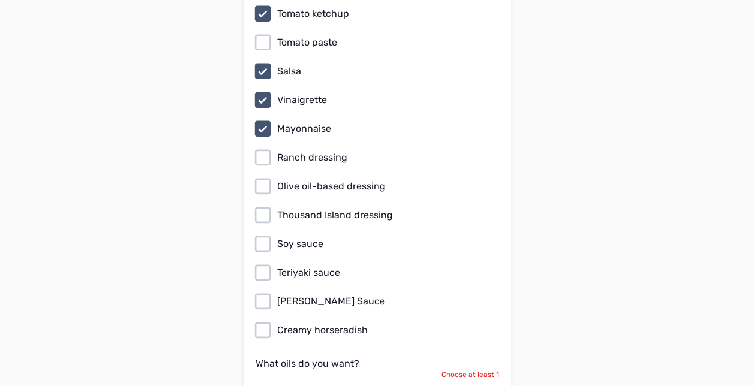
scroll to position [6180, 0]
click at [260, 176] on icon at bounding box center [262, 185] width 19 height 19
click at [0, 0] on input "Olive oil-based dressing" at bounding box center [0, 0] width 0 height 0
click at [260, 233] on icon at bounding box center [262, 242] width 19 height 19
click at [0, 0] on input "Soy sauce" at bounding box center [0, 0] width 0 height 0
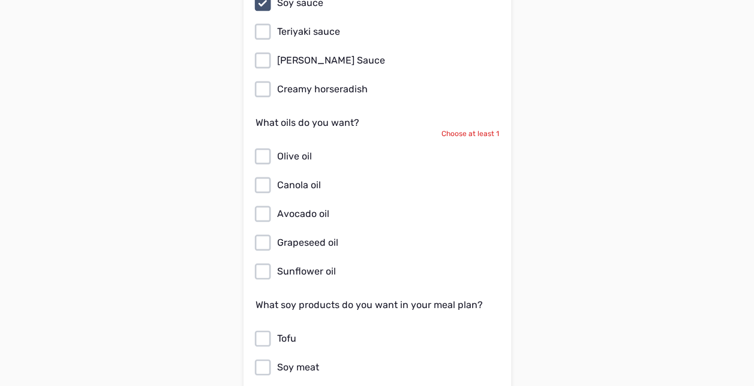
scroll to position [6444, 0]
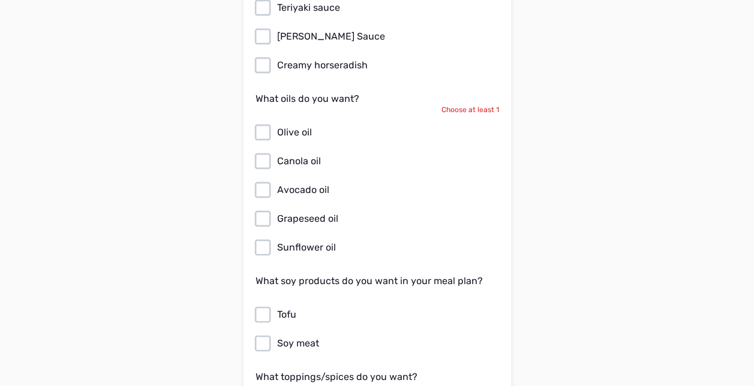
click at [253, 123] on icon at bounding box center [262, 132] width 19 height 19
click at [0, 0] on input "Olive oil" at bounding box center [0, 0] width 0 height 0
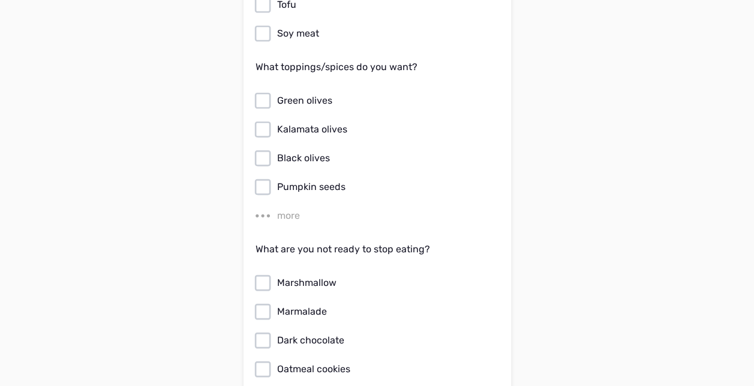
scroll to position [6756, 0]
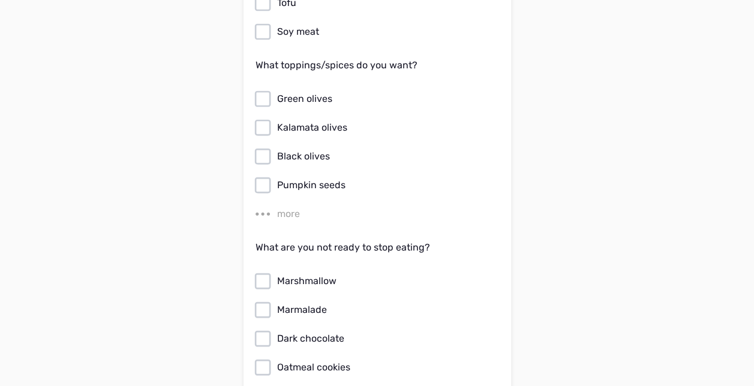
click at [287, 207] on div "more" at bounding box center [288, 214] width 23 height 14
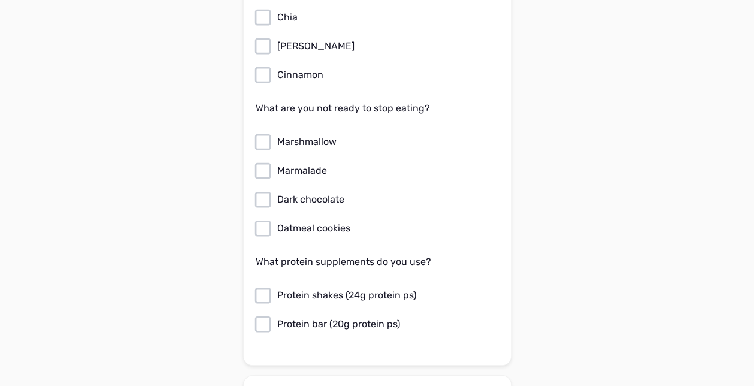
scroll to position [7092, 0]
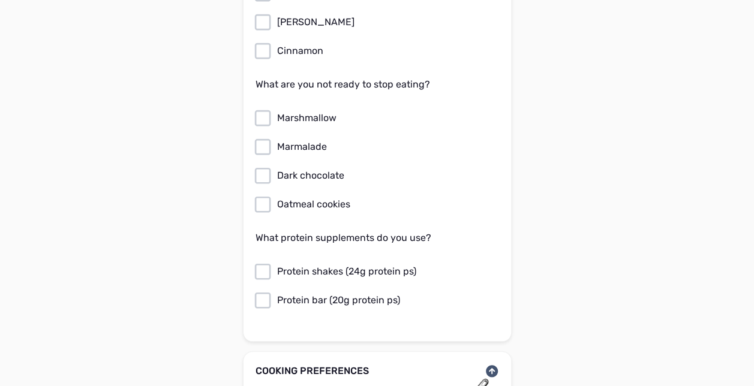
click at [264, 166] on icon at bounding box center [262, 175] width 19 height 19
click at [0, 0] on input "Dark chocolate" at bounding box center [0, 0] width 0 height 0
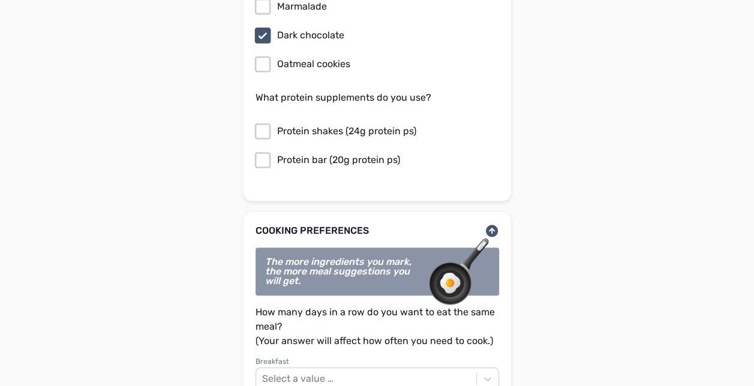
scroll to position [7236, 0]
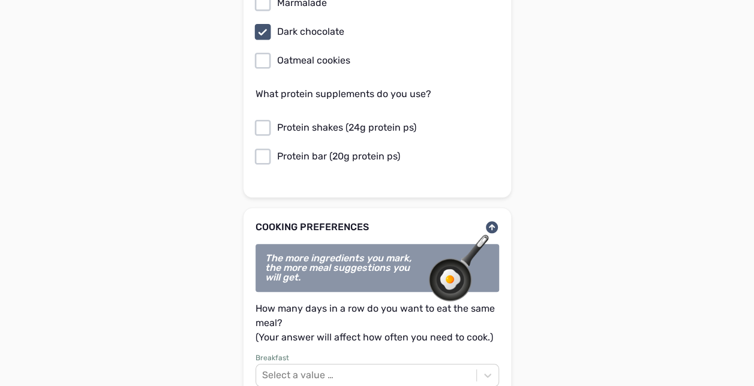
click at [266, 118] on icon at bounding box center [262, 127] width 19 height 19
click at [0, 0] on input "Protein shakes (24g protein ps)" at bounding box center [0, 0] width 0 height 0
click at [263, 147] on icon at bounding box center [262, 156] width 19 height 19
click at [0, 0] on input "Protein bar (20g protein ps)" at bounding box center [0, 0] width 0 height 0
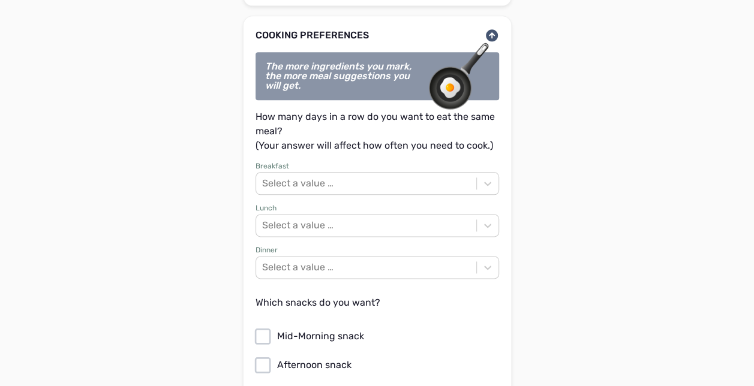
scroll to position [7452, 0]
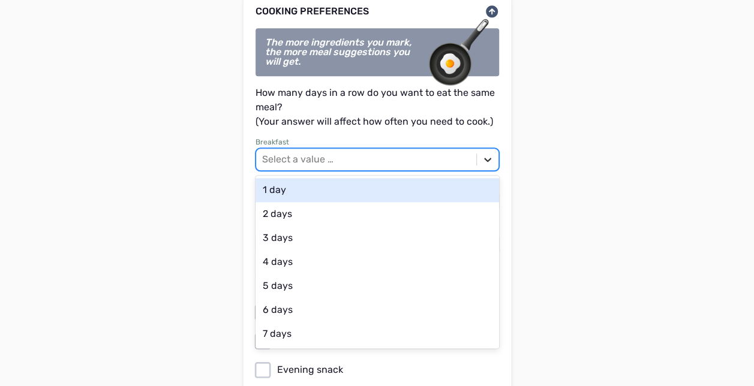
click at [487, 154] on icon at bounding box center [488, 160] width 12 height 12
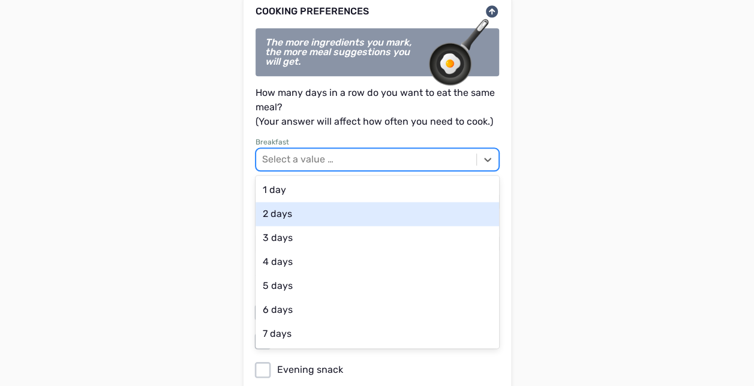
click at [444, 208] on div "2 days" at bounding box center [378, 214] width 244 height 24
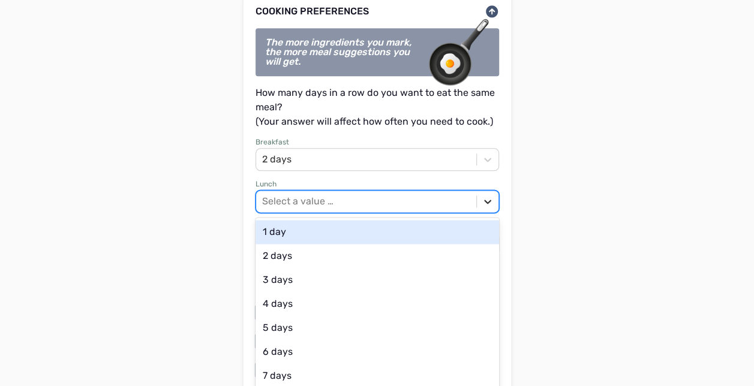
click at [488, 196] on icon at bounding box center [488, 202] width 12 height 12
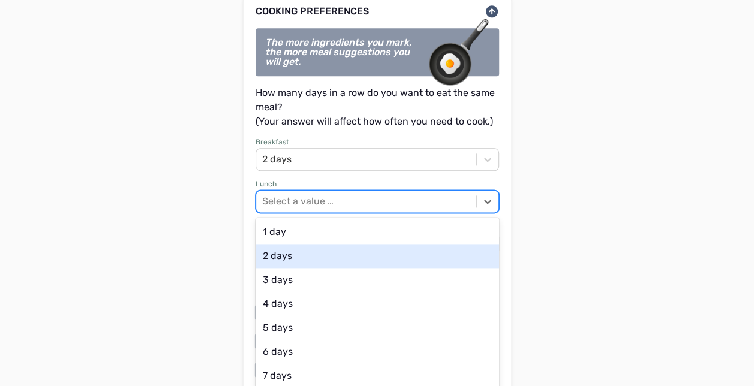
click at [386, 245] on div "2 days" at bounding box center [378, 256] width 244 height 24
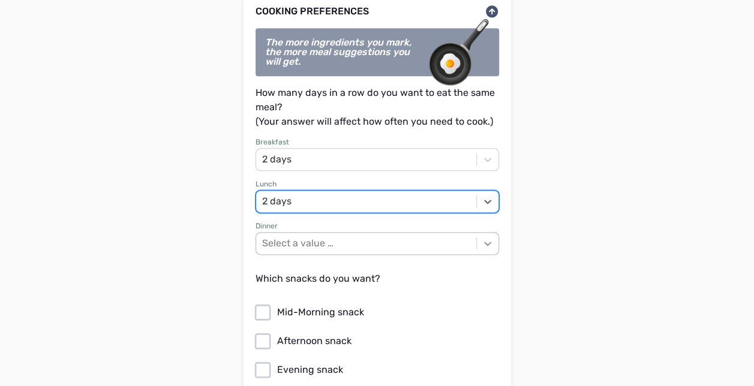
click at [484, 232] on div "Select a value …" at bounding box center [378, 243] width 244 height 23
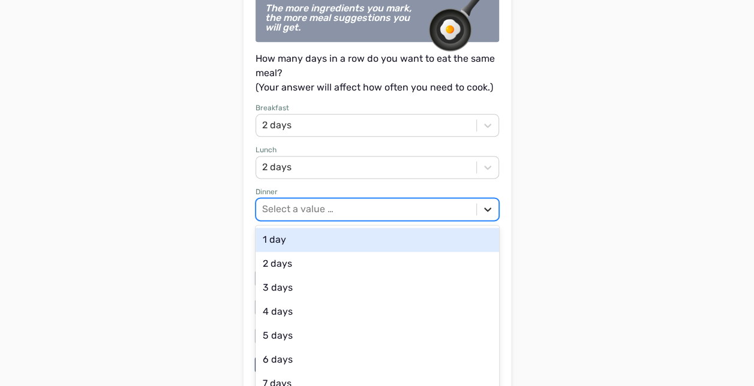
scroll to position [7489, 0]
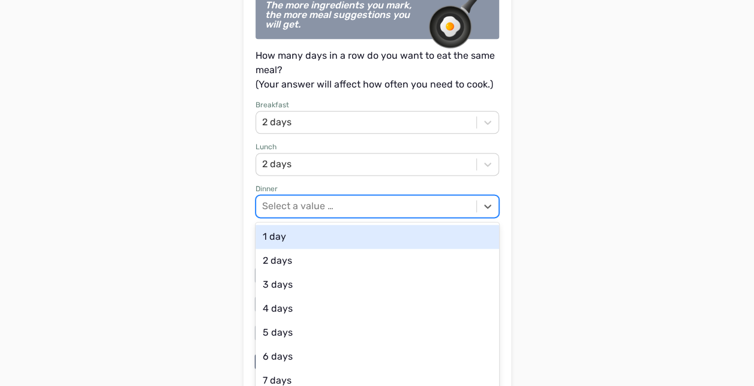
click at [457, 226] on div "1 day" at bounding box center [378, 237] width 244 height 24
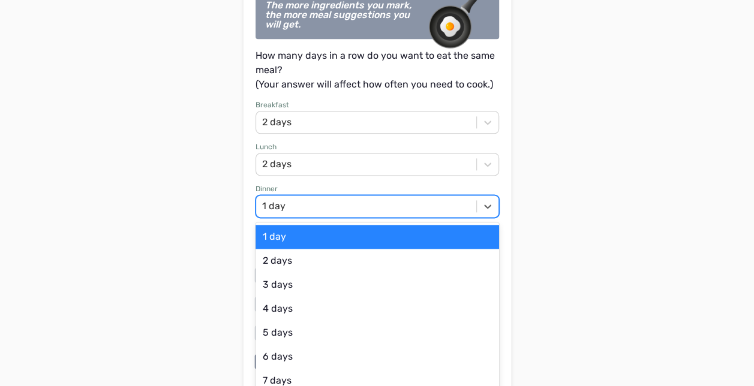
click at [462, 226] on div "1 day" at bounding box center [378, 237] width 244 height 24
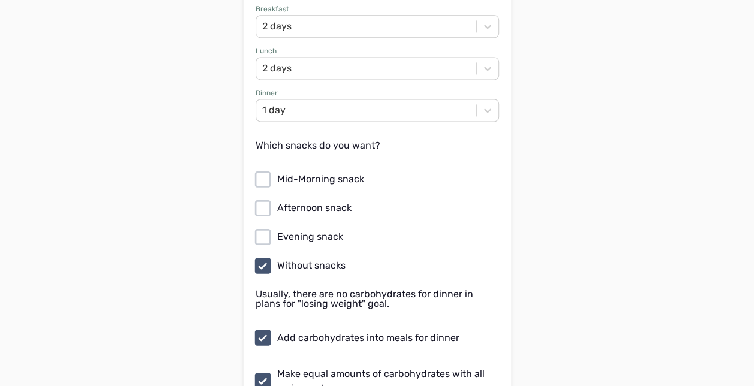
scroll to position [7609, 0]
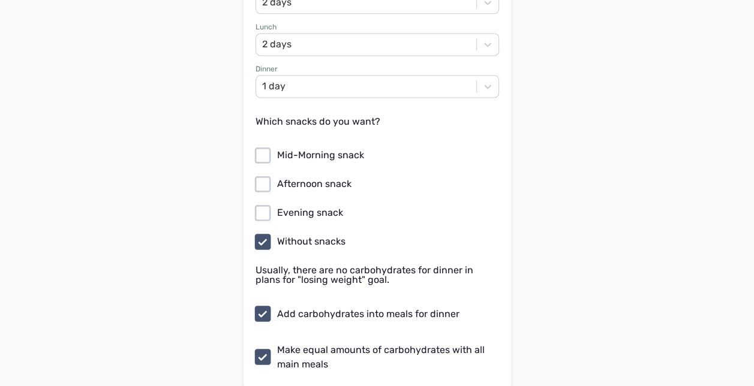
click at [262, 232] on icon at bounding box center [262, 241] width 19 height 19
click at [0, 0] on input "Without snacks" at bounding box center [0, 0] width 0 height 0
click at [262, 146] on icon at bounding box center [262, 155] width 19 height 19
click at [0, 0] on input "Mid-Morning snack" at bounding box center [0, 0] width 0 height 0
click at [259, 175] on icon at bounding box center [262, 184] width 19 height 19
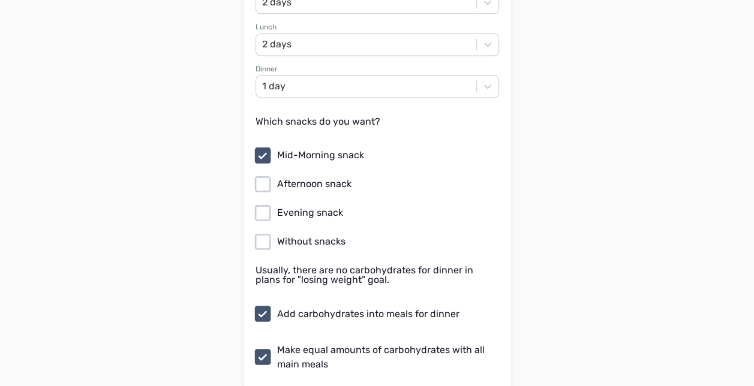
click at [0, 0] on input "Afternoon snack" at bounding box center [0, 0] width 0 height 0
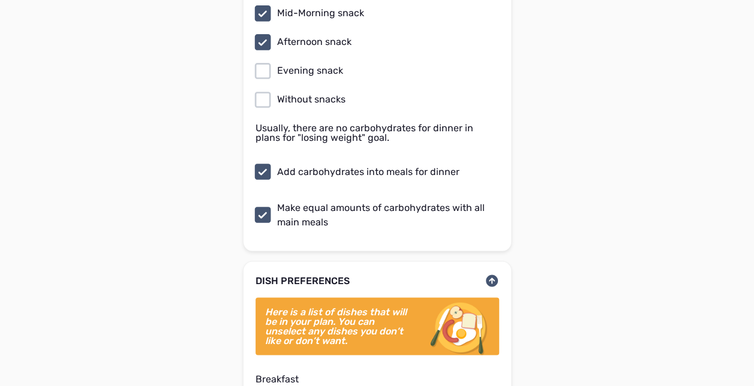
scroll to position [7753, 0]
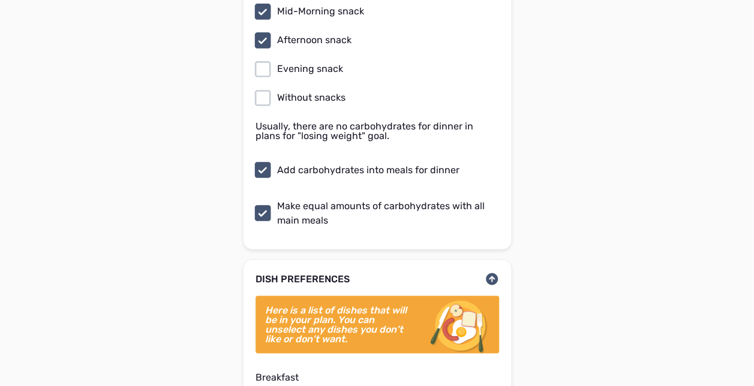
click at [259, 161] on icon at bounding box center [262, 169] width 16 height 16
click at [0, 0] on input "Add carbohydrates into meals for dinner" at bounding box center [0, 0] width 0 height 0
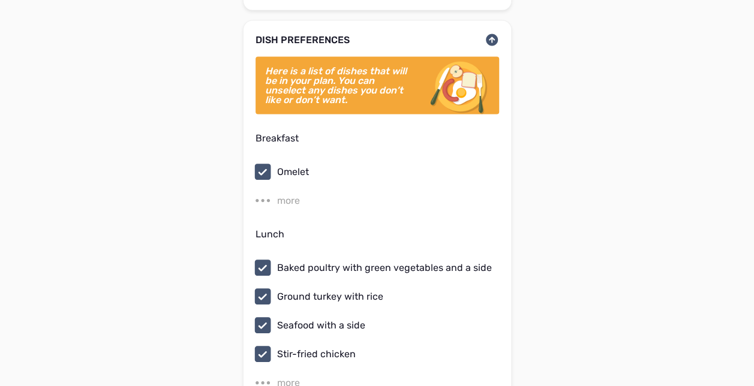
scroll to position [7993, 0]
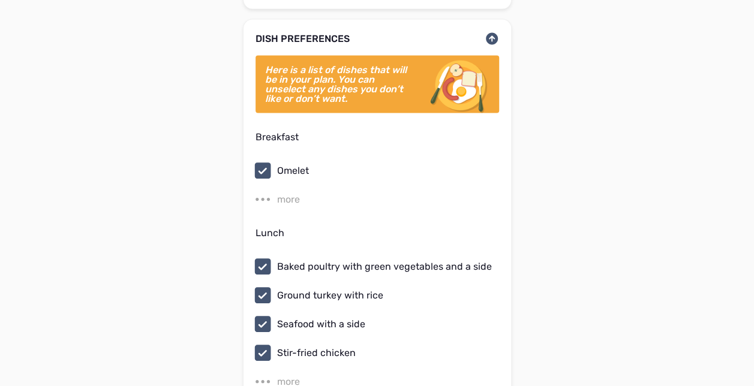
click at [293, 193] on div "more" at bounding box center [288, 200] width 23 height 14
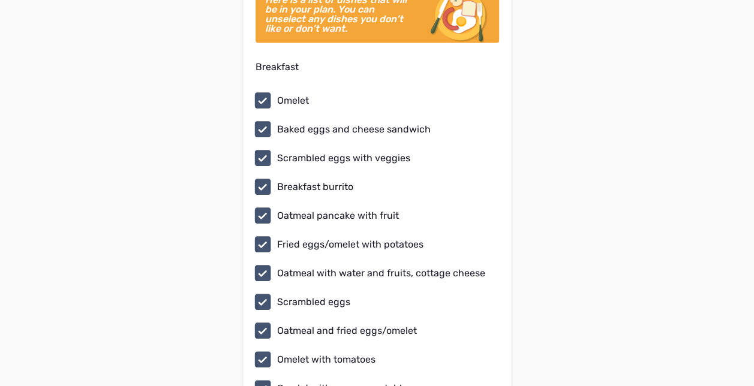
scroll to position [8065, 0]
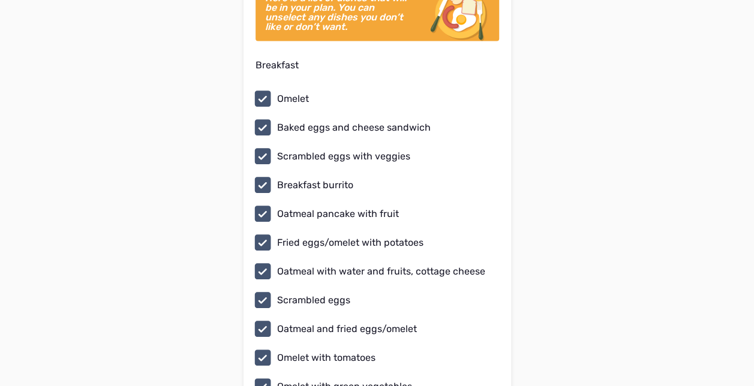
click at [260, 177] on icon at bounding box center [262, 185] width 16 height 16
click at [0, 0] on input "Breakfast burrito" at bounding box center [0, 0] width 0 height 0
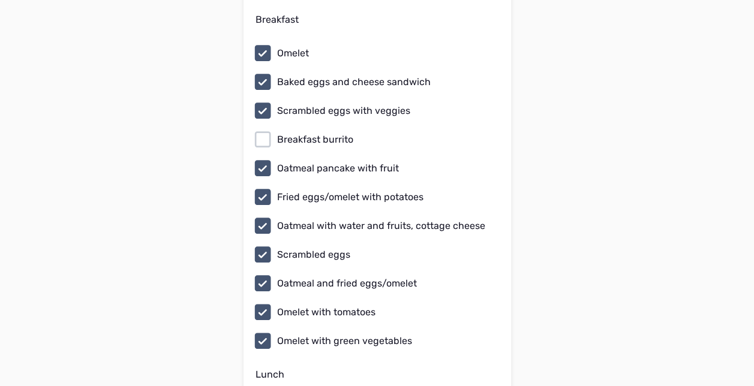
scroll to position [8113, 0]
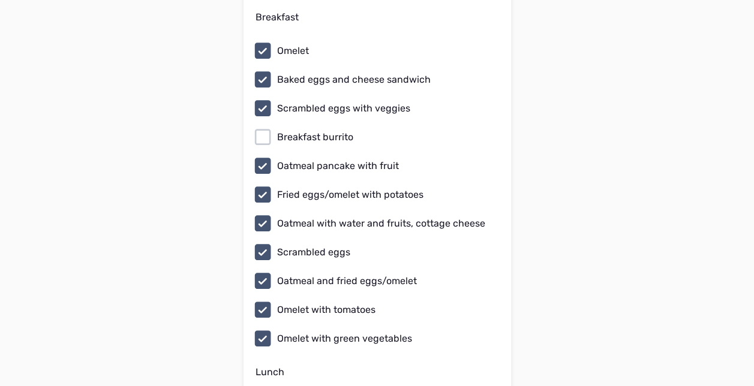
click at [263, 157] on icon at bounding box center [262, 166] width 19 height 19
click at [0, 0] on input "Oatmeal pancake with fruit" at bounding box center [0, 0] width 0 height 0
click at [260, 185] on icon at bounding box center [262, 194] width 19 height 19
click at [0, 0] on input "Fried eggs/omelet with potatoes" at bounding box center [0, 0] width 0 height 0
click at [263, 272] on icon at bounding box center [262, 281] width 19 height 19
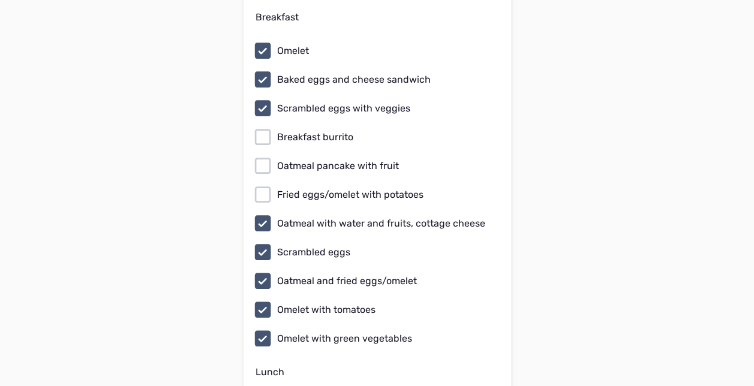
click at [0, 0] on input "Oatmeal and fried eggs/omelet" at bounding box center [0, 0] width 0 height 0
click at [262, 329] on icon at bounding box center [262, 338] width 19 height 19
click at [0, 0] on input "Omelet with green vegetables" at bounding box center [0, 0] width 0 height 0
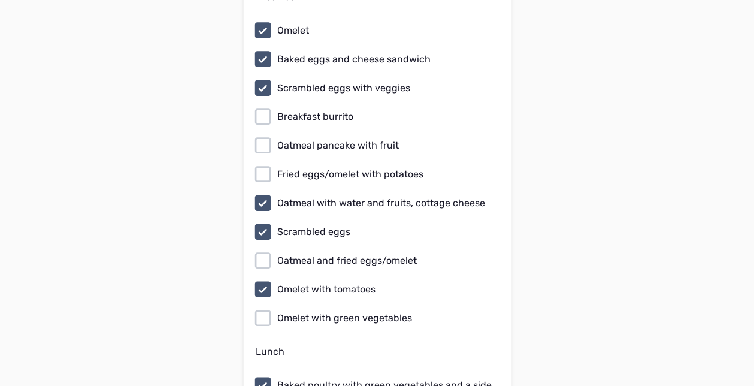
scroll to position [8137, 0]
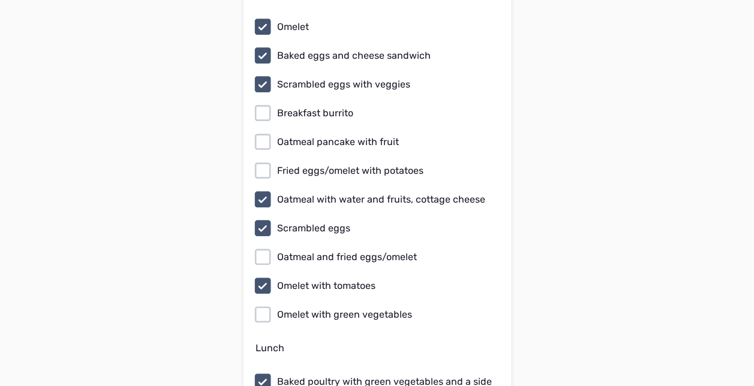
click at [265, 305] on icon at bounding box center [262, 314] width 19 height 19
click at [0, 0] on input "Omelet with green vegetables" at bounding box center [0, 0] width 0 height 0
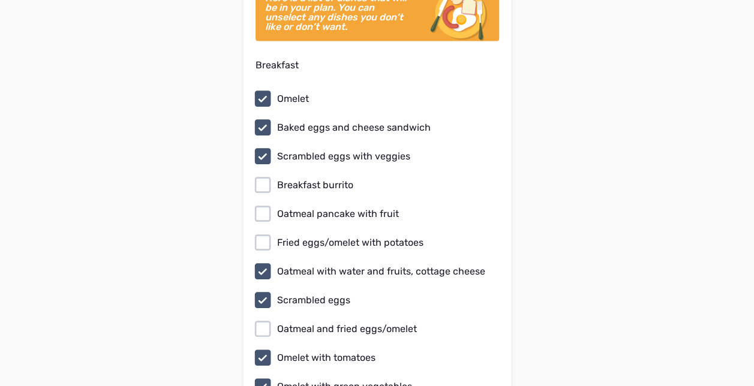
scroll to position [8089, 0]
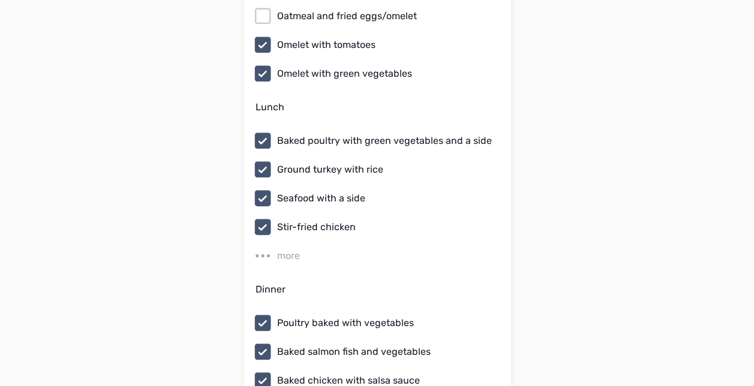
scroll to position [8377, 0]
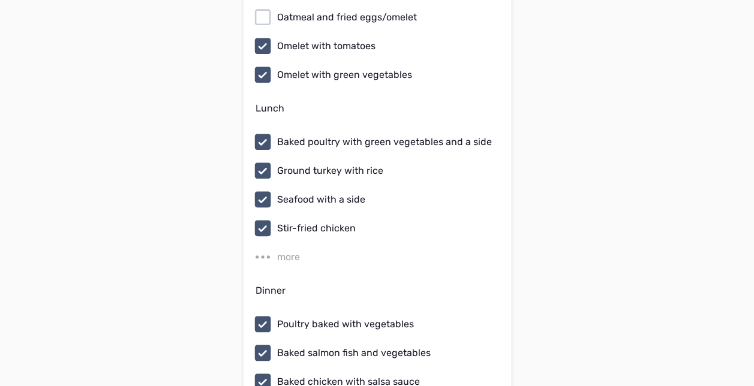
click at [282, 250] on div "more" at bounding box center [288, 257] width 23 height 14
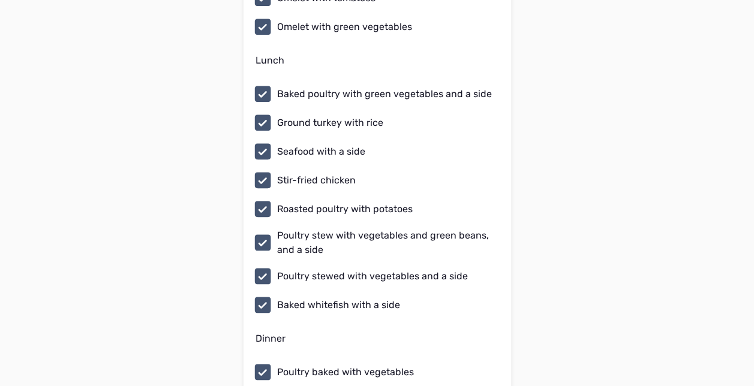
scroll to position [8401, 0]
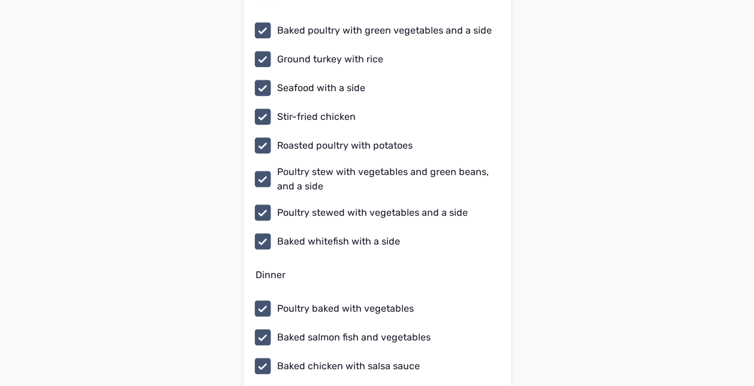
scroll to position [8487, 0]
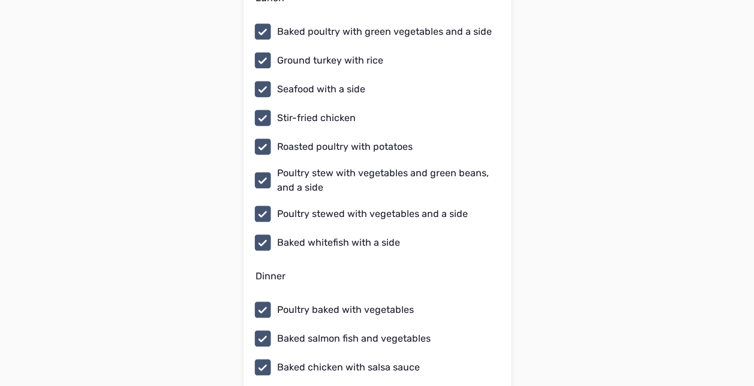
click at [262, 110] on icon at bounding box center [262, 118] width 16 height 16
click at [0, 0] on input "Stir-fried chicken" at bounding box center [0, 0] width 0 height 0
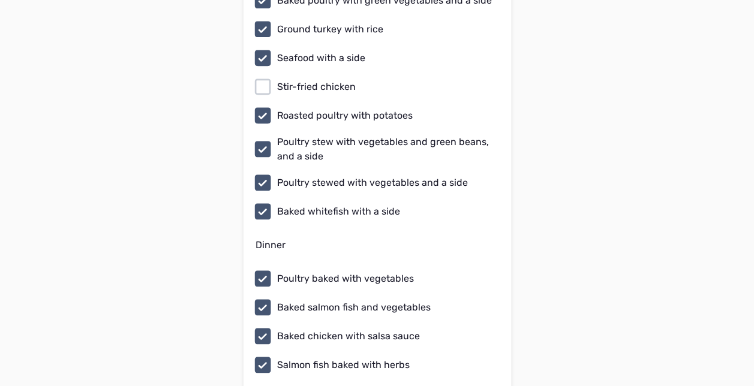
scroll to position [8520, 0]
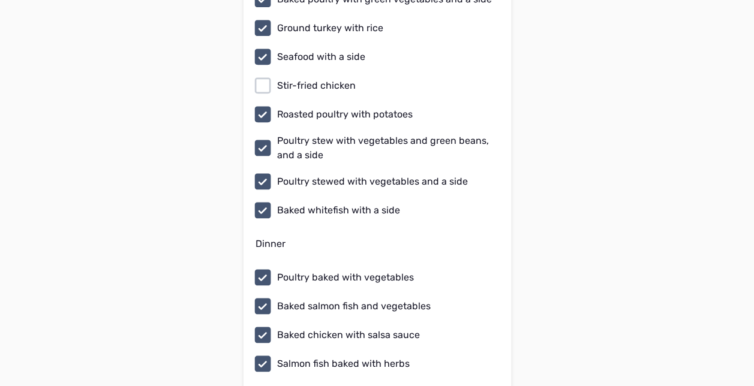
click at [259, 140] on icon at bounding box center [262, 148] width 16 height 16
click at [0, 0] on input "Poultry stew with vegetables and green beans, and a side" at bounding box center [0, 0] width 0 height 0
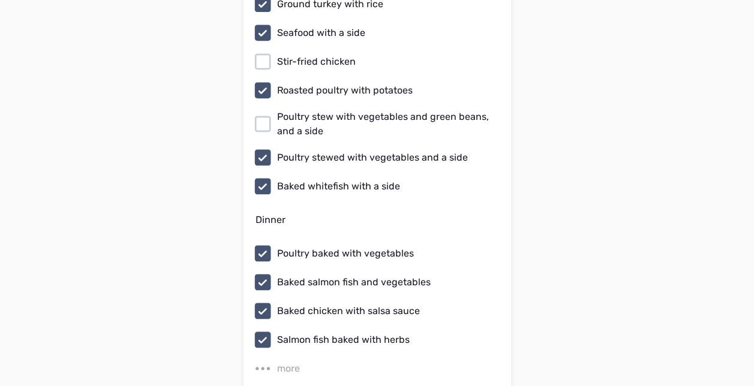
click at [258, 149] on icon at bounding box center [262, 157] width 16 height 16
click at [0, 0] on input "Poultry stewed with vegetables and a side" at bounding box center [0, 0] width 0 height 0
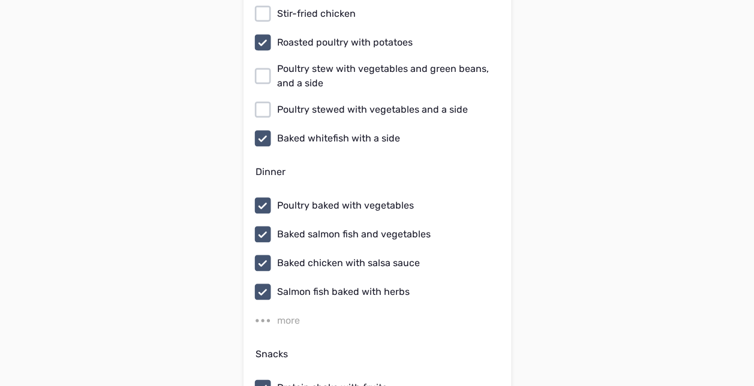
scroll to position [8616, 0]
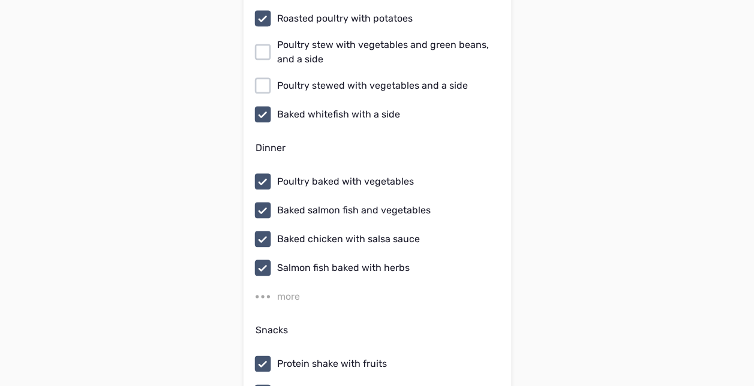
click at [264, 106] on icon at bounding box center [262, 114] width 16 height 16
click at [0, 0] on input "Baked whitefish with a side" at bounding box center [0, 0] width 0 height 0
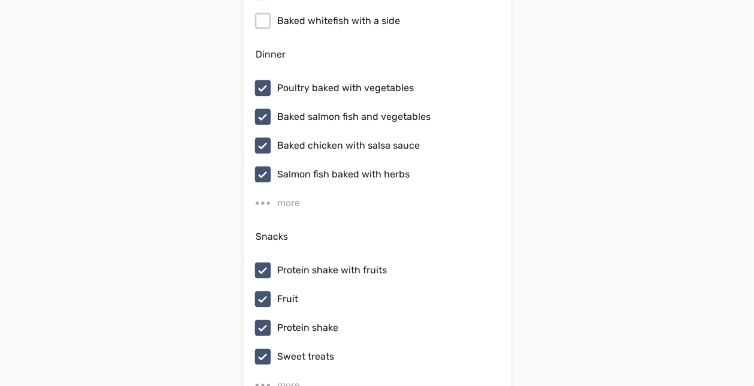
scroll to position [8712, 0]
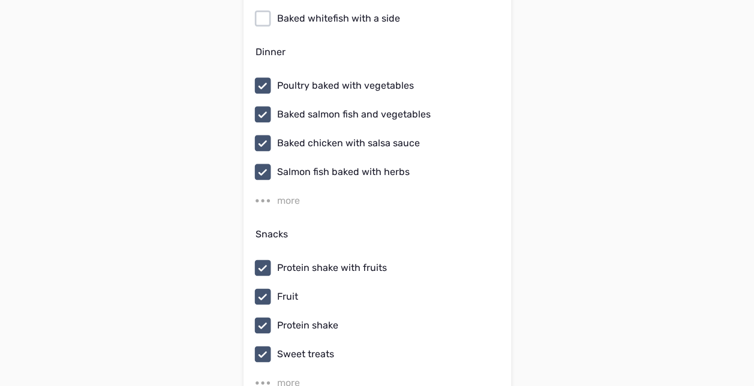
click at [289, 194] on div "more" at bounding box center [288, 201] width 23 height 14
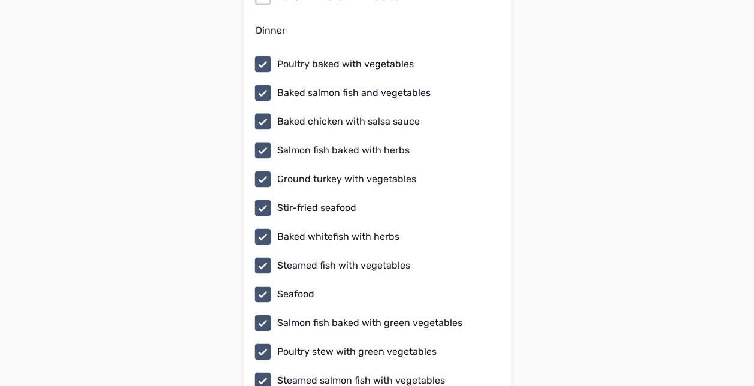
scroll to position [8736, 0]
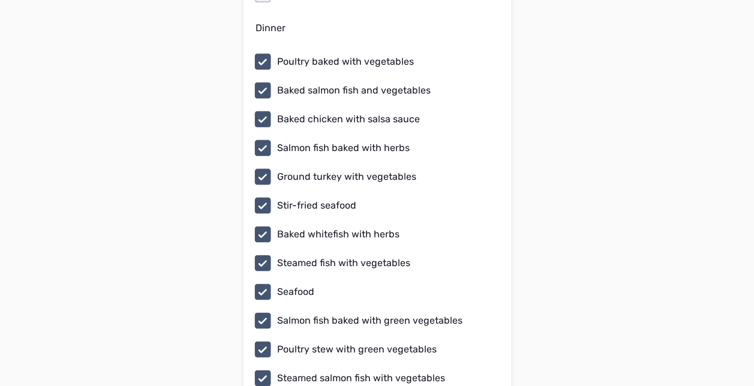
click at [260, 196] on icon at bounding box center [262, 205] width 19 height 19
click at [0, 0] on input "Stir-fried seafood" at bounding box center [0, 0] width 0 height 0
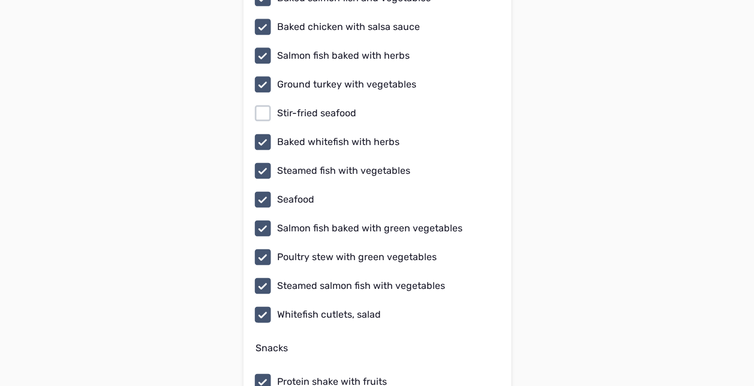
scroll to position [8832, 0]
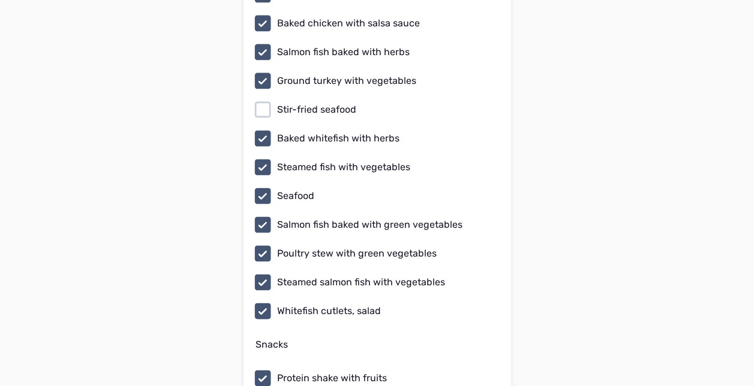
click at [259, 130] on icon at bounding box center [262, 138] width 16 height 16
click at [0, 0] on input "Baked whitefish with herbs" at bounding box center [0, 0] width 0 height 0
click at [265, 158] on icon at bounding box center [262, 167] width 19 height 19
click at [0, 0] on input "Steamed fish with vegetables" at bounding box center [0, 0] width 0 height 0
click at [265, 244] on icon at bounding box center [262, 253] width 19 height 19
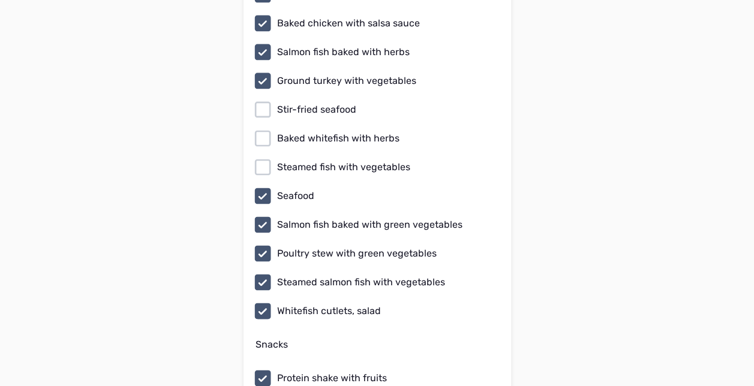
click at [0, 0] on input "Poultry stew with green vegetables" at bounding box center [0, 0] width 0 height 0
click at [263, 274] on icon at bounding box center [262, 282] width 16 height 16
click at [0, 0] on input "Steamed salmon fish with vegetables" at bounding box center [0, 0] width 0 height 0
click at [265, 302] on icon at bounding box center [262, 311] width 19 height 19
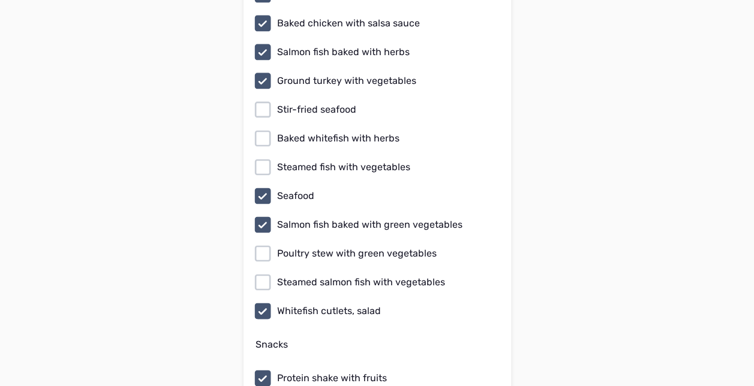
click at [0, 0] on input "Whitefish cutlets, salad" at bounding box center [0, 0] width 0 height 0
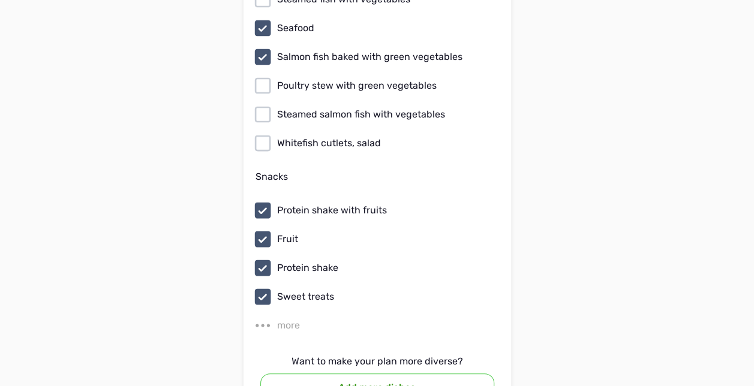
scroll to position [9024, 0]
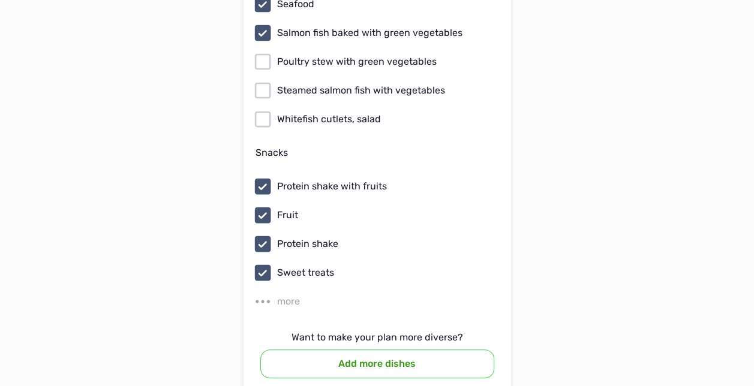
click at [280, 295] on div "more" at bounding box center [288, 302] width 23 height 14
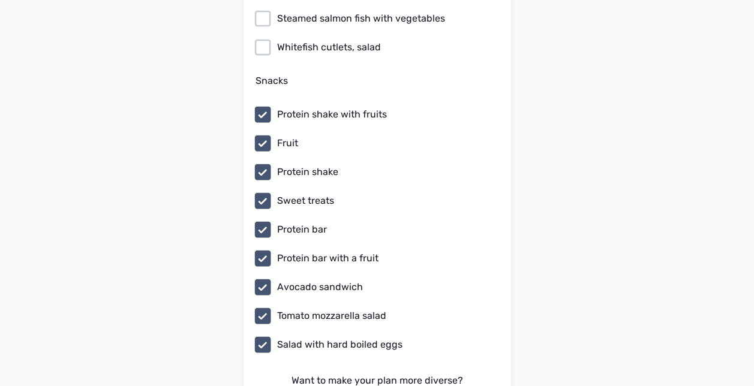
scroll to position [9120, 0]
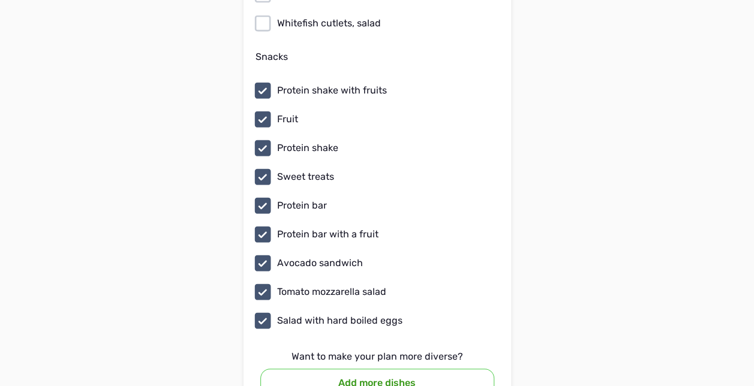
click at [260, 284] on icon at bounding box center [262, 292] width 16 height 16
click at [0, 0] on input "Tomato mozzarella salad" at bounding box center [0, 0] width 0 height 0
click at [266, 313] on icon at bounding box center [262, 321] width 16 height 16
click at [0, 0] on input "Salad with hard boiled eggs" at bounding box center [0, 0] width 0 height 0
click at [259, 255] on icon at bounding box center [262, 263] width 16 height 16
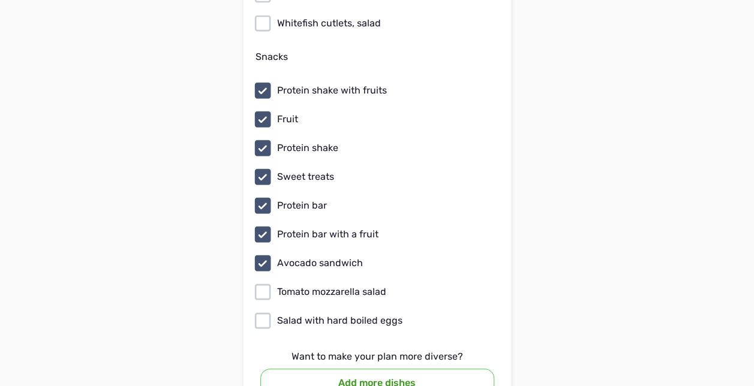
click at [0, 0] on input "Avocado sandwich" at bounding box center [0, 0] width 0 height 0
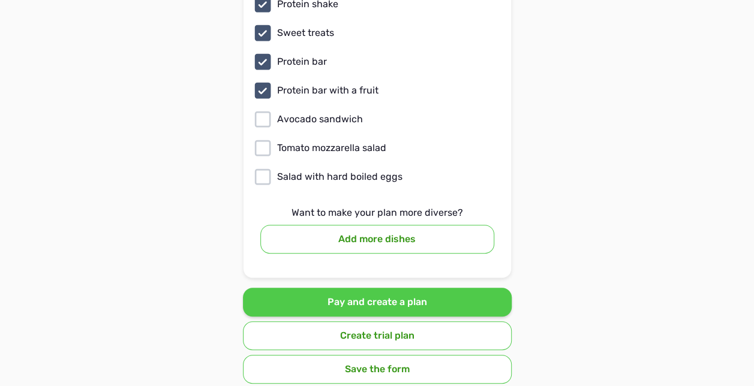
scroll to position [9285, 0]
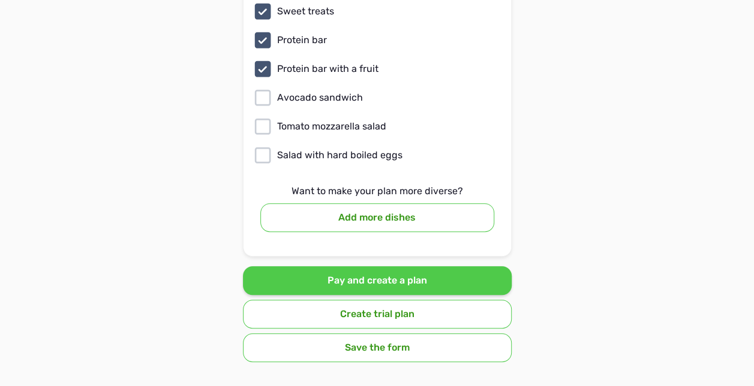
click at [374, 203] on button "Add more dishes" at bounding box center [377, 217] width 234 height 29
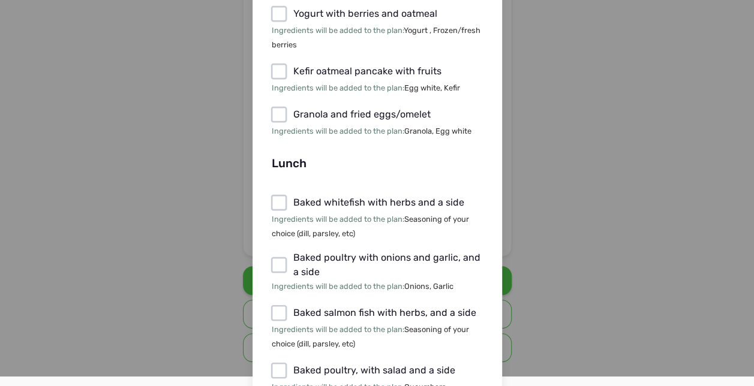
scroll to position [193, 0]
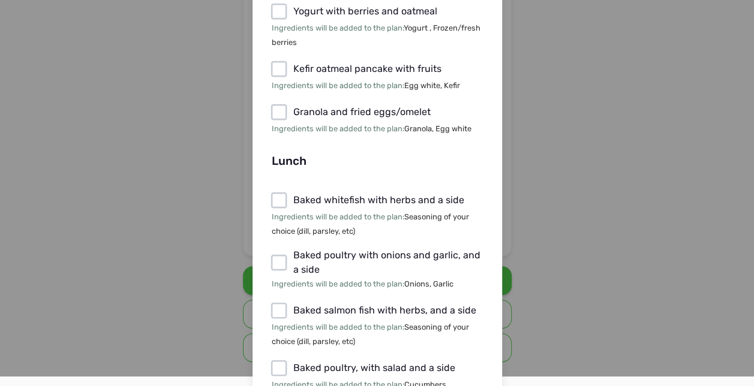
drag, startPoint x: 749, startPoint y: 183, endPoint x: 717, endPoint y: 245, distance: 69.5
click at [717, 245] on div "What dishes would you like to add? Breakfast Yogurt with berries and granola In…" at bounding box center [377, 193] width 754 height 386
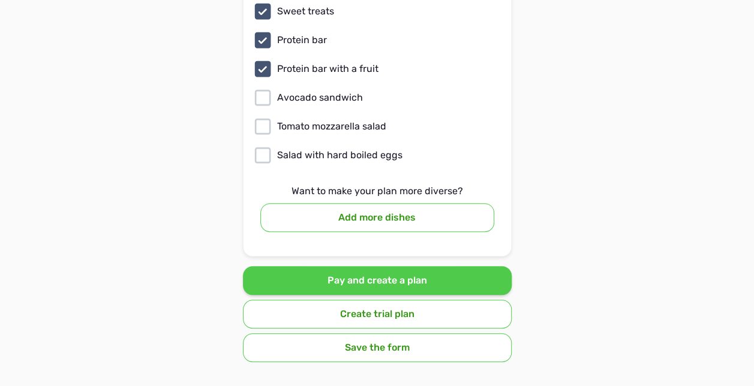
click at [381, 203] on button "Add more dishes" at bounding box center [377, 217] width 234 height 29
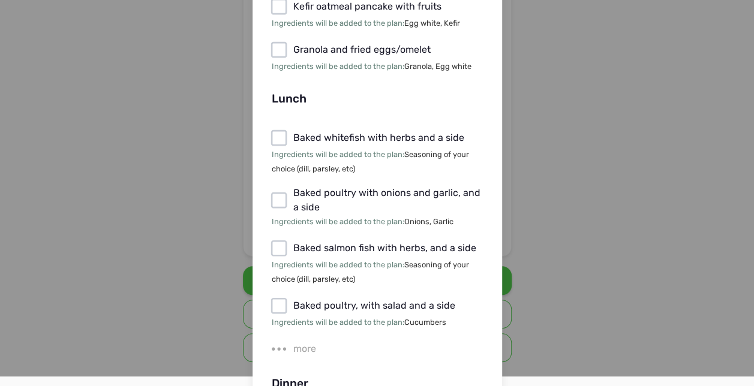
scroll to position [265, 0]
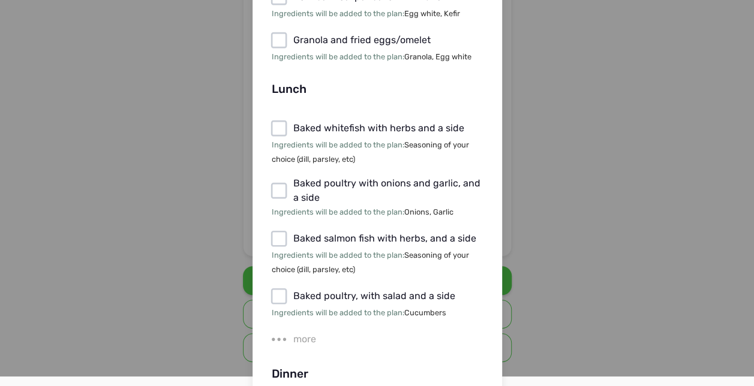
click at [294, 338] on div "more" at bounding box center [304, 339] width 23 height 14
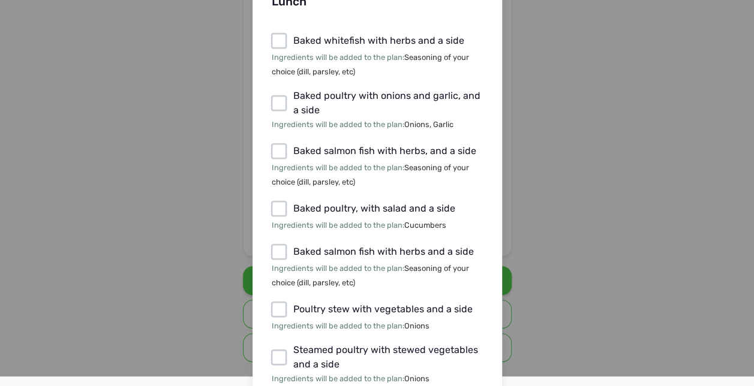
scroll to position [344, 0]
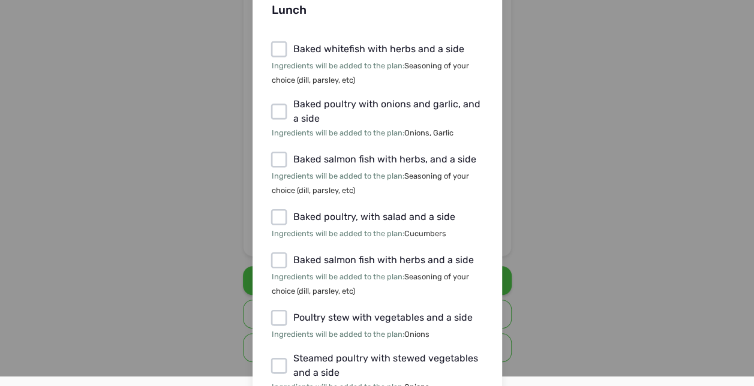
click at [271, 152] on icon at bounding box center [279, 160] width 16 height 16
click at [0, 0] on input "Baked salmon fish with herbs, and a side" at bounding box center [0, 0] width 0 height 0
click at [591, 192] on div "What dishes would you like to add? Breakfast Yogurt with berries and granola In…" at bounding box center [377, 193] width 754 height 386
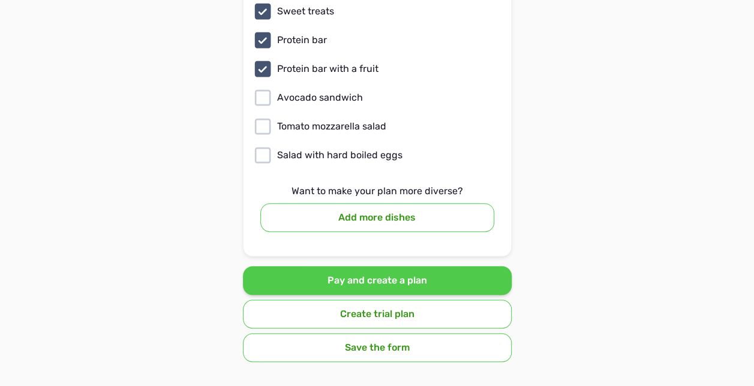
click at [454, 203] on button "Add more dishes" at bounding box center [377, 217] width 234 height 29
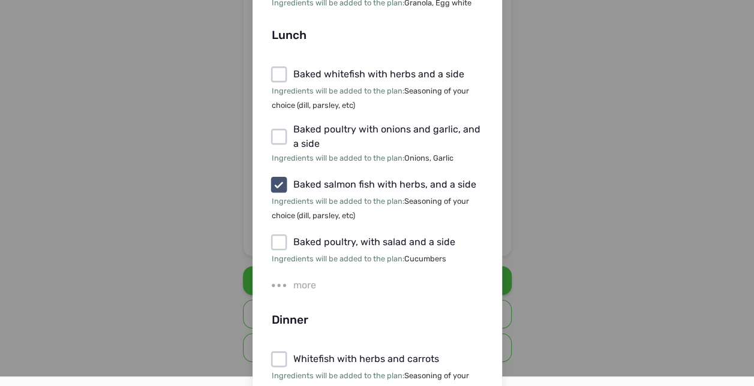
scroll to position [325, 0]
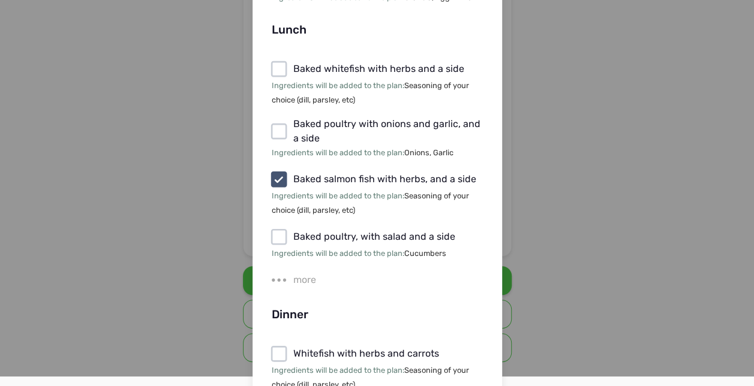
click at [286, 277] on label "more" at bounding box center [376, 280] width 214 height 19
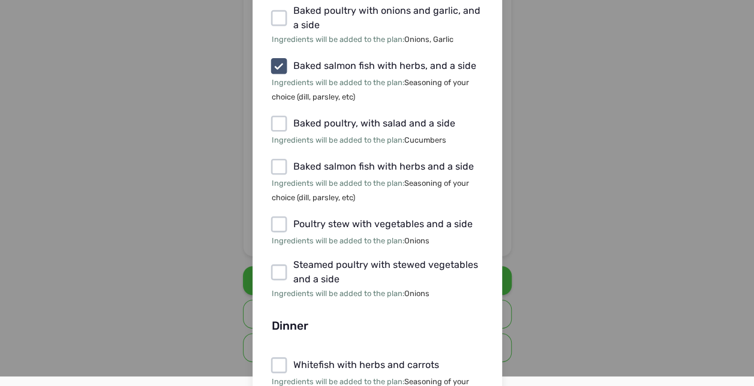
scroll to position [454, 0]
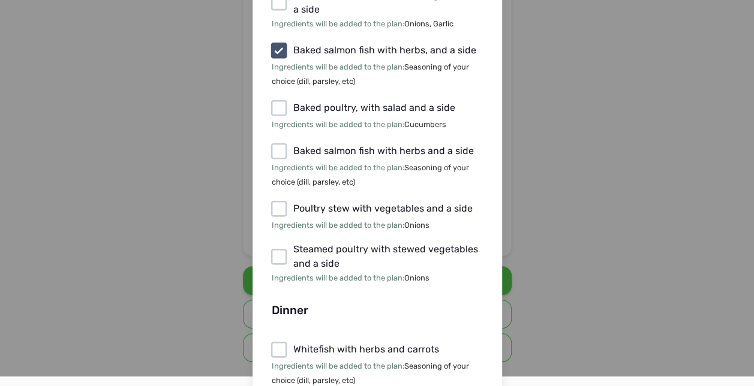
click at [278, 103] on icon at bounding box center [278, 107] width 19 height 19
click at [0, 0] on input "Baked poultry, with salad and a side" at bounding box center [0, 0] width 0 height 0
click at [274, 149] on icon at bounding box center [278, 151] width 19 height 19
click at [0, 0] on input "Baked salmon fish with herbs and a side" at bounding box center [0, 0] width 0 height 0
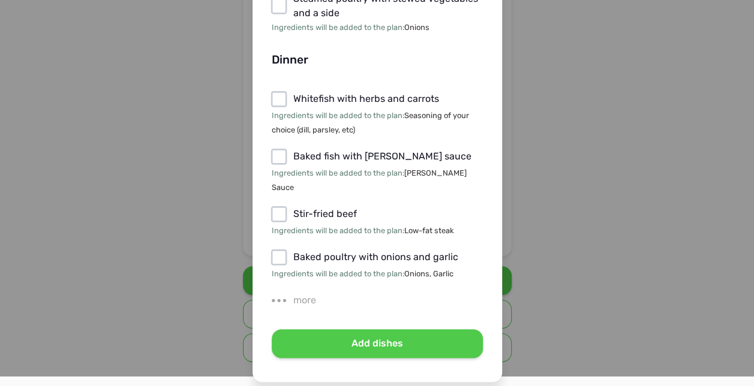
scroll to position [705, 0]
click at [305, 293] on div "more" at bounding box center [304, 300] width 23 height 14
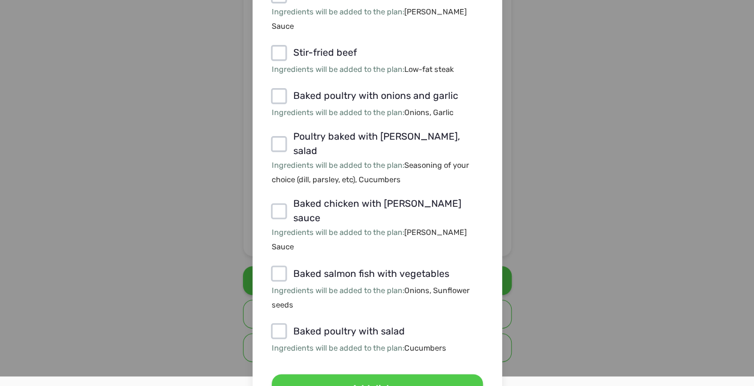
scroll to position [878, 0]
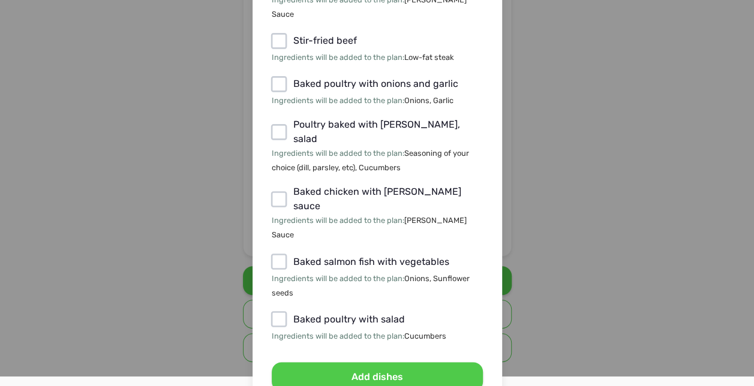
click at [371, 362] on button "Add dishes" at bounding box center [377, 376] width 211 height 29
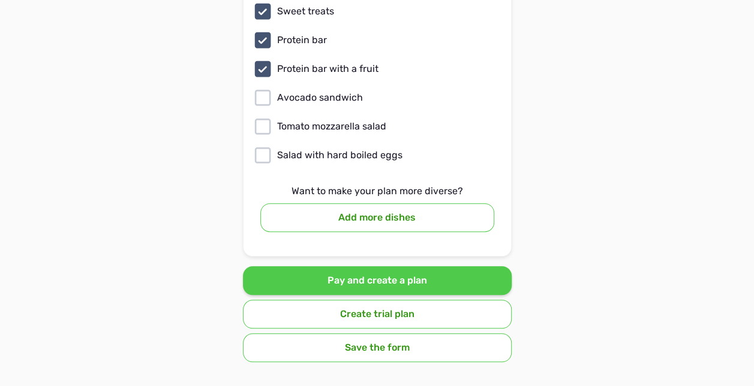
scroll to position [503, 0]
click at [375, 300] on button "Create trial plan" at bounding box center [377, 314] width 269 height 29
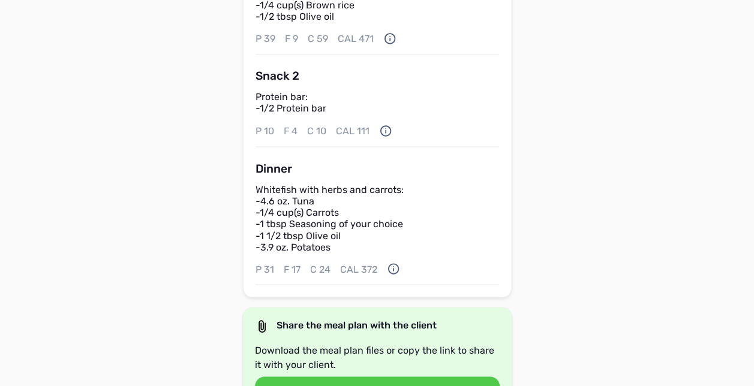
scroll to position [1008, 0]
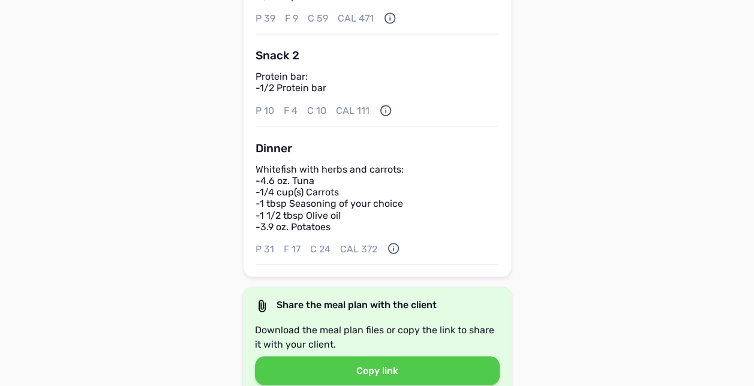
click at [588, 180] on div "Support Back Personal plan for Jamie Gauker v. 2 Form created : 23 Aug 2025 06:…" at bounding box center [377, 34] width 754 height 2084
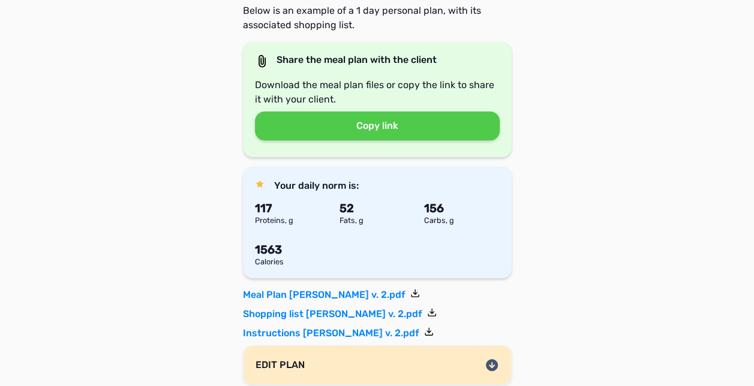
scroll to position [168, 0]
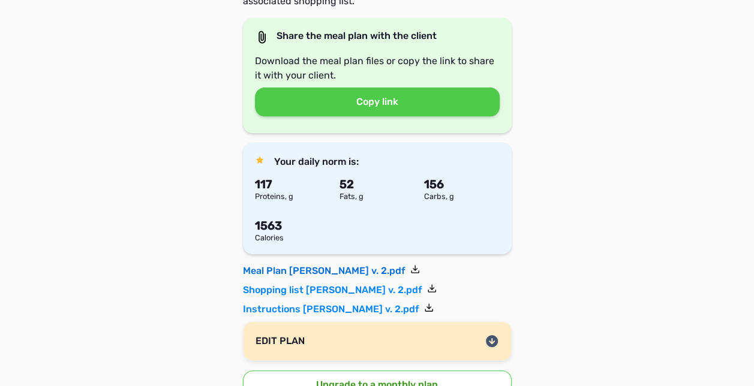
click at [260, 272] on link "Meal Plan [PERSON_NAME] v. 2.pdf" at bounding box center [331, 271] width 177 height 14
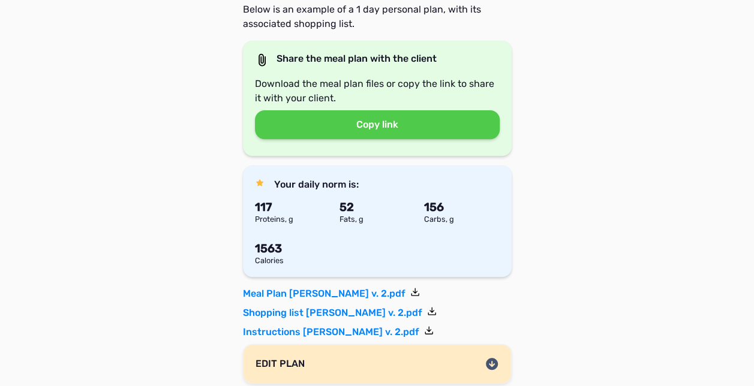
scroll to position [144, 0]
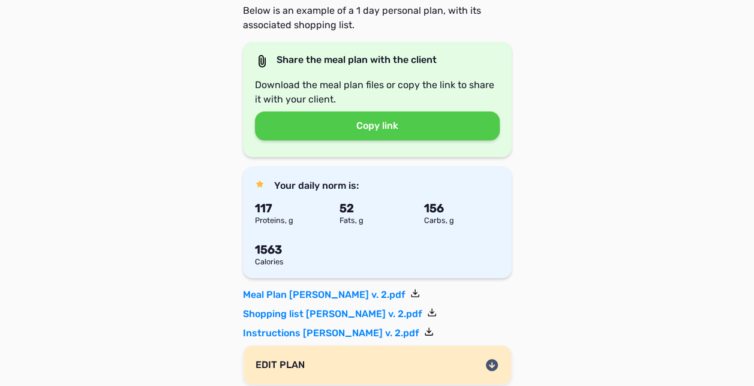
click at [383, 127] on button "Copy link" at bounding box center [377, 126] width 245 height 29
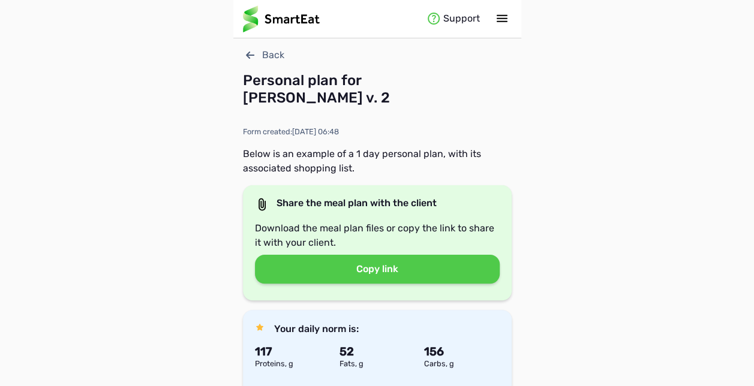
scroll to position [0, 0]
click at [248, 56] on icon at bounding box center [250, 55] width 8 height 7
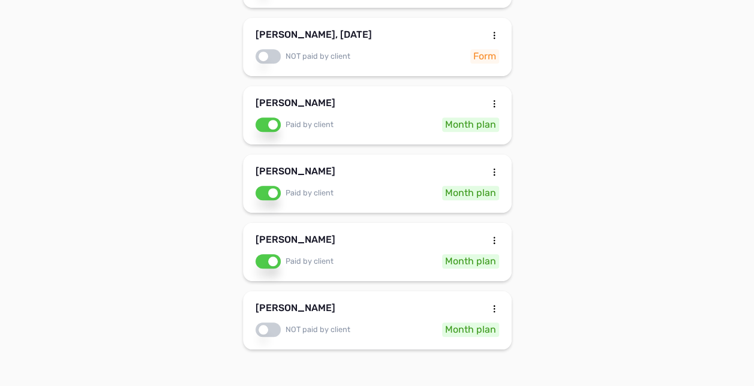
scroll to position [410, 0]
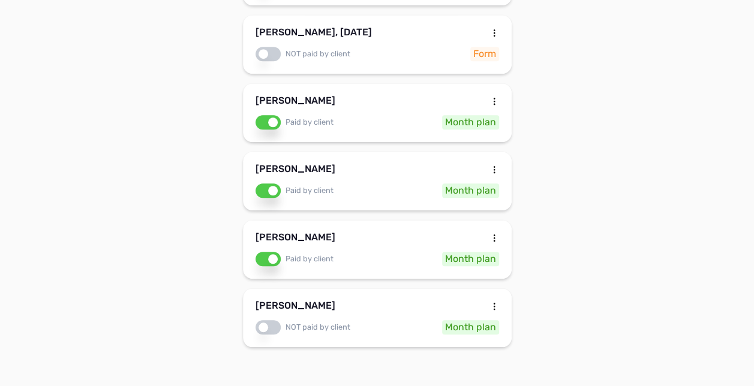
click at [380, 236] on div "[PERSON_NAME]" at bounding box center [378, 240] width 244 height 14
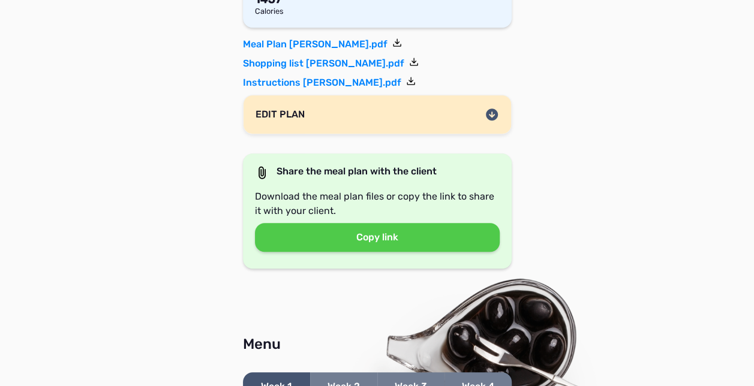
scroll to position [287, 0]
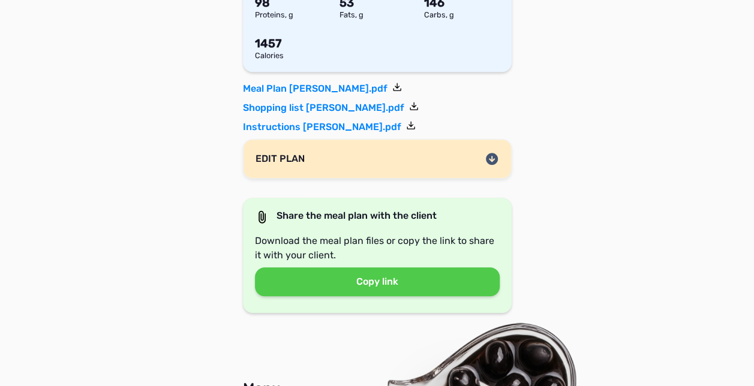
click at [377, 282] on button "Copy link" at bounding box center [377, 282] width 245 height 29
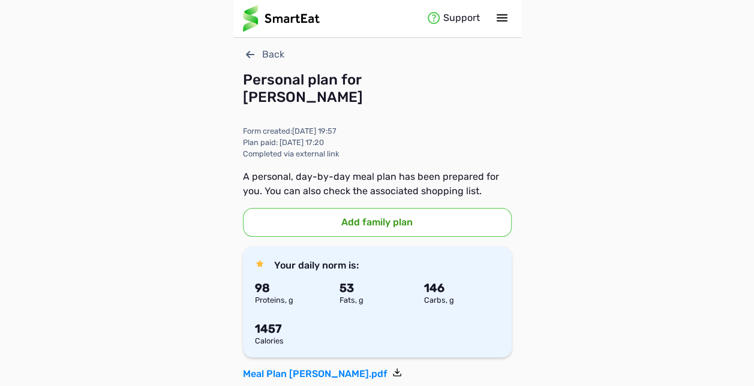
scroll to position [0, 0]
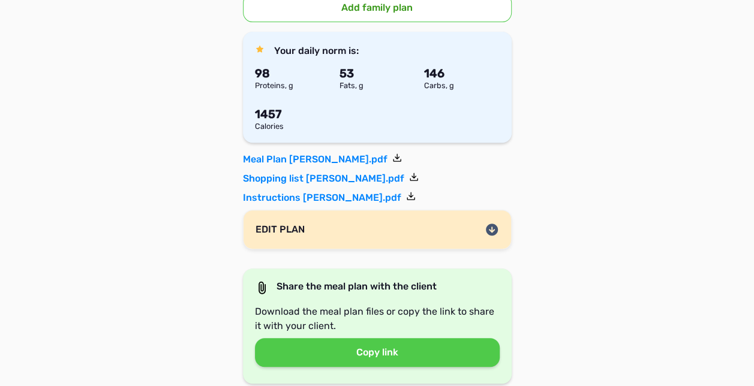
click at [372, 283] on p "Share the meal plan with the client" at bounding box center [352, 288] width 167 height 14
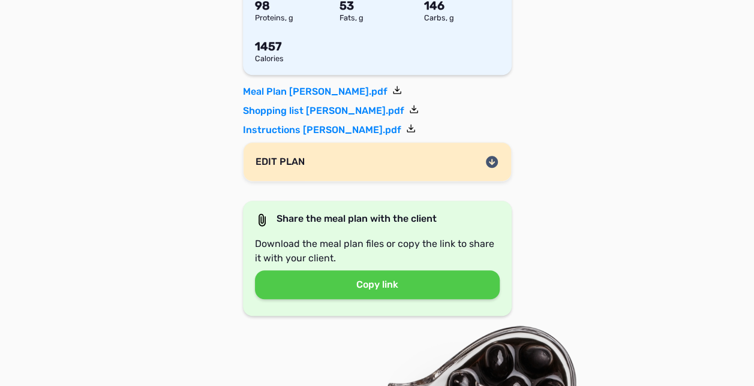
scroll to position [336, 0]
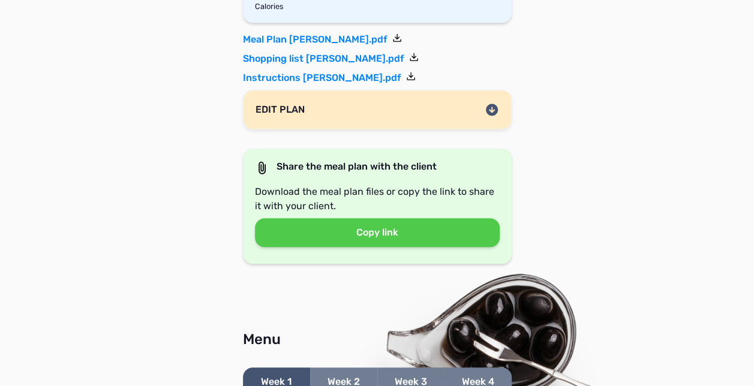
click at [488, 112] on icon at bounding box center [492, 110] width 12 height 12
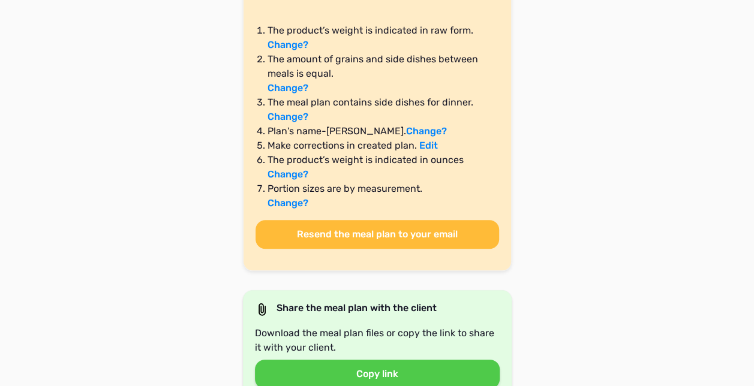
scroll to position [456, 0]
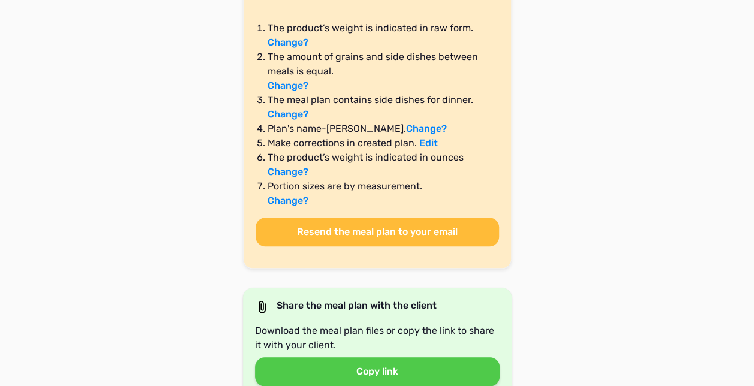
click at [359, 227] on button "Resend the meal plan to your email" at bounding box center [378, 232] width 244 height 29
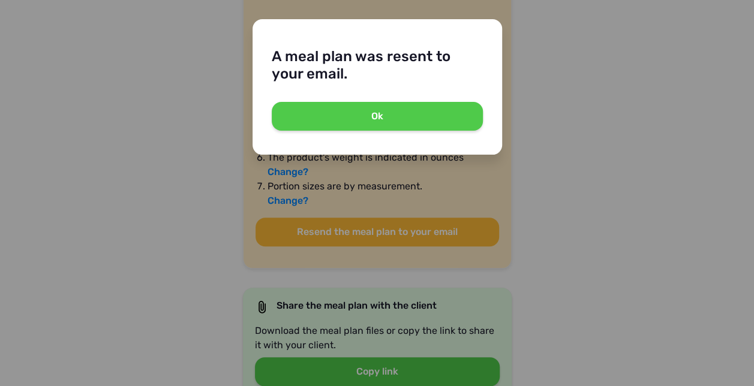
click at [381, 118] on button "Ok" at bounding box center [377, 116] width 211 height 29
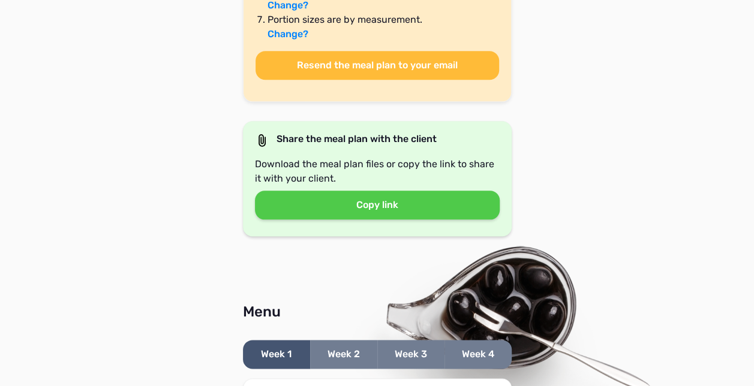
scroll to position [624, 0]
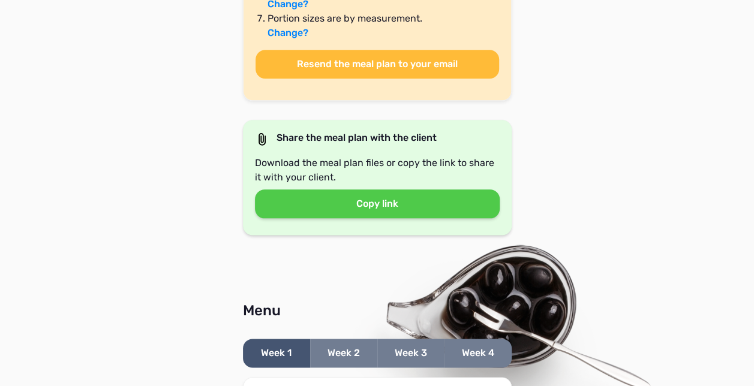
click at [353, 200] on button "Copy link" at bounding box center [377, 204] width 245 height 29
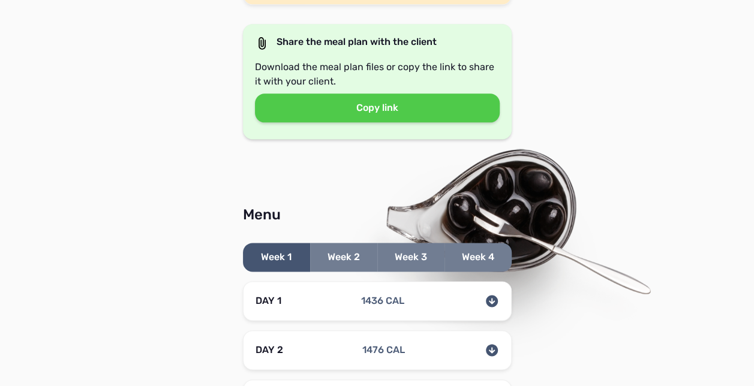
scroll to position [744, 0]
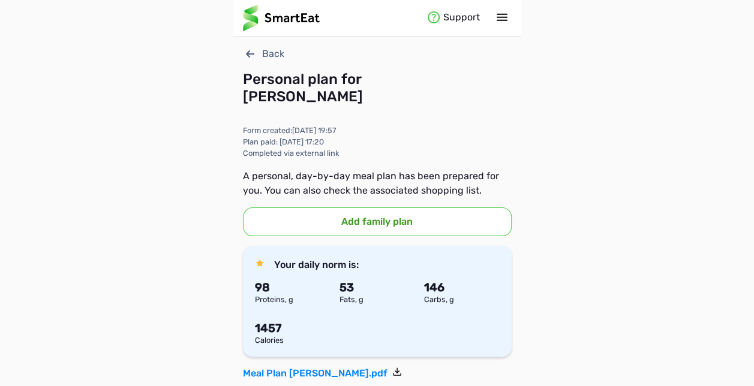
scroll to position [0, 0]
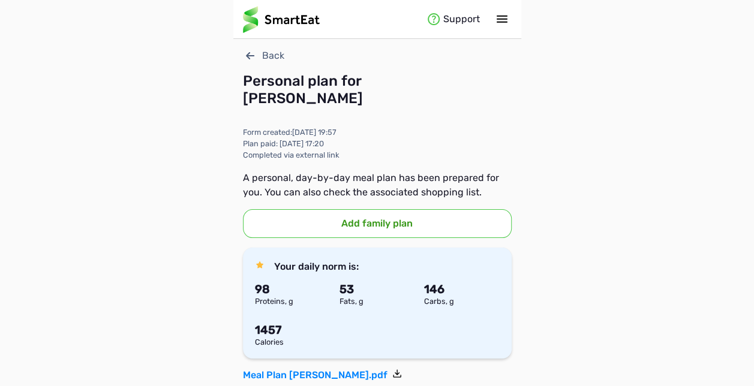
click at [246, 56] on icon at bounding box center [250, 55] width 8 height 7
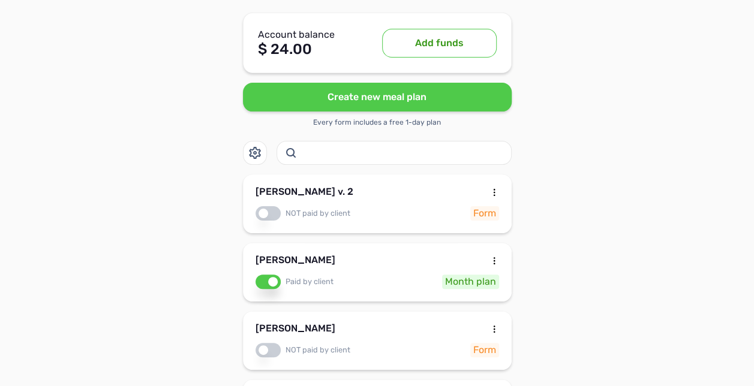
scroll to position [48, 0]
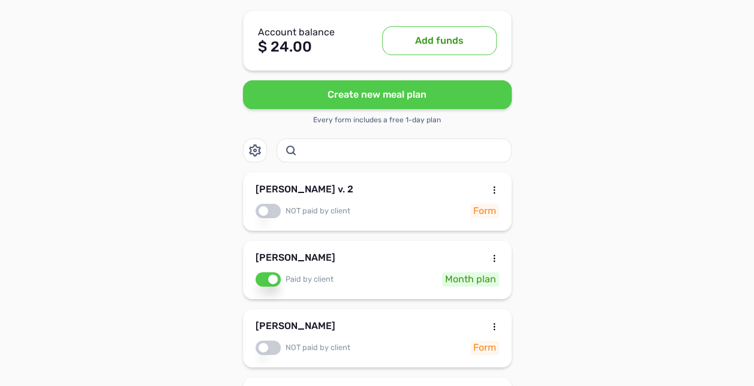
click at [275, 209] on div "NOT paid by client" at bounding box center [303, 211] width 95 height 14
click at [427, 197] on div "[PERSON_NAME] v. 2" at bounding box center [378, 192] width 244 height 14
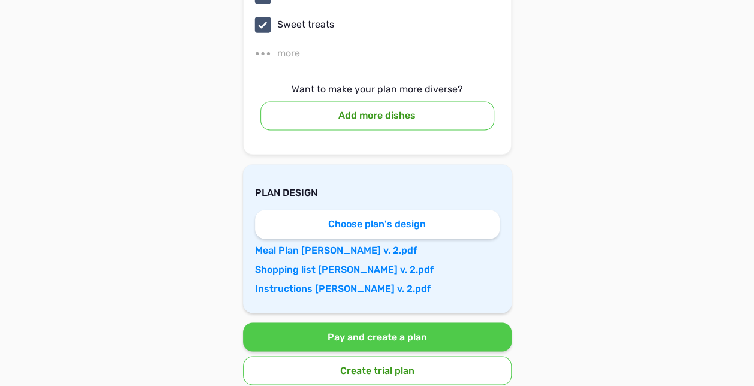
scroll to position [5401, 0]
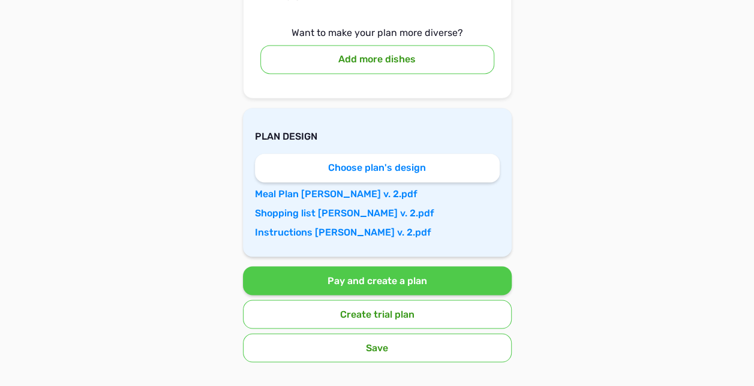
click at [391, 266] on button "Pay and create a plan" at bounding box center [377, 280] width 269 height 29
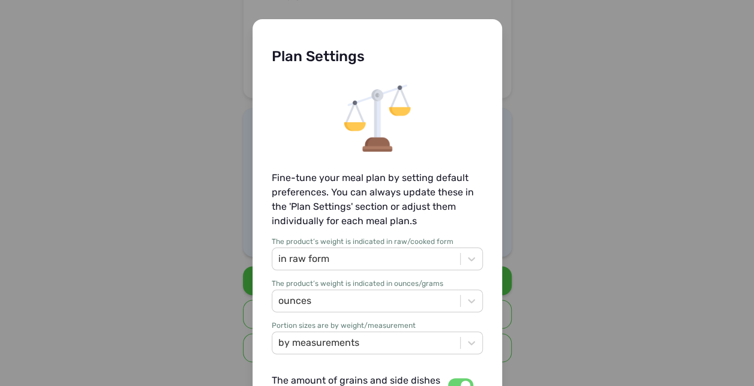
click at [552, 238] on div "Plan Settings Fine-tune your meal plan by setting default preferences. You can …" at bounding box center [377, 193] width 754 height 386
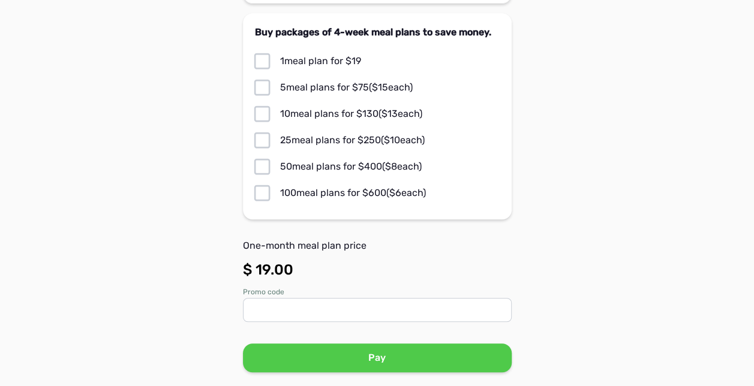
scroll to position [202, 0]
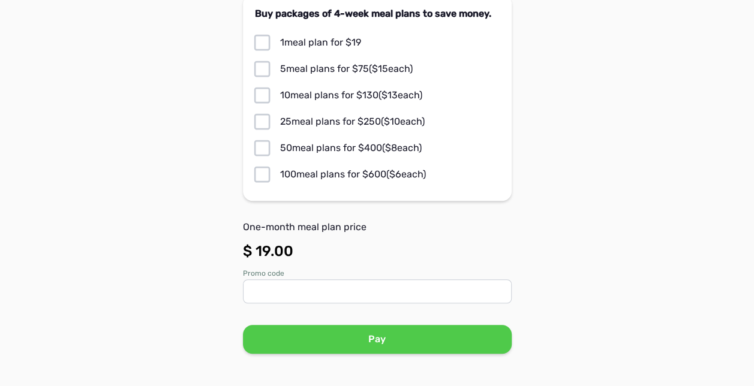
click at [368, 343] on button "Pay" at bounding box center [377, 339] width 269 height 29
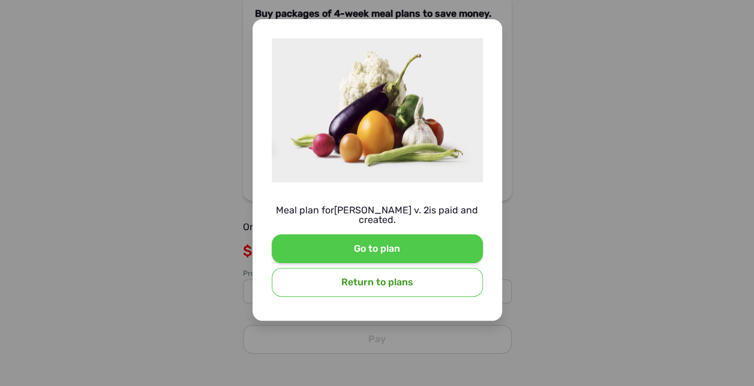
click at [367, 248] on button "Go to plan" at bounding box center [377, 249] width 211 height 29
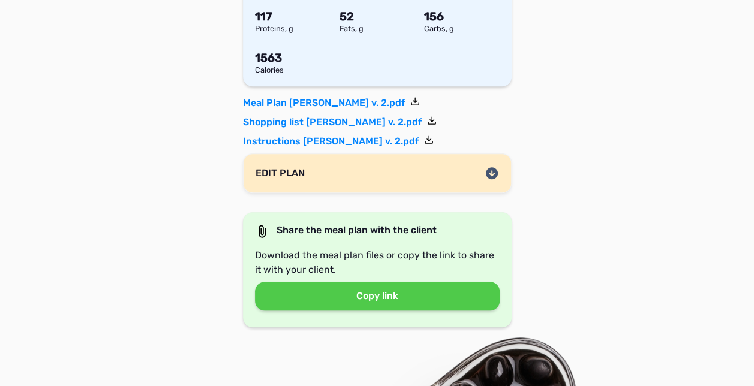
scroll to position [264, 0]
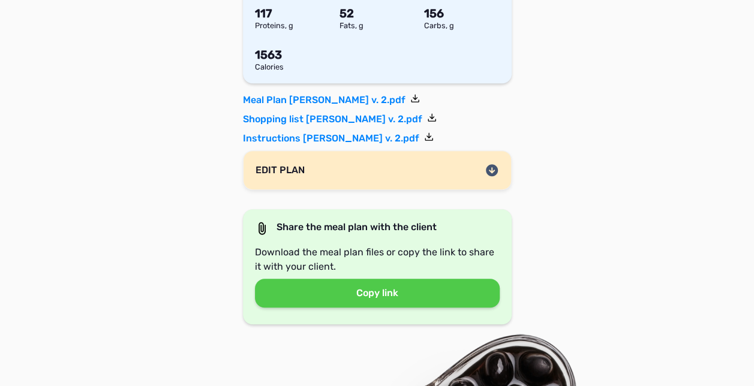
click at [371, 292] on button "Copy link" at bounding box center [377, 293] width 245 height 29
click at [302, 100] on link "Meal Plan [PERSON_NAME] v. 2.pdf" at bounding box center [331, 100] width 177 height 14
click at [332, 118] on link "Shopping list [PERSON_NAME] v. 2.pdf" at bounding box center [340, 119] width 194 height 14
click at [312, 136] on link "Instructions [PERSON_NAME] v. 2.pdf" at bounding box center [338, 138] width 191 height 14
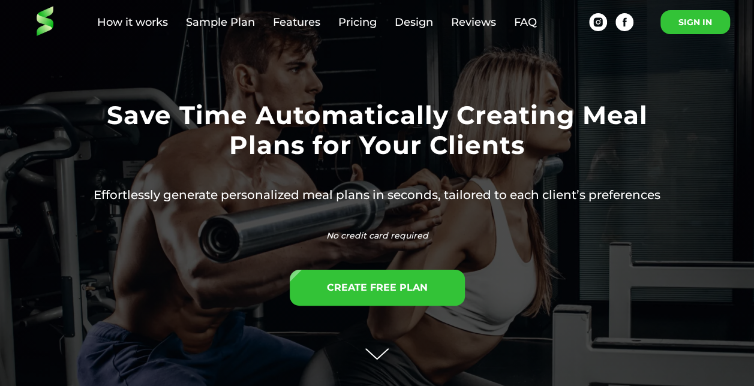
click at [689, 14] on link "SIGN IN" at bounding box center [695, 22] width 70 height 24
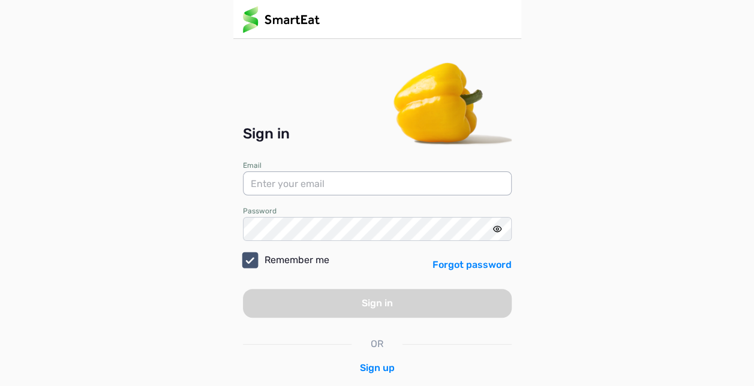
click at [340, 174] on input "email" at bounding box center [377, 184] width 269 height 24
type input "[EMAIL_ADDRESS][DOMAIN_NAME]"
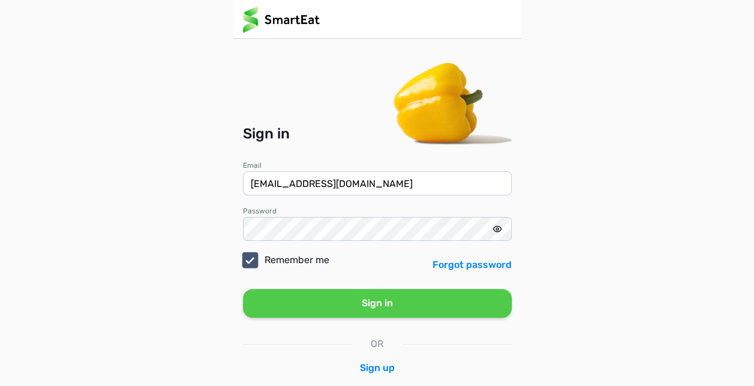
click at [323, 307] on button "Sign in" at bounding box center [377, 303] width 269 height 29
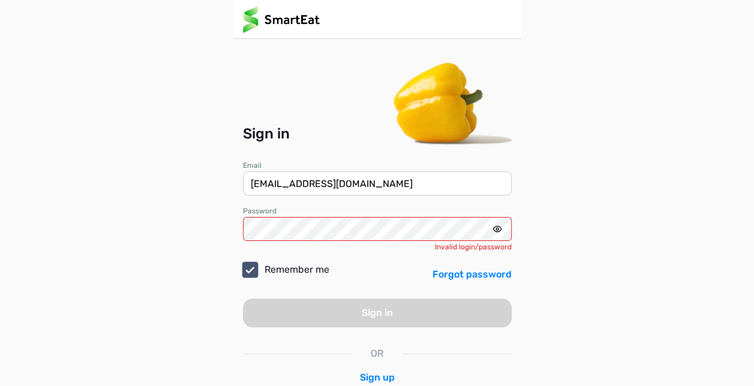
click at [493, 231] on icon at bounding box center [498, 229] width 10 height 10
click at [496, 227] on icon at bounding box center [498, 229] width 10 height 10
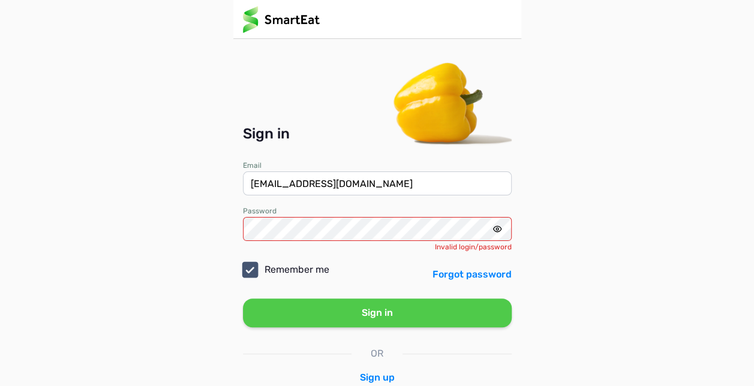
click at [363, 313] on button "Sign in" at bounding box center [377, 313] width 269 height 29
click at [440, 277] on link "Forgot password" at bounding box center [472, 275] width 79 height 14
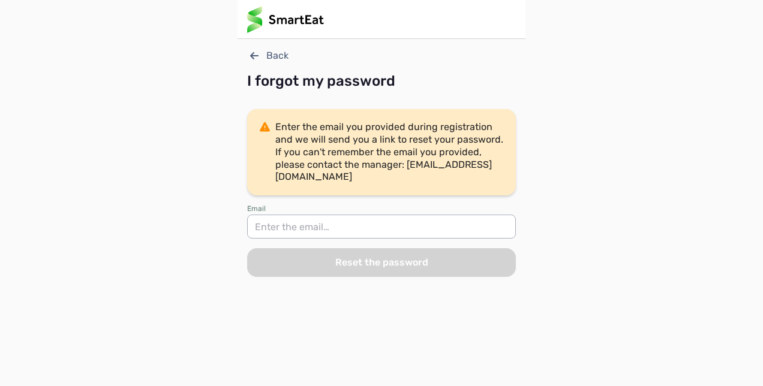
click at [368, 233] on input "email" at bounding box center [381, 227] width 269 height 24
type input "[EMAIL_ADDRESS][DOMAIN_NAME]"
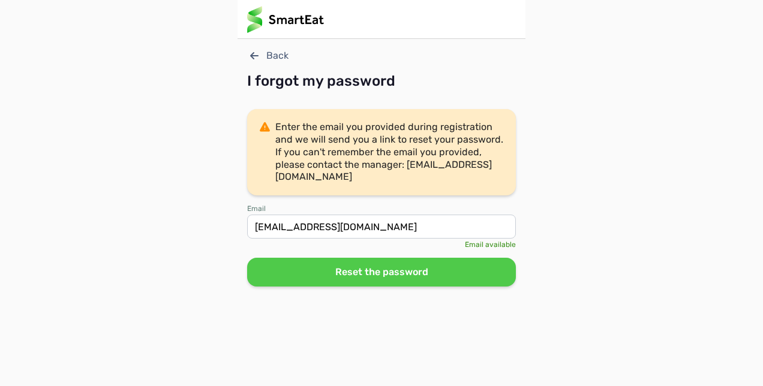
click at [364, 269] on button "Reset the password" at bounding box center [381, 272] width 269 height 29
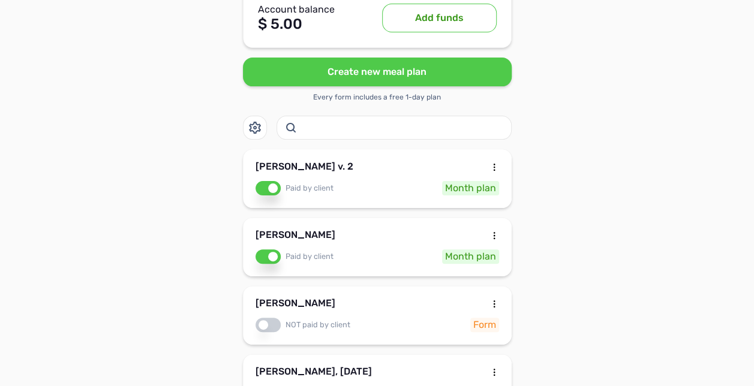
scroll to position [96, 0]
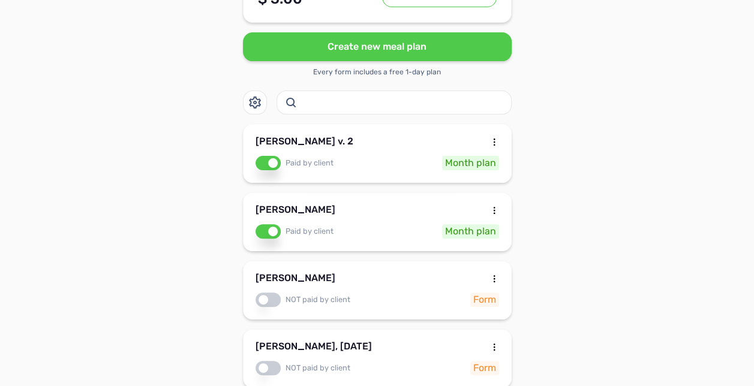
click at [349, 143] on div "[PERSON_NAME] v. 2" at bounding box center [378, 144] width 244 height 14
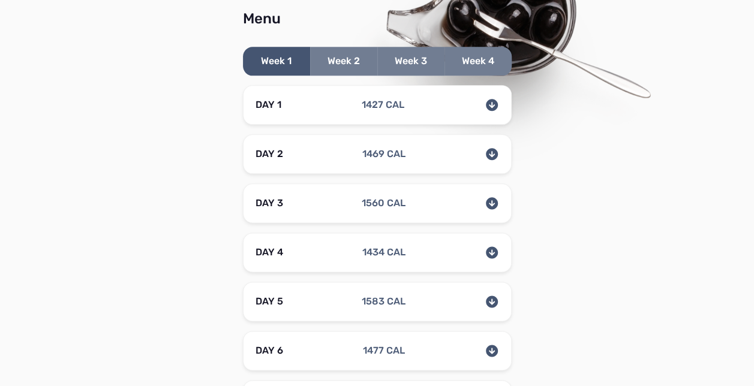
scroll to position [648, 0]
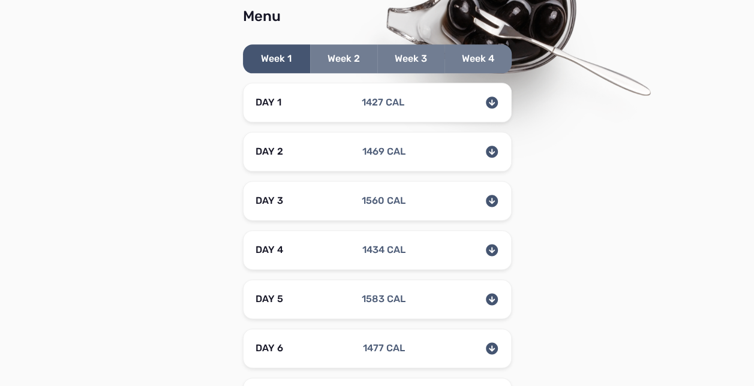
click at [491, 100] on icon at bounding box center [492, 103] width 12 height 12
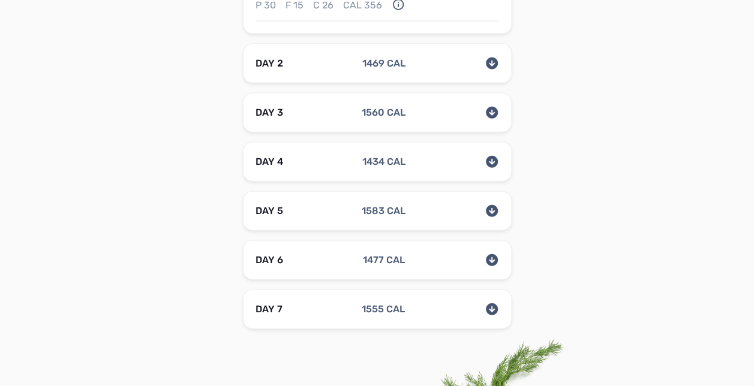
scroll to position [1320, 0]
click at [372, 66] on div "1469 CAL" at bounding box center [383, 64] width 43 height 14
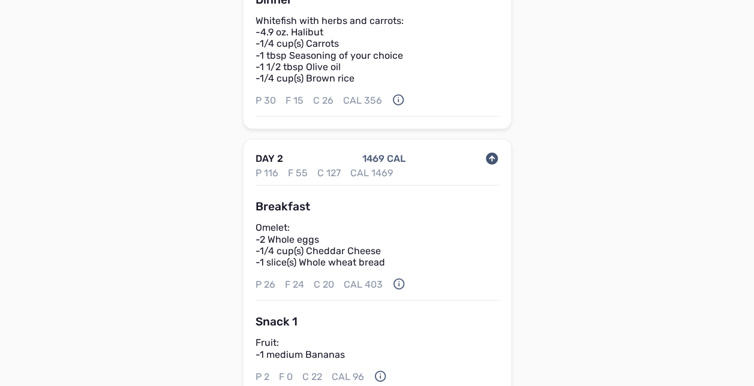
scroll to position [1224, 0]
click at [487, 154] on icon at bounding box center [492, 160] width 12 height 12
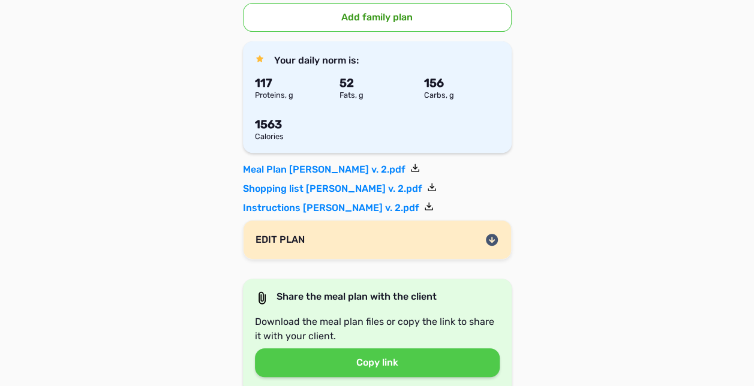
scroll to position [192, 0]
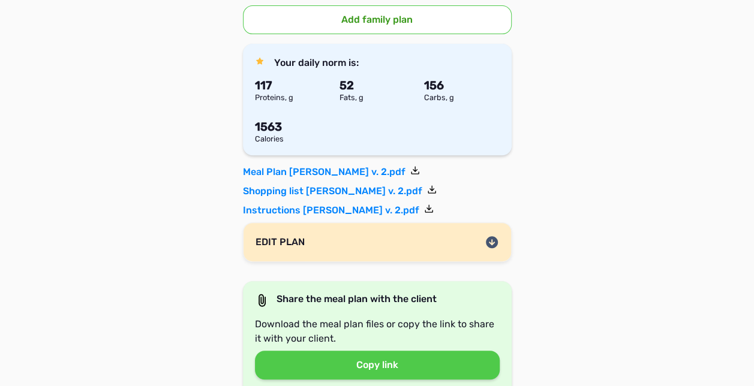
click at [437, 256] on div "EDIT PLAN The product’s weight is indicated in raw form. Change? The amount of …" at bounding box center [377, 243] width 269 height 40
click at [497, 240] on icon at bounding box center [492, 242] width 14 height 14
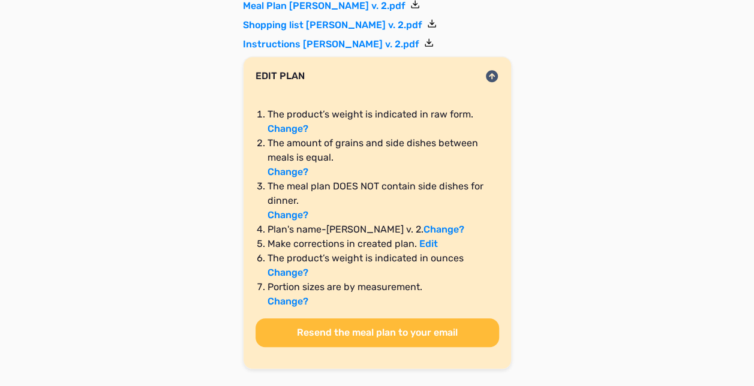
scroll to position [360, 0]
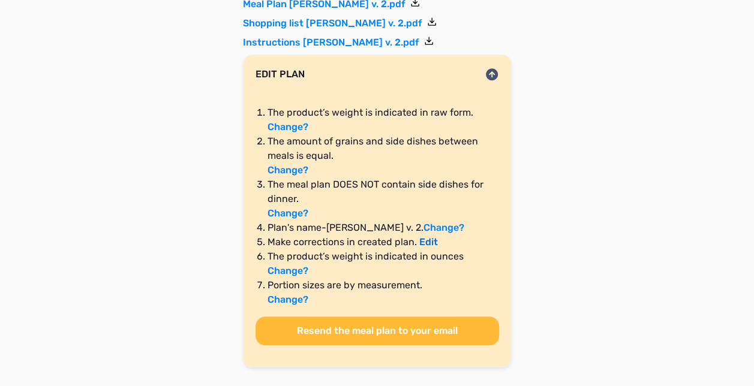
click at [425, 240] on link "Edit" at bounding box center [428, 241] width 19 height 11
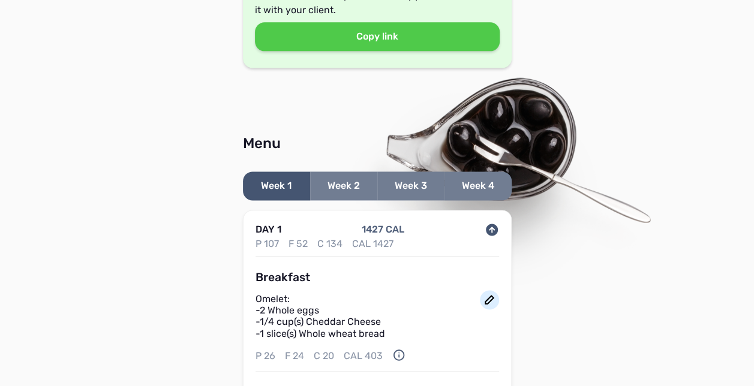
scroll to position [869, 0]
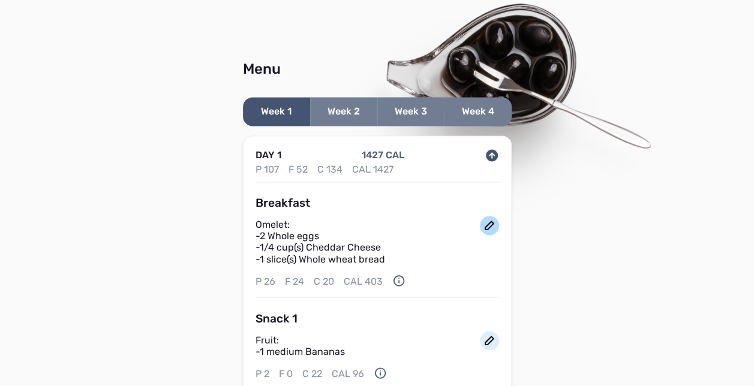
click at [494, 223] on icon at bounding box center [489, 225] width 14 height 14
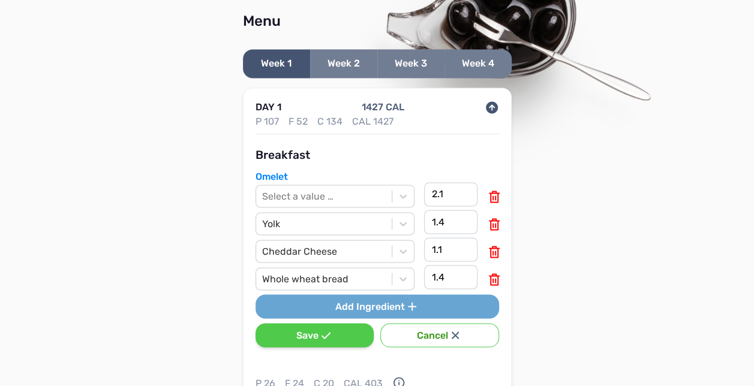
scroll to position [941, 0]
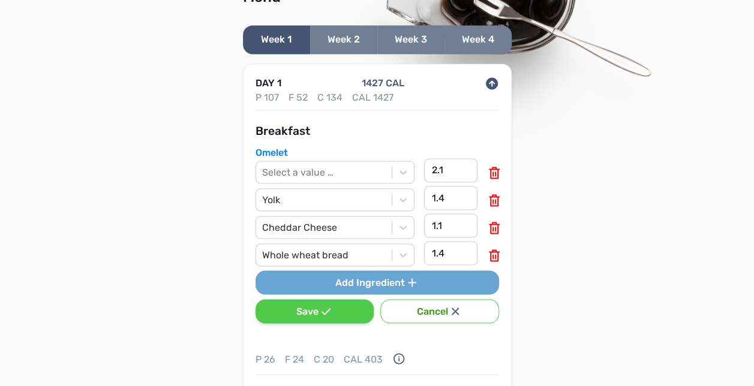
click at [491, 80] on icon at bounding box center [492, 83] width 14 height 14
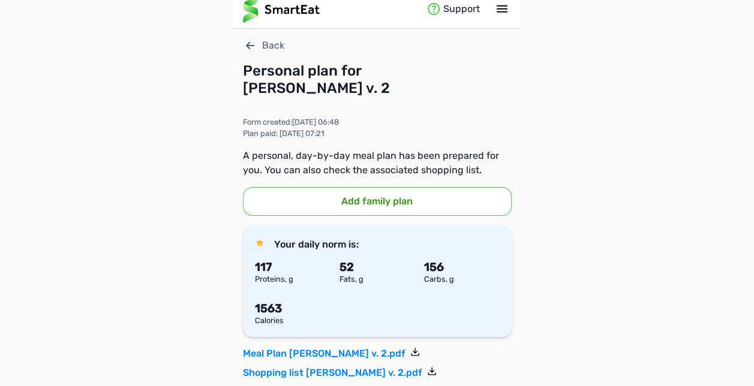
scroll to position [0, 0]
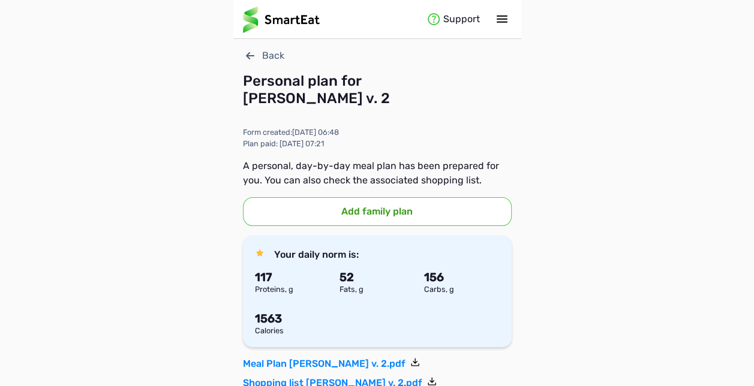
click at [247, 53] on icon at bounding box center [250, 55] width 8 height 7
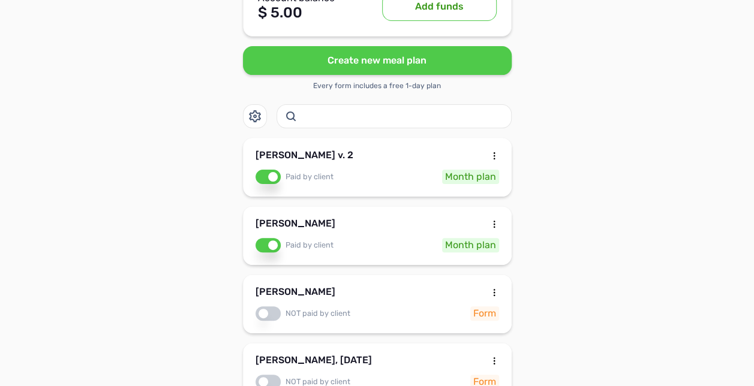
scroll to position [120, 0]
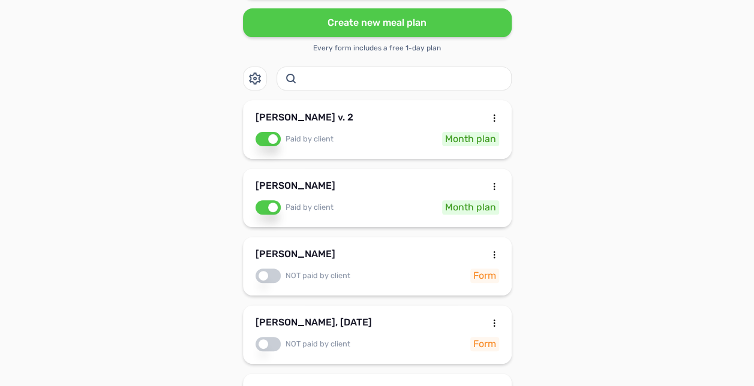
click at [385, 133] on div "Paid by client Month plan" at bounding box center [378, 139] width 244 height 14
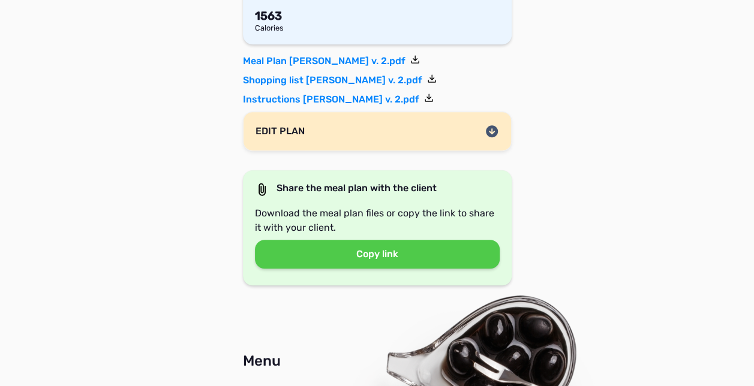
scroll to position [288, 0]
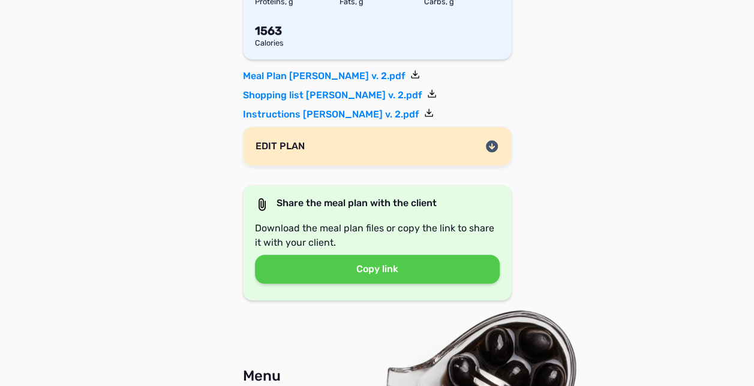
click at [491, 143] on icon at bounding box center [492, 146] width 12 height 12
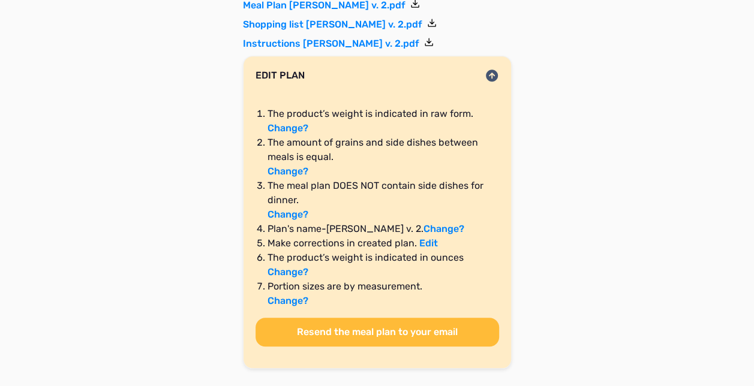
scroll to position [360, 0]
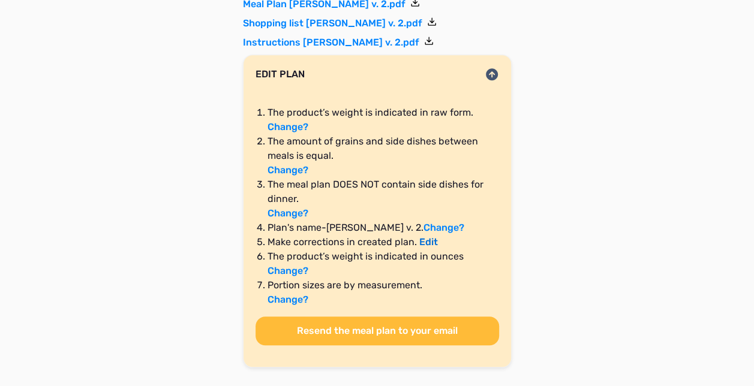
click at [429, 242] on link "Edit" at bounding box center [428, 241] width 19 height 11
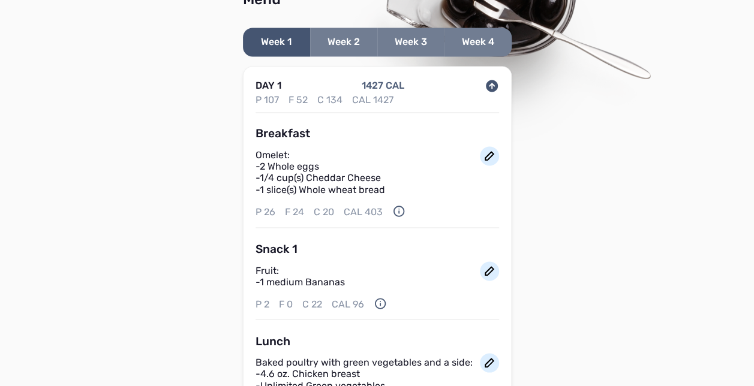
scroll to position [940, 0]
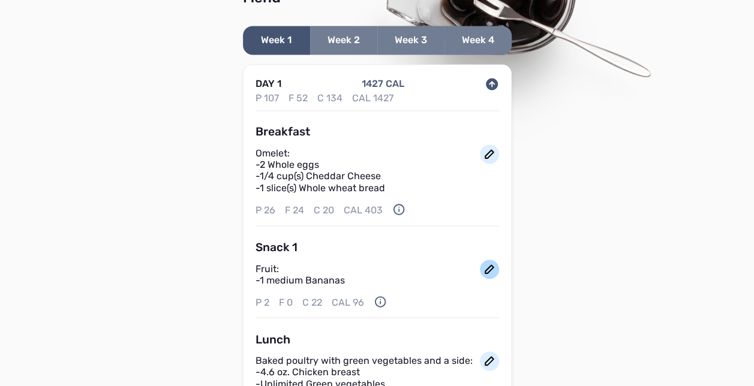
click at [492, 269] on icon at bounding box center [489, 269] width 14 height 14
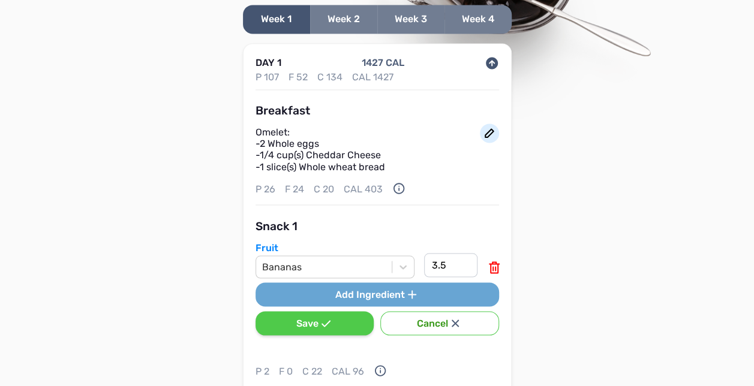
scroll to position [964, 0]
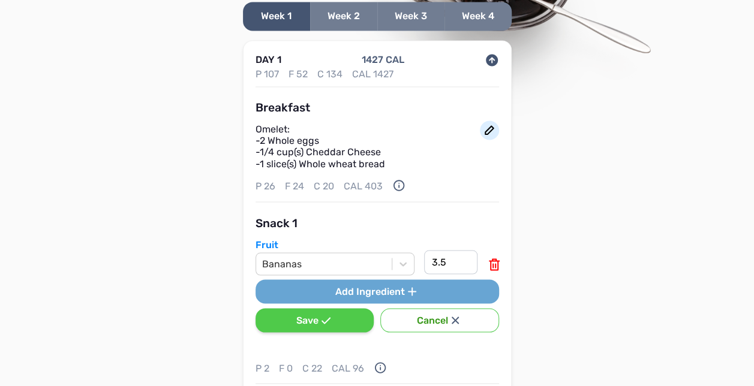
click at [401, 286] on button "Add Ingredient" at bounding box center [378, 292] width 244 height 24
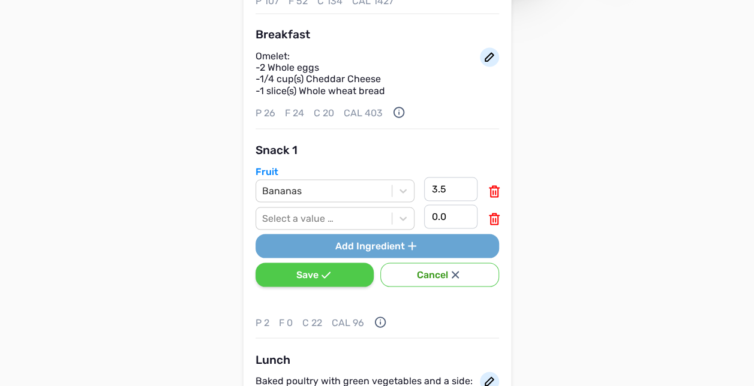
click at [401, 230] on div "Select a value …" at bounding box center [335, 218] width 159 height 23
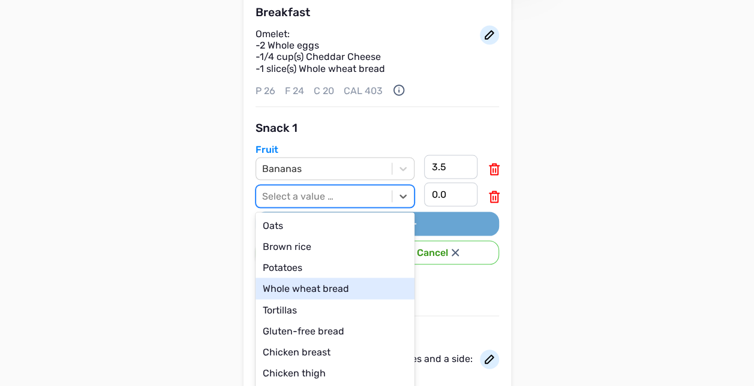
scroll to position [1068, 0]
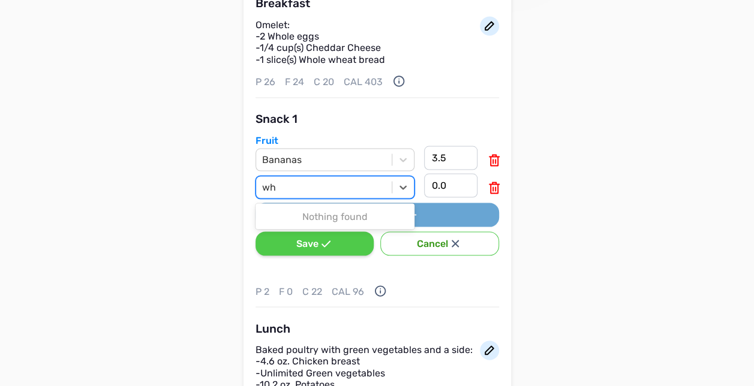
type input "w"
type input "a"
type input "Almonds"
click at [388, 242] on button "Cancel" at bounding box center [439, 244] width 118 height 24
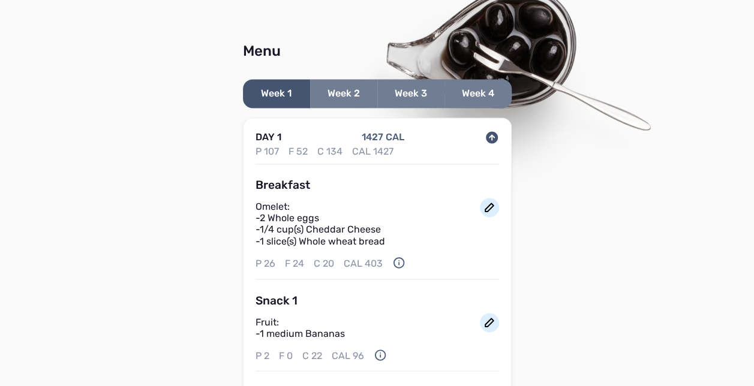
scroll to position [862, 0]
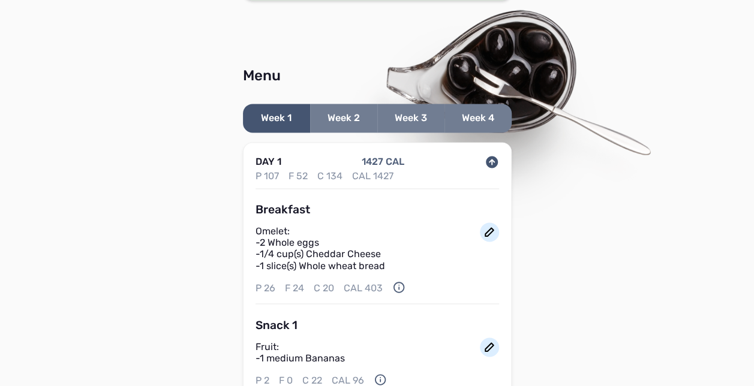
click at [492, 160] on icon at bounding box center [492, 162] width 14 height 14
